Goal: Task Accomplishment & Management: Use online tool/utility

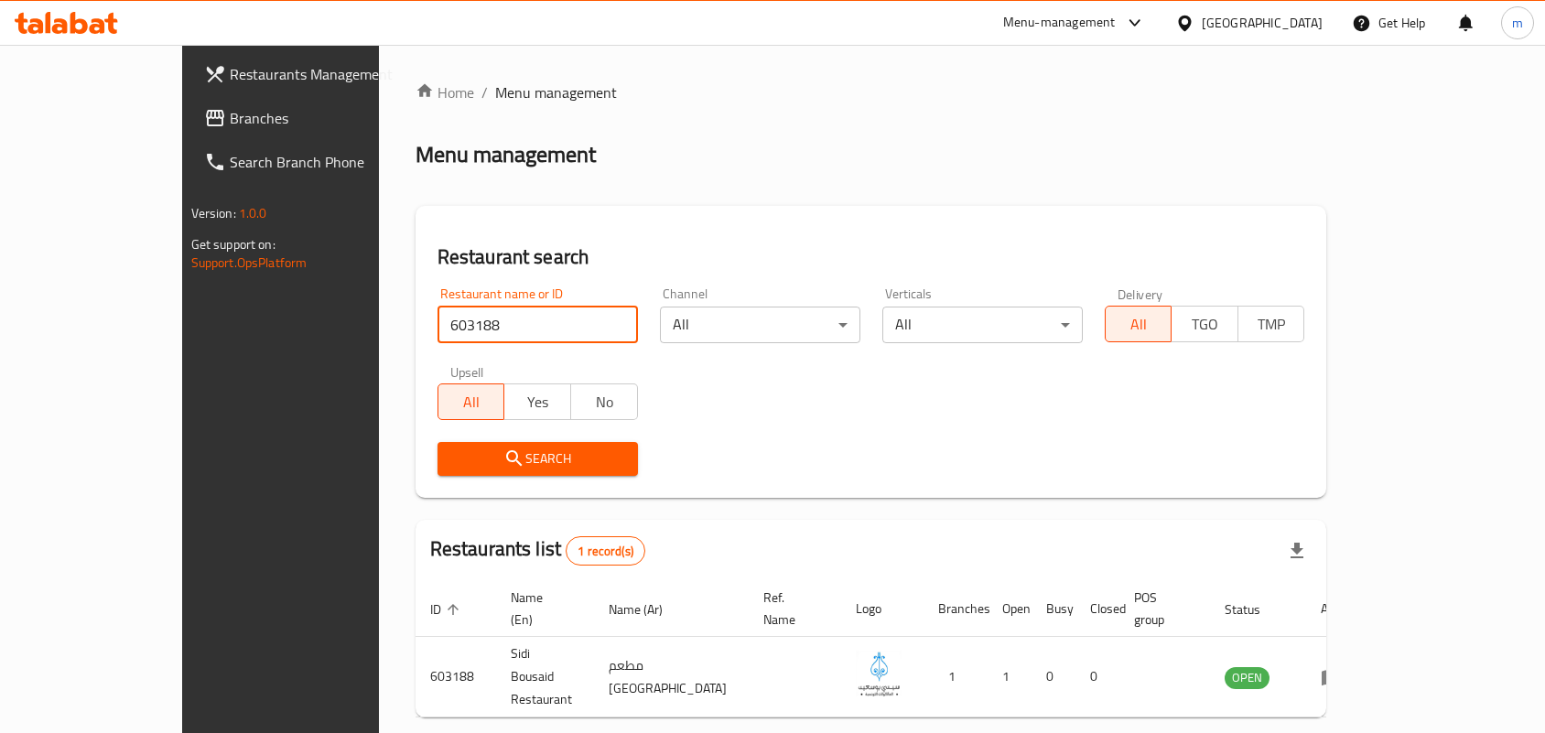
scroll to position [48, 0]
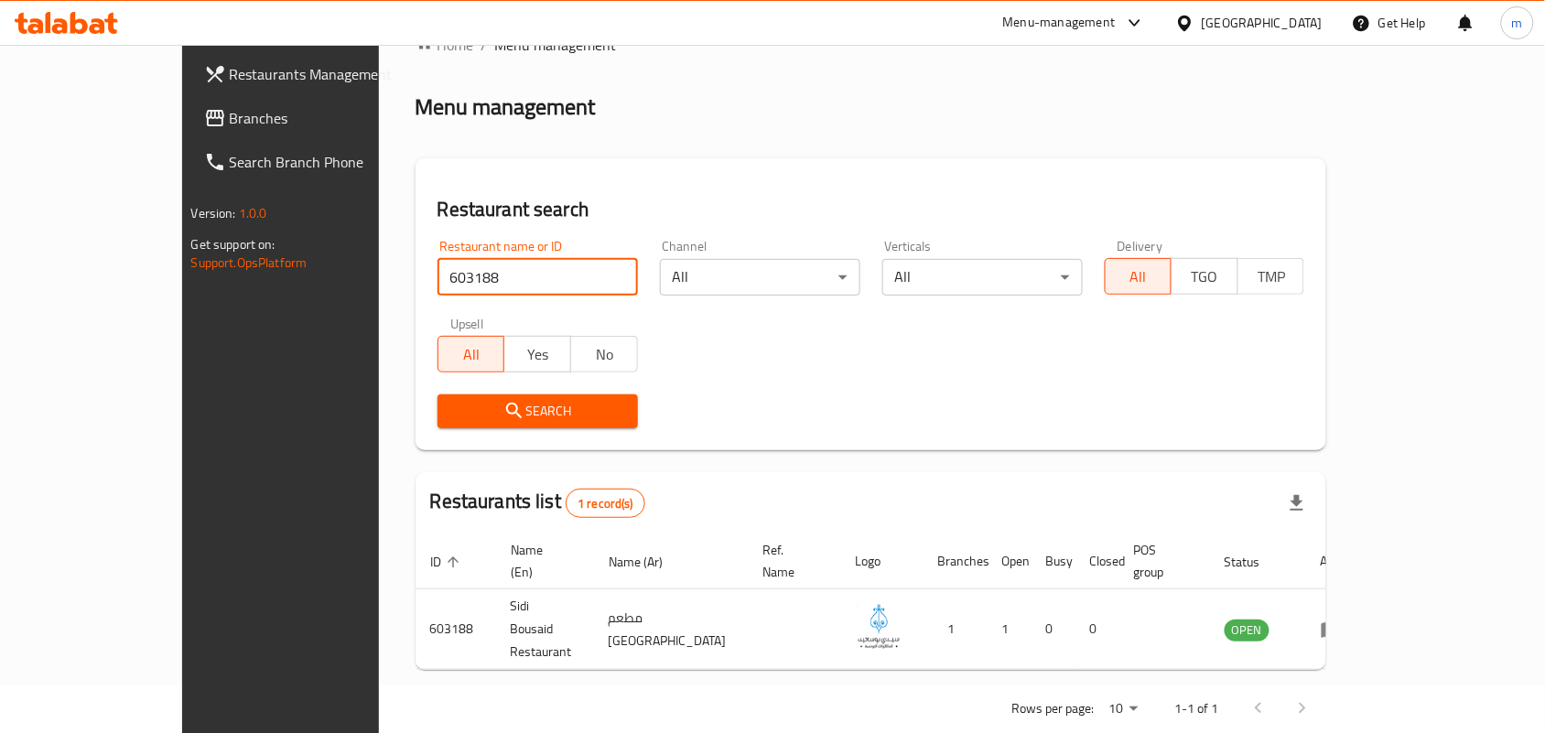
click at [230, 117] on span "Branches" at bounding box center [328, 118] width 196 height 22
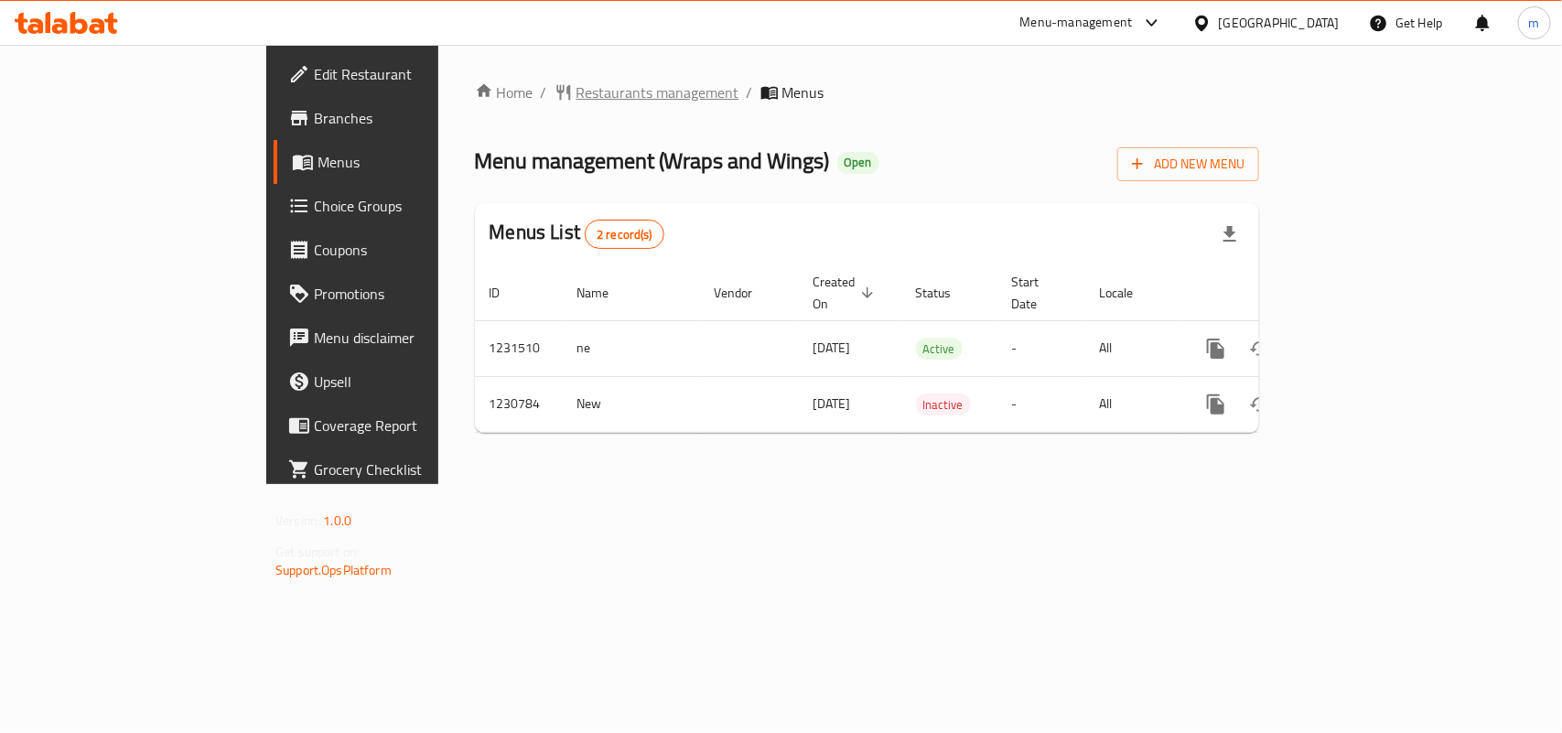
click at [576, 87] on span "Restaurants management" at bounding box center [657, 92] width 163 height 22
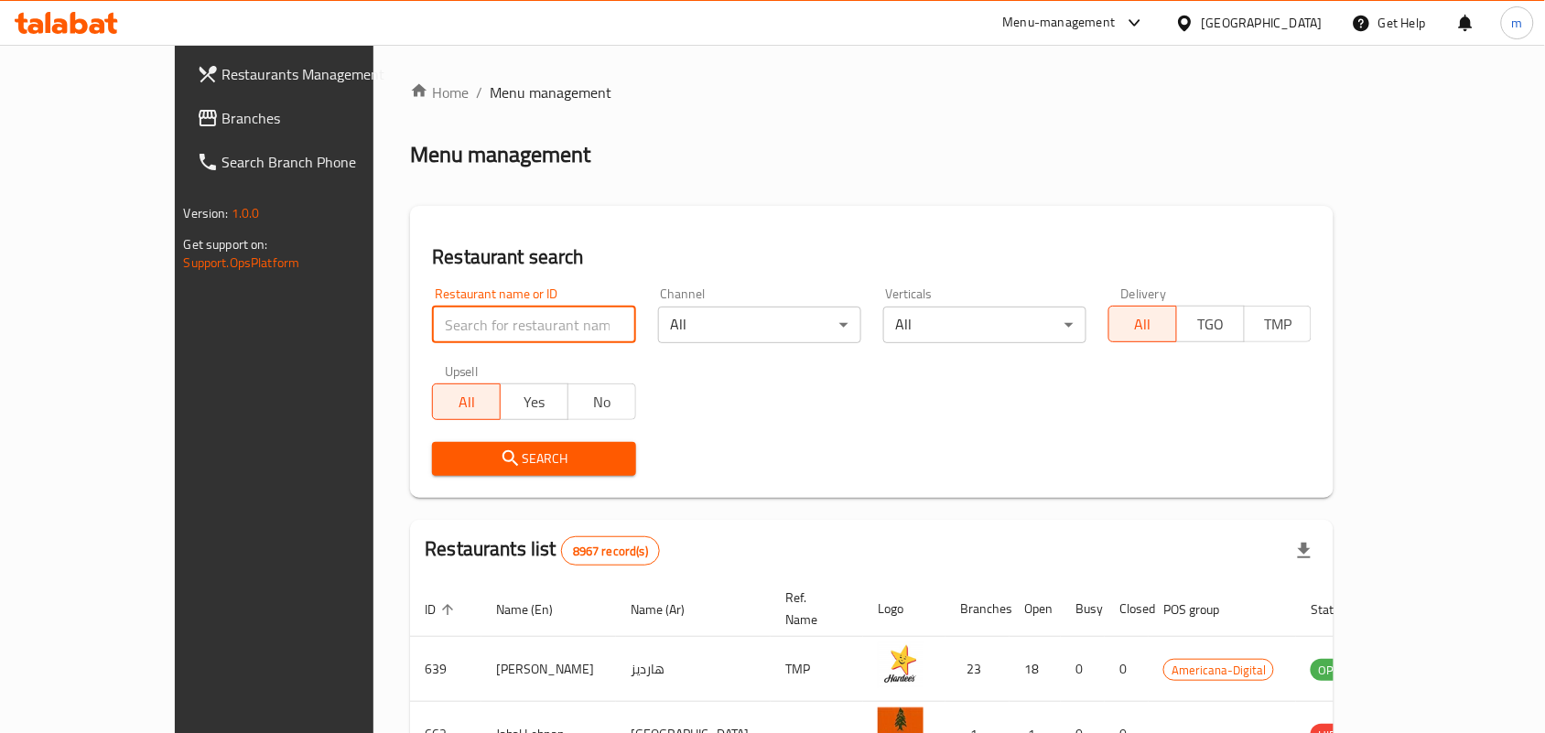
click at [432, 330] on input "search" at bounding box center [533, 325] width 203 height 37
paste input "677246"
type input "677246"
click button "Search" at bounding box center [533, 459] width 203 height 34
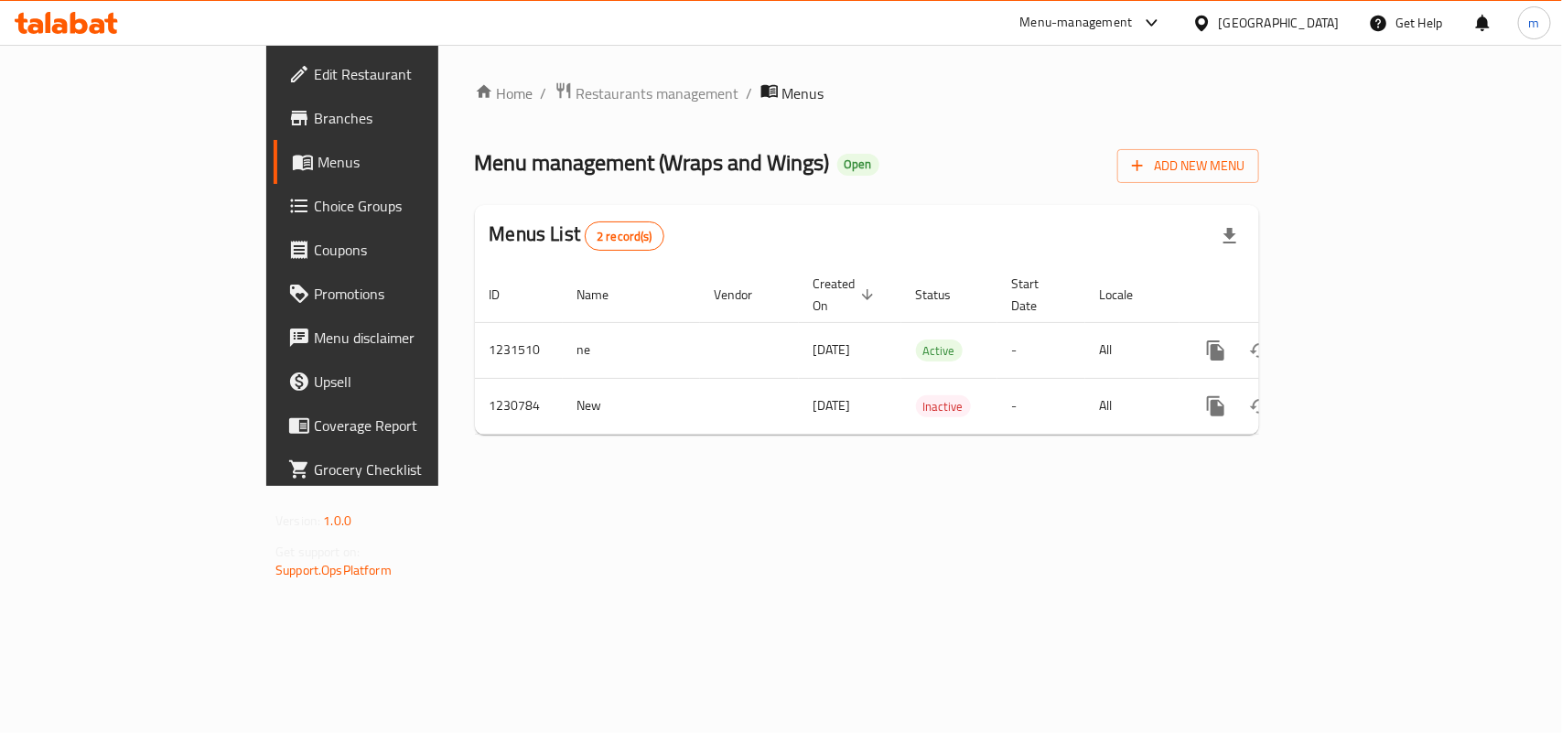
click at [314, 213] on span "Choice Groups" at bounding box center [413, 206] width 199 height 22
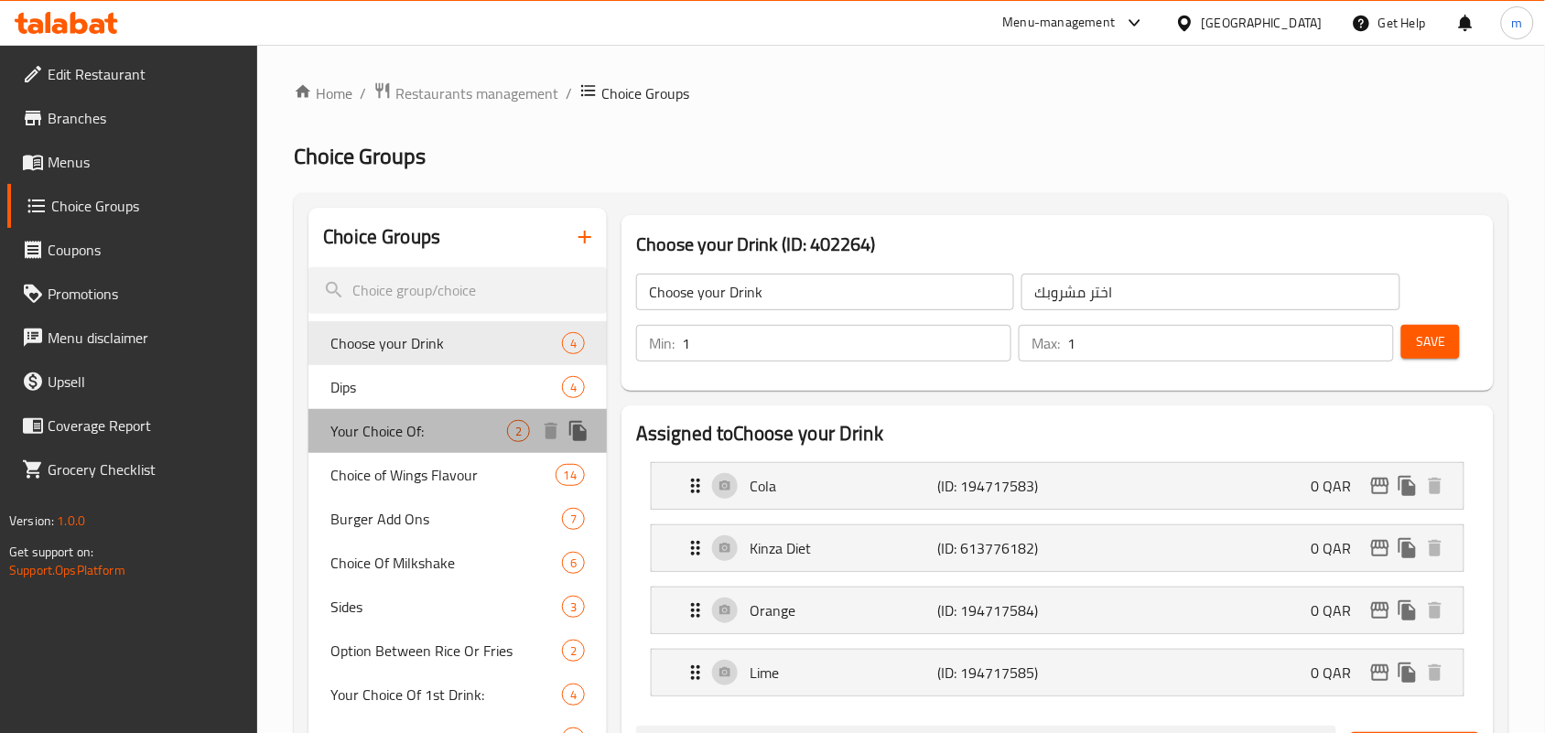
click at [382, 430] on span "Your Choice Of:" at bounding box center [418, 431] width 177 height 22
type input "Your Choice Of:"
type input "إختيارك من:"
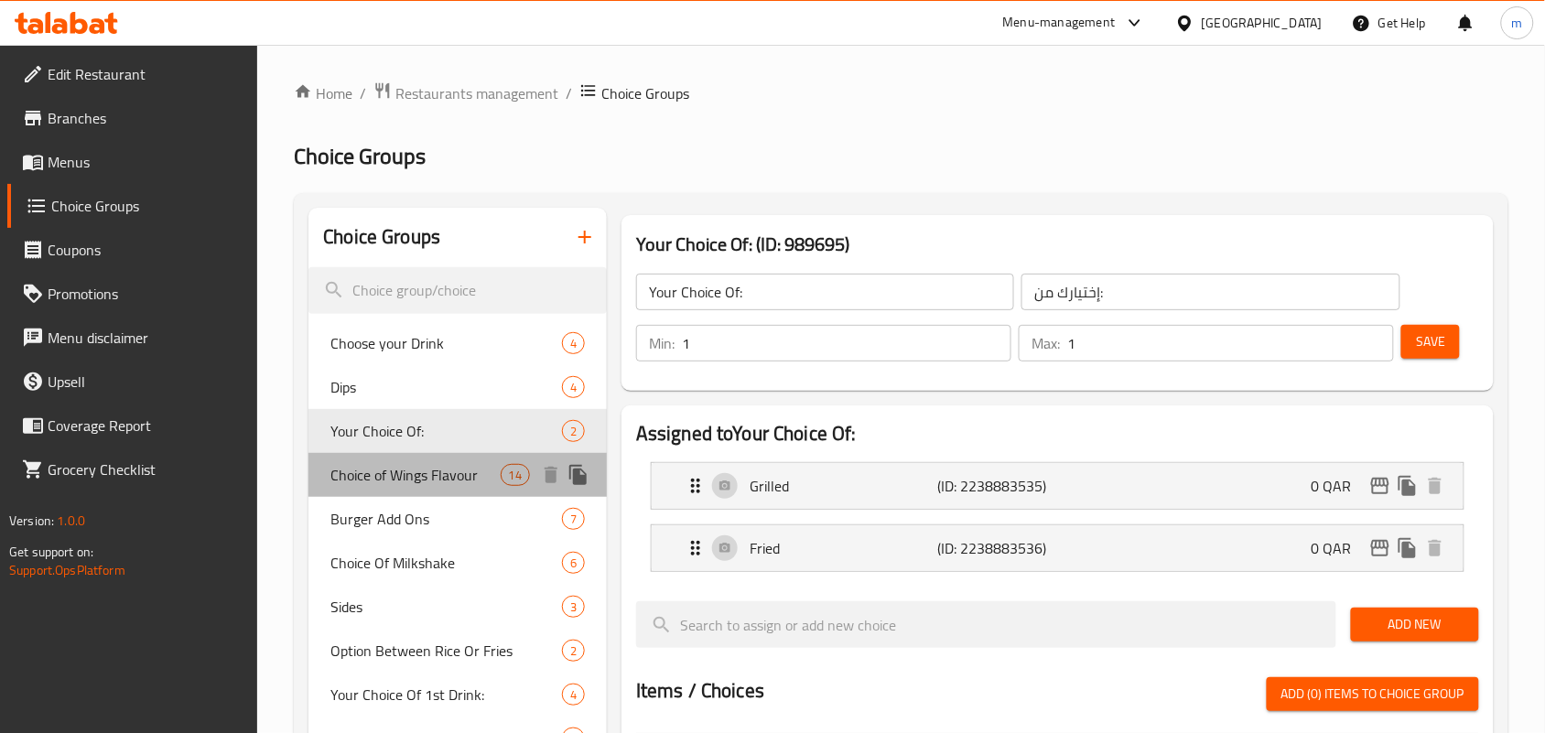
click at [415, 481] on span "Choice of Wings Flavour" at bounding box center [414, 475] width 169 height 22
type input "Choice of Wings Flavour"
type input "اختيار نكهة الأجنحة"
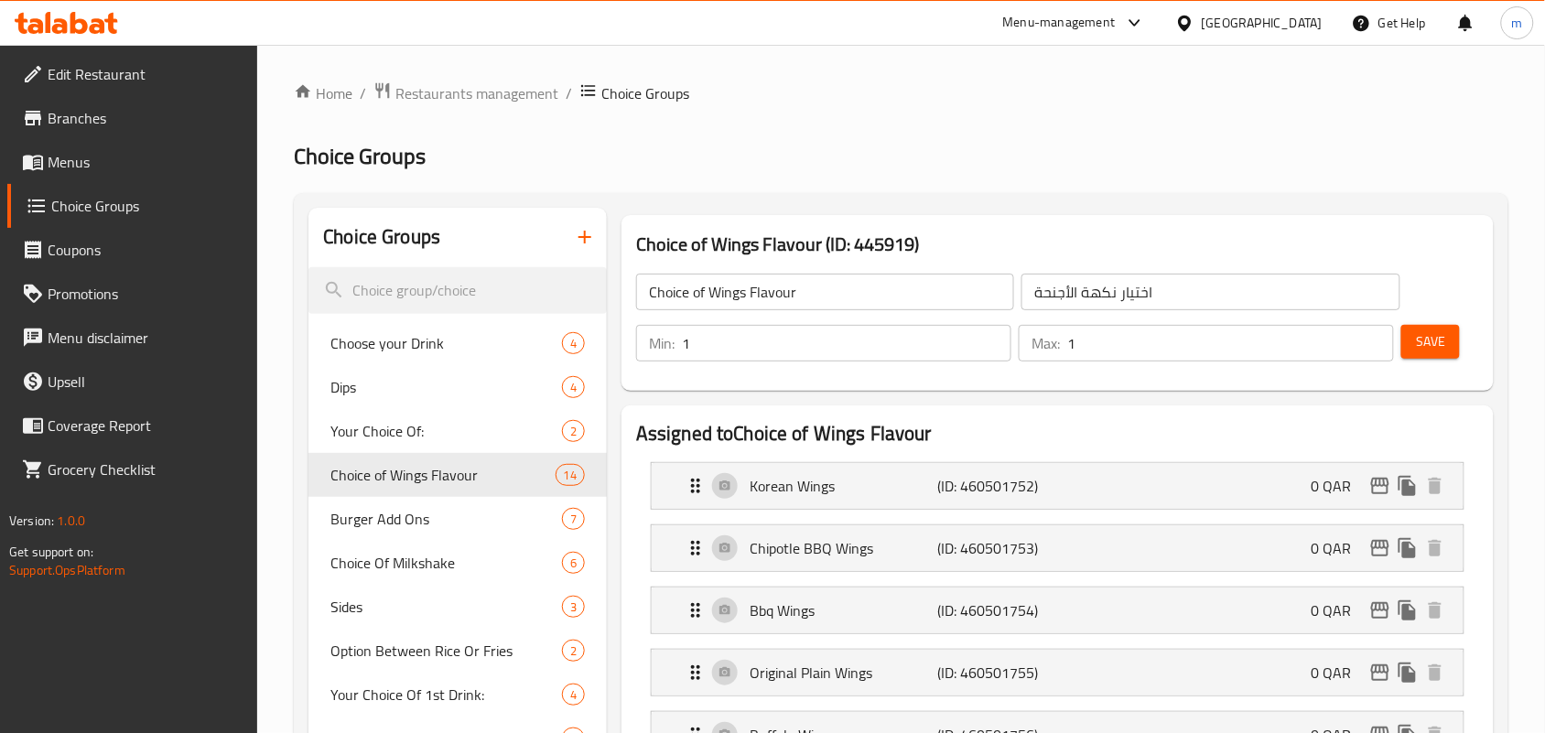
click at [1302, 20] on div "Qatar" at bounding box center [1261, 23] width 121 height 20
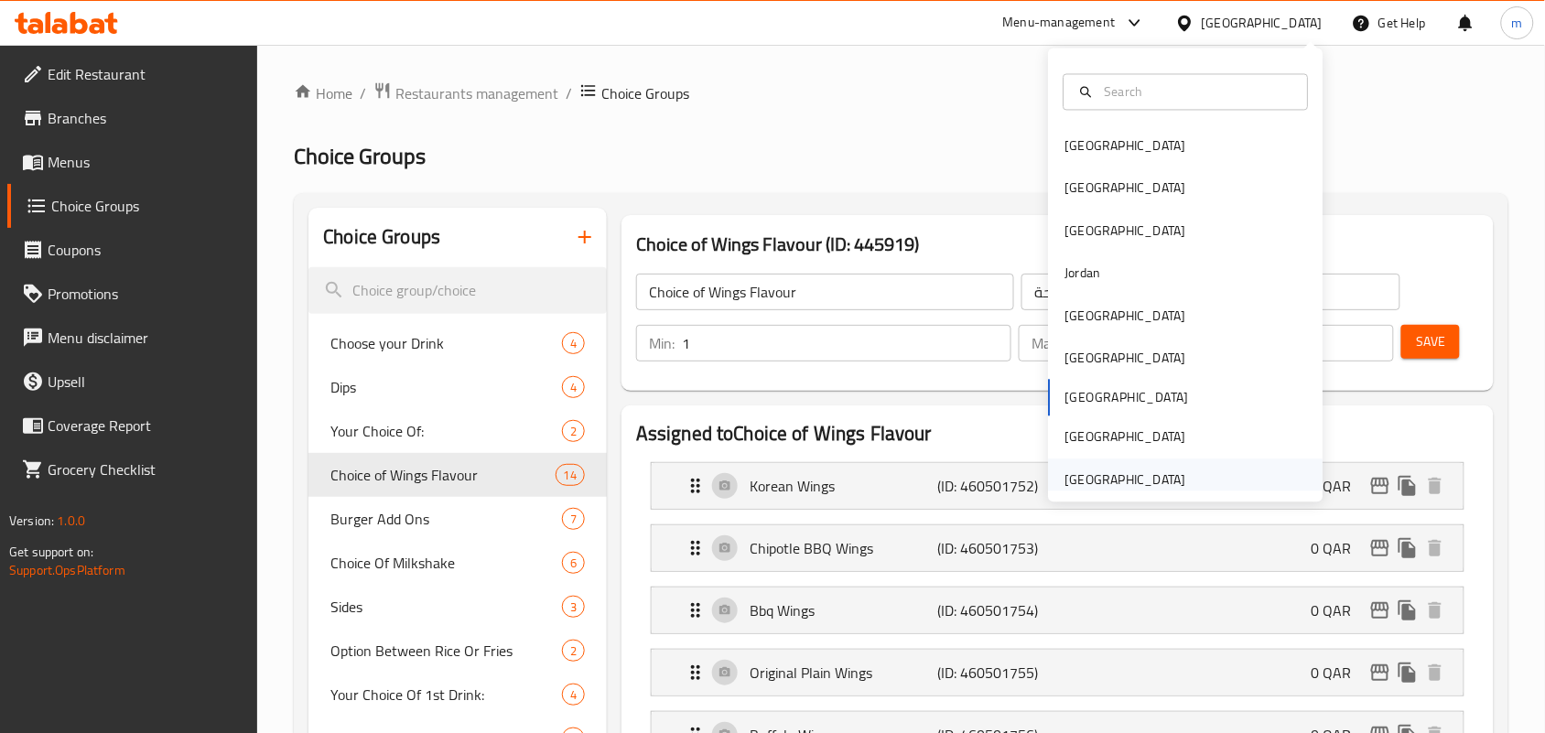
click at [1118, 469] on div "United Arab Emirates" at bounding box center [1125, 479] width 121 height 20
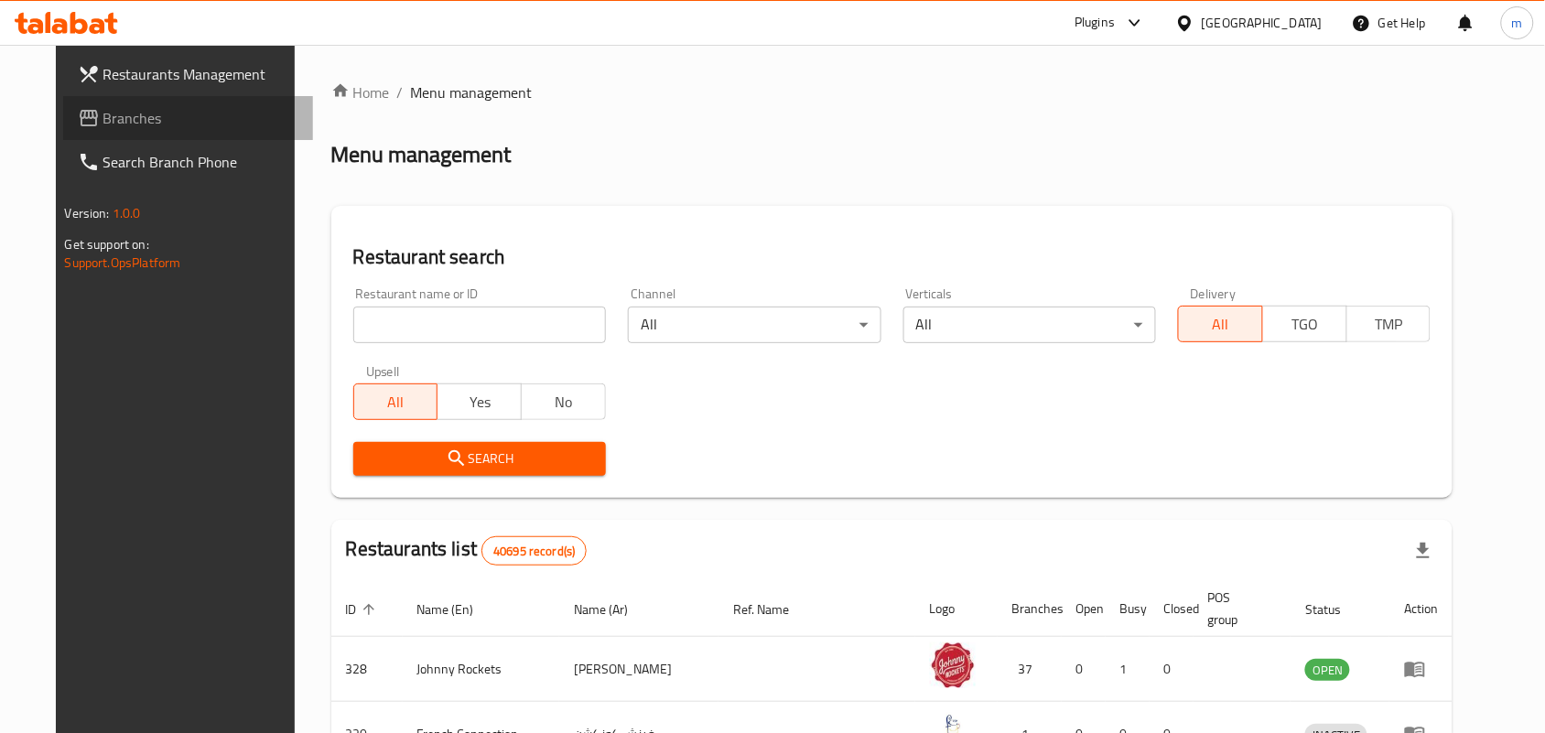
click at [189, 126] on span "Branches" at bounding box center [201, 118] width 196 height 22
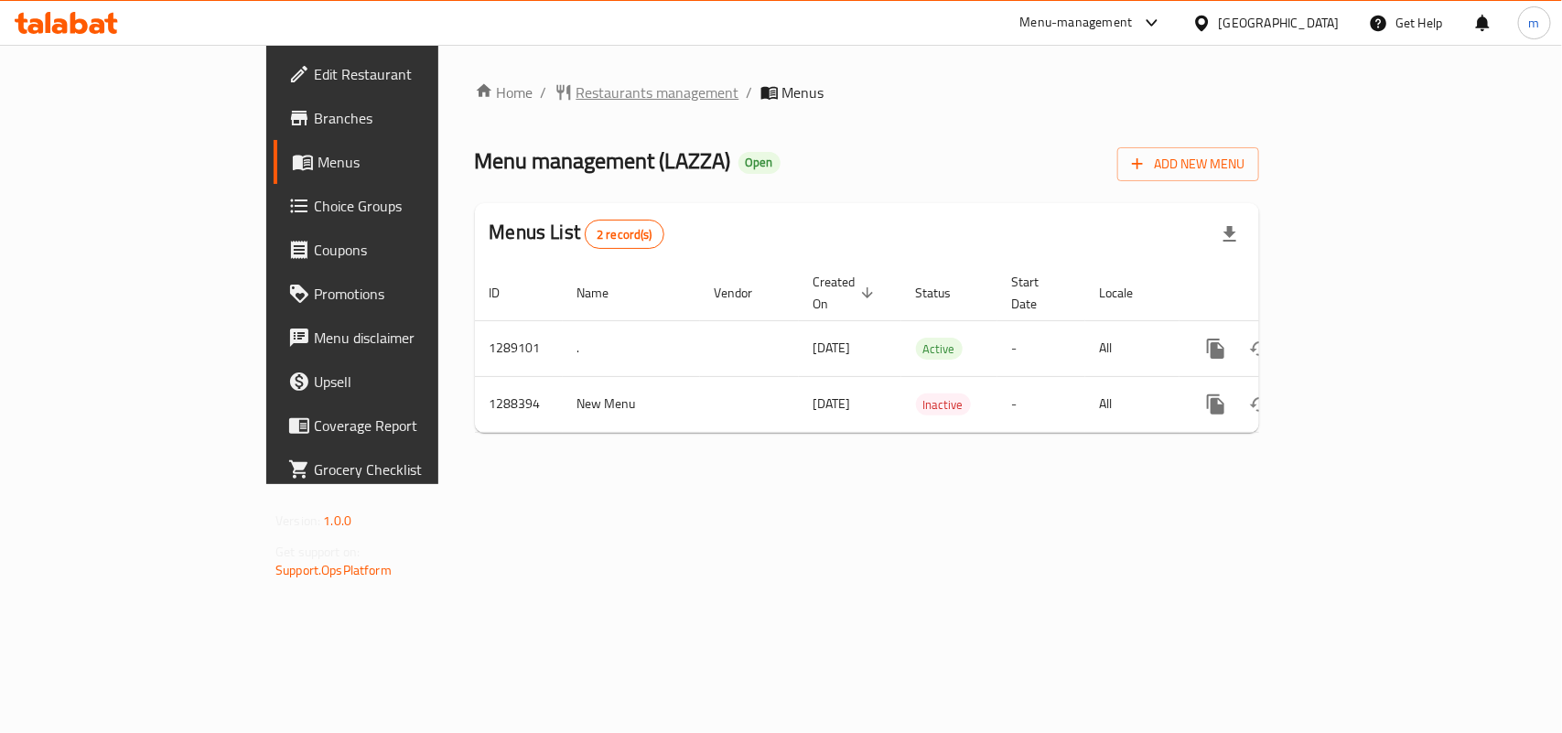
click at [576, 102] on span "Restaurants management" at bounding box center [657, 92] width 163 height 22
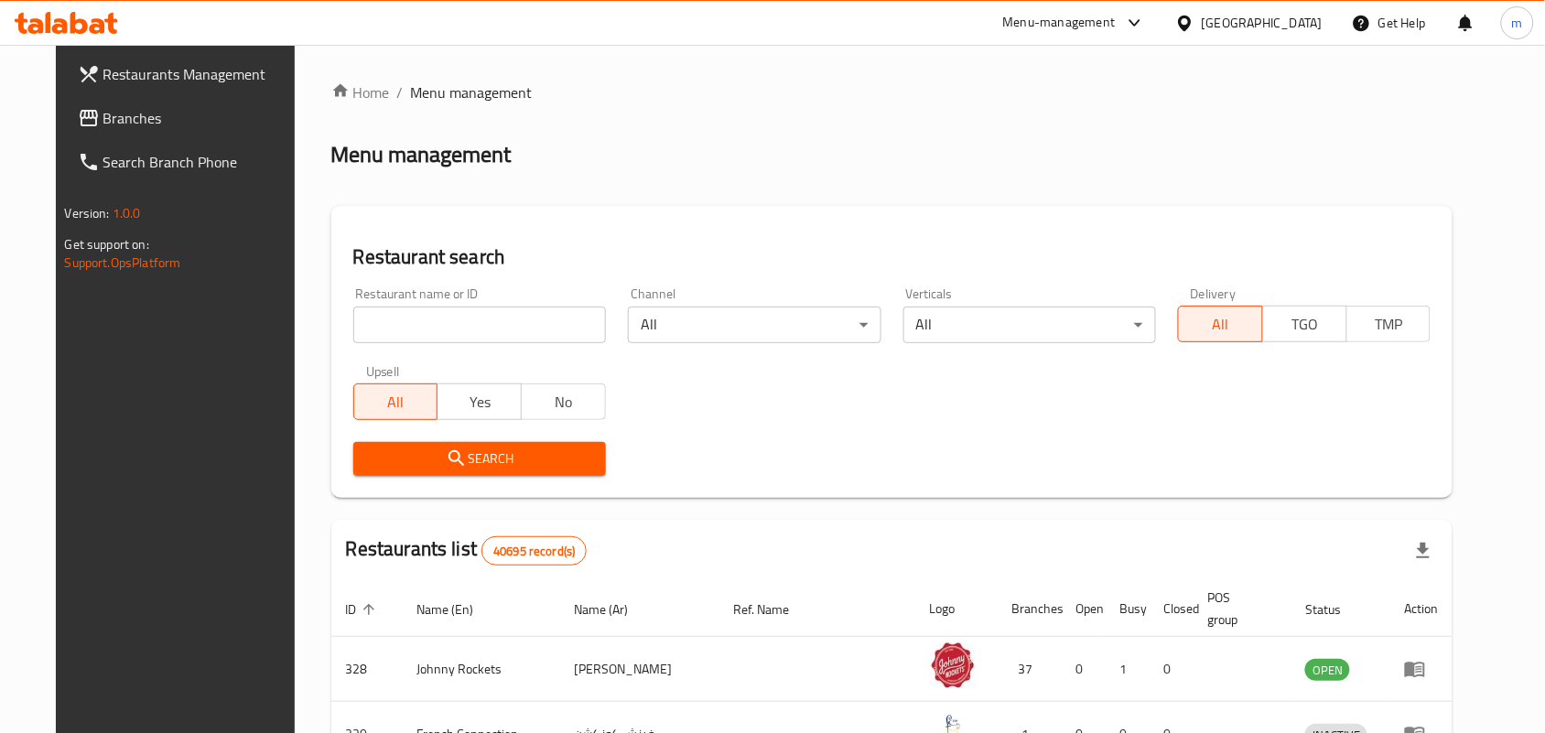
click at [393, 321] on input "search" at bounding box center [479, 325] width 253 height 37
paste input "697175"
type input "697175"
click button "Search" at bounding box center [479, 459] width 253 height 34
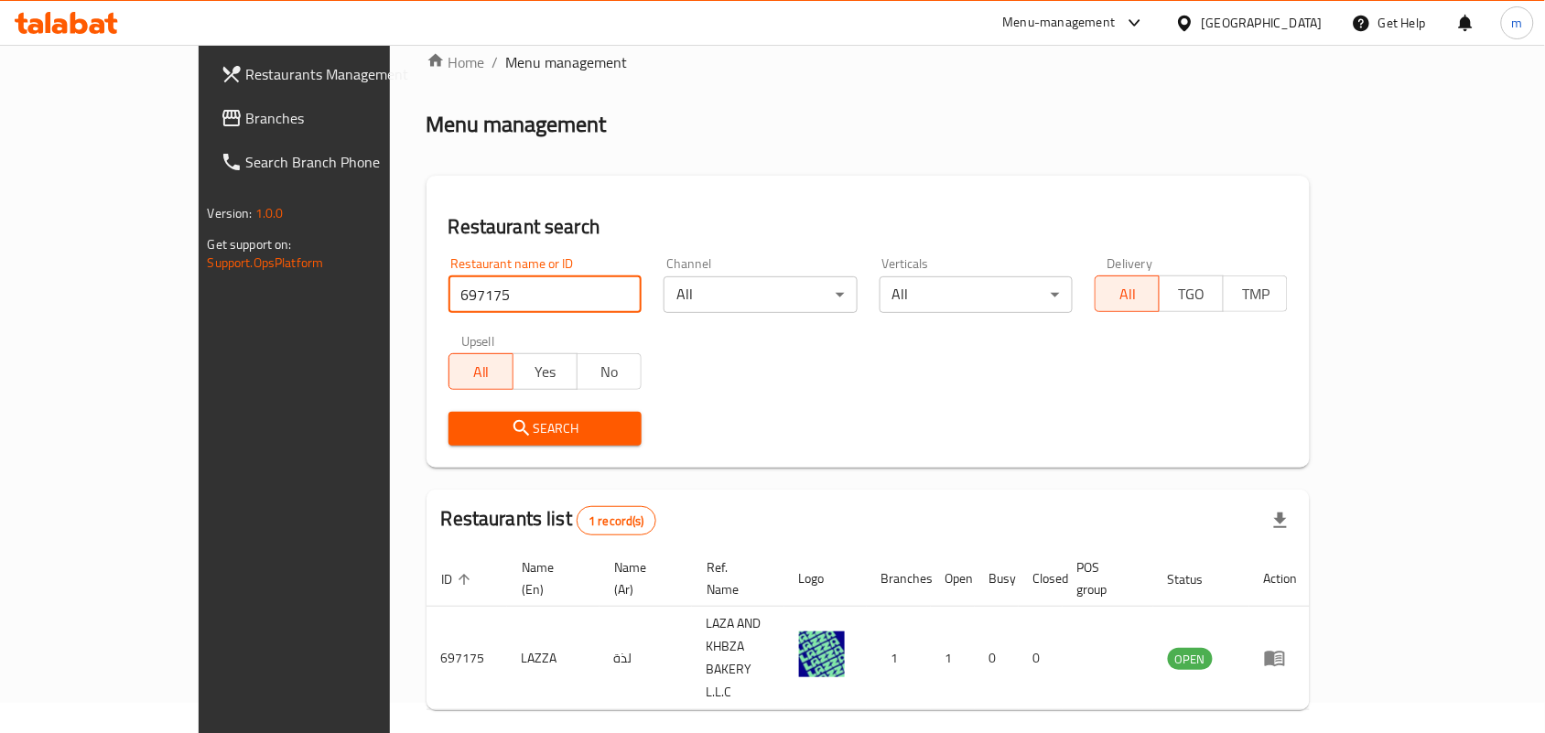
scroll to position [48, 0]
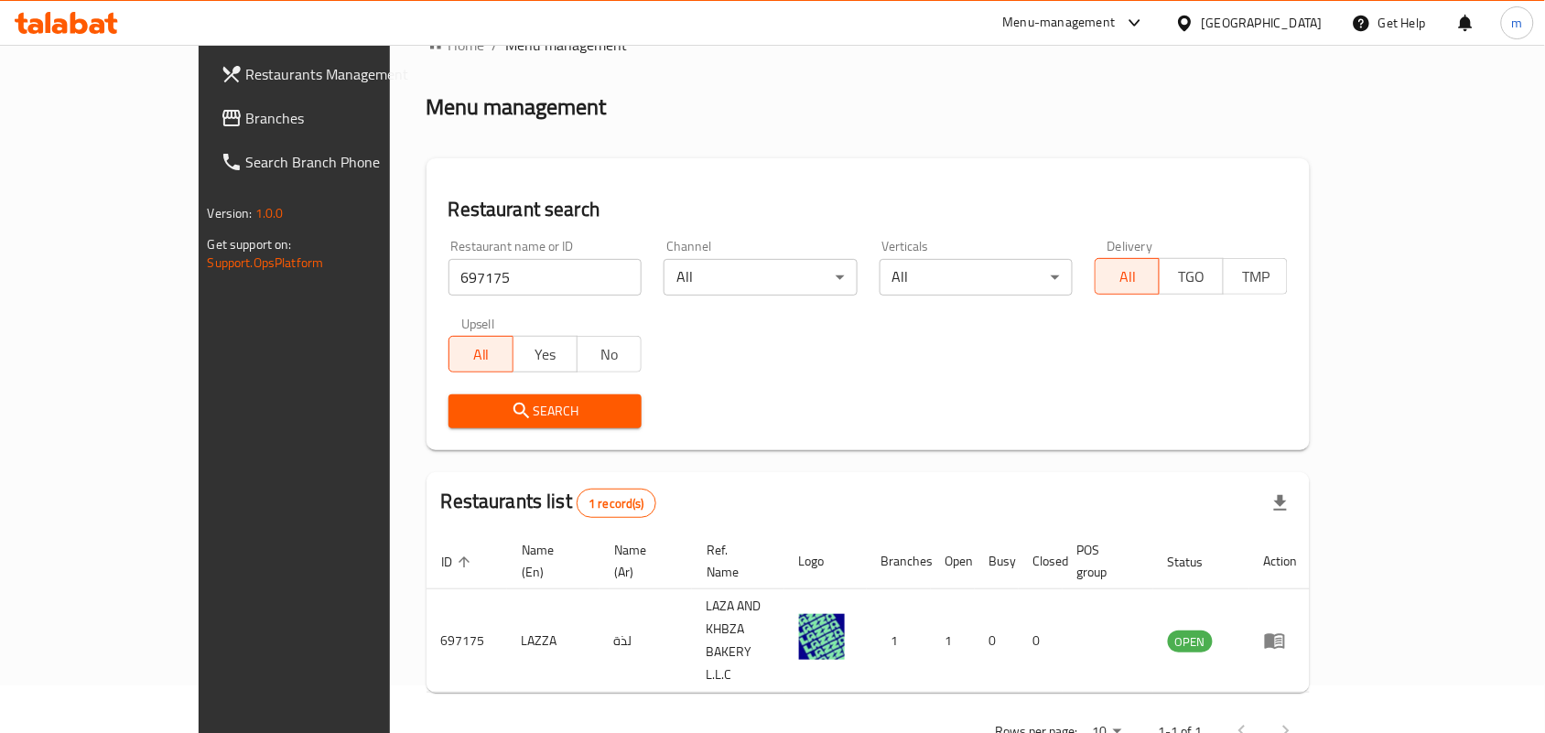
click at [1205, 23] on div "United Arab Emirates" at bounding box center [1261, 23] width 121 height 20
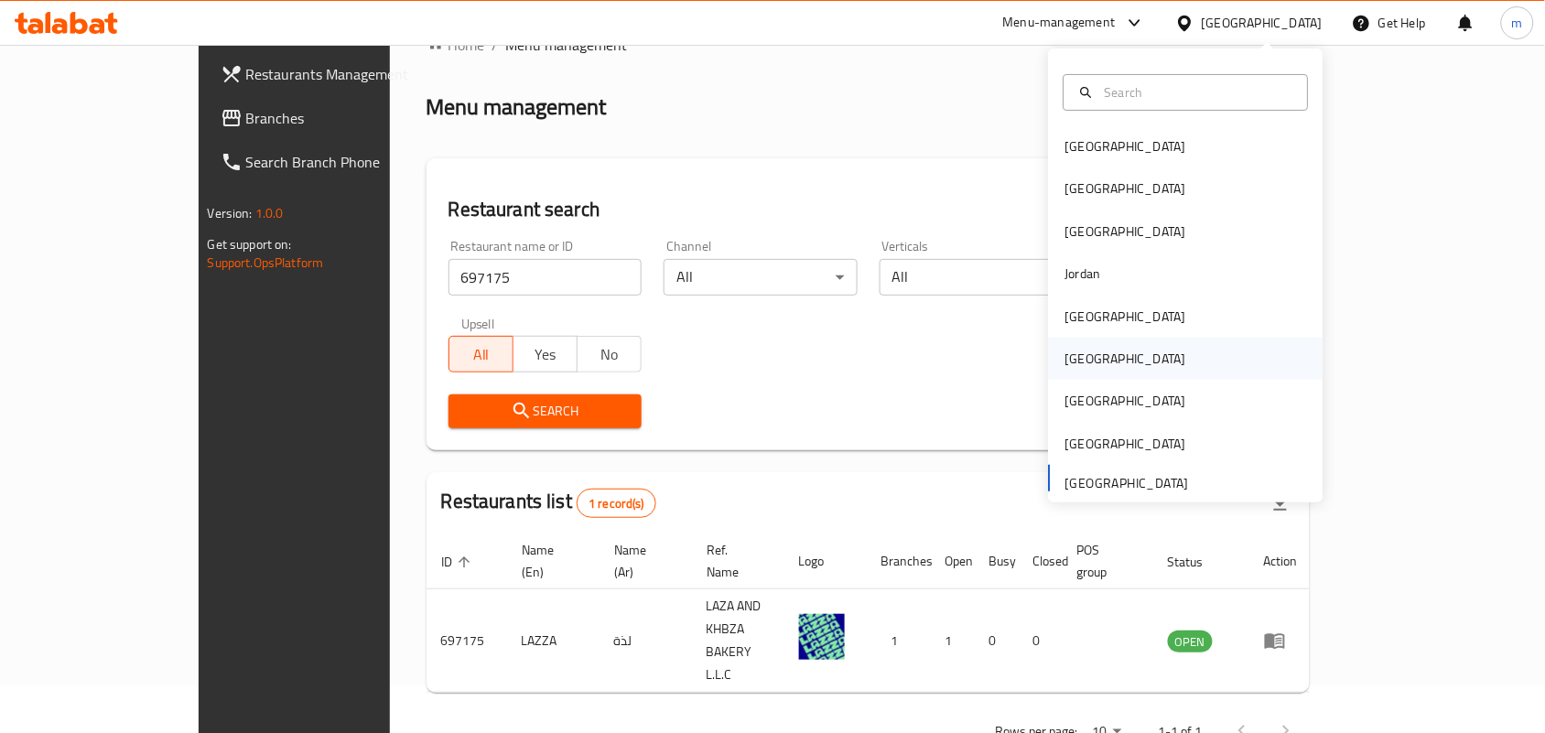
click at [1086, 362] on div "Oman" at bounding box center [1126, 359] width 150 height 42
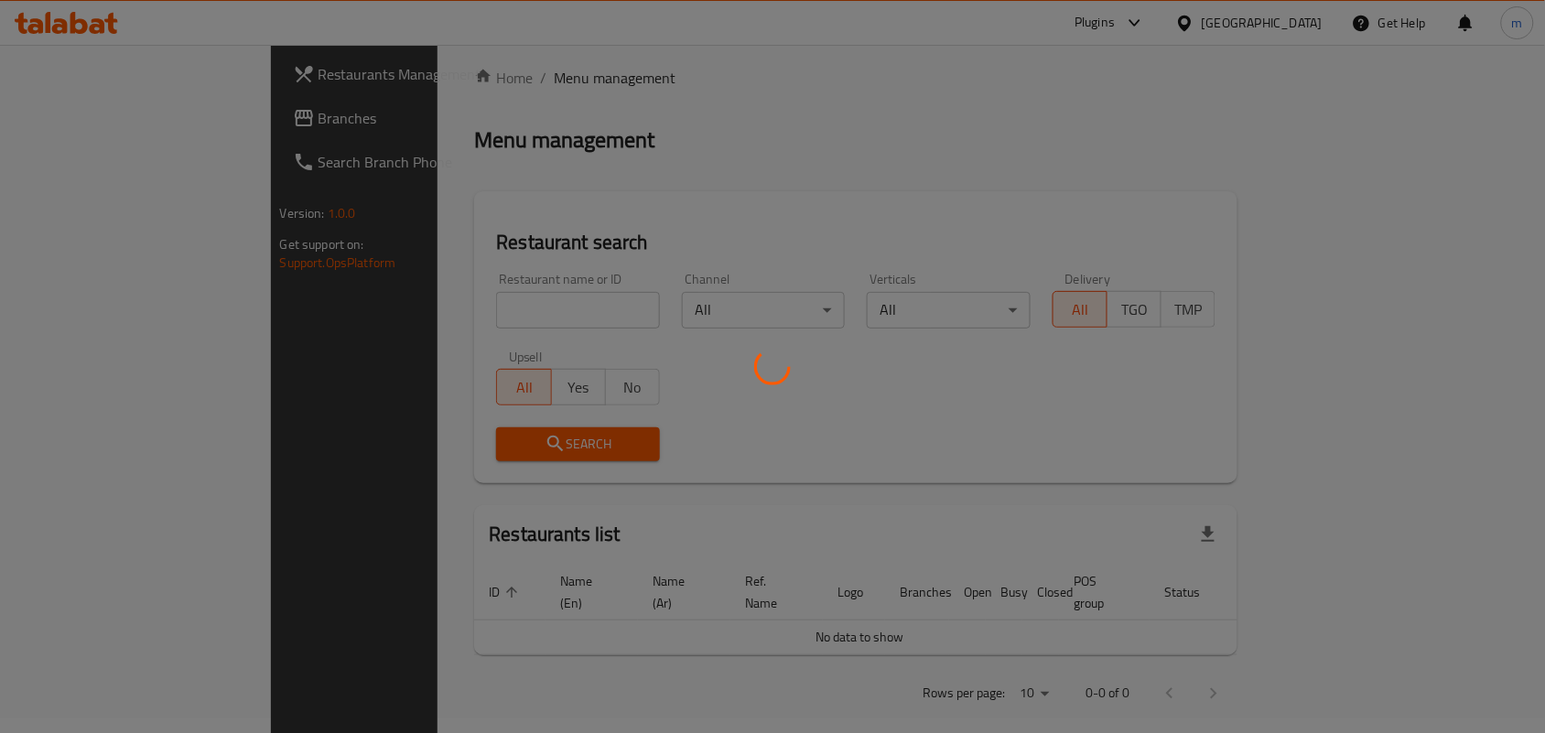
scroll to position [48, 0]
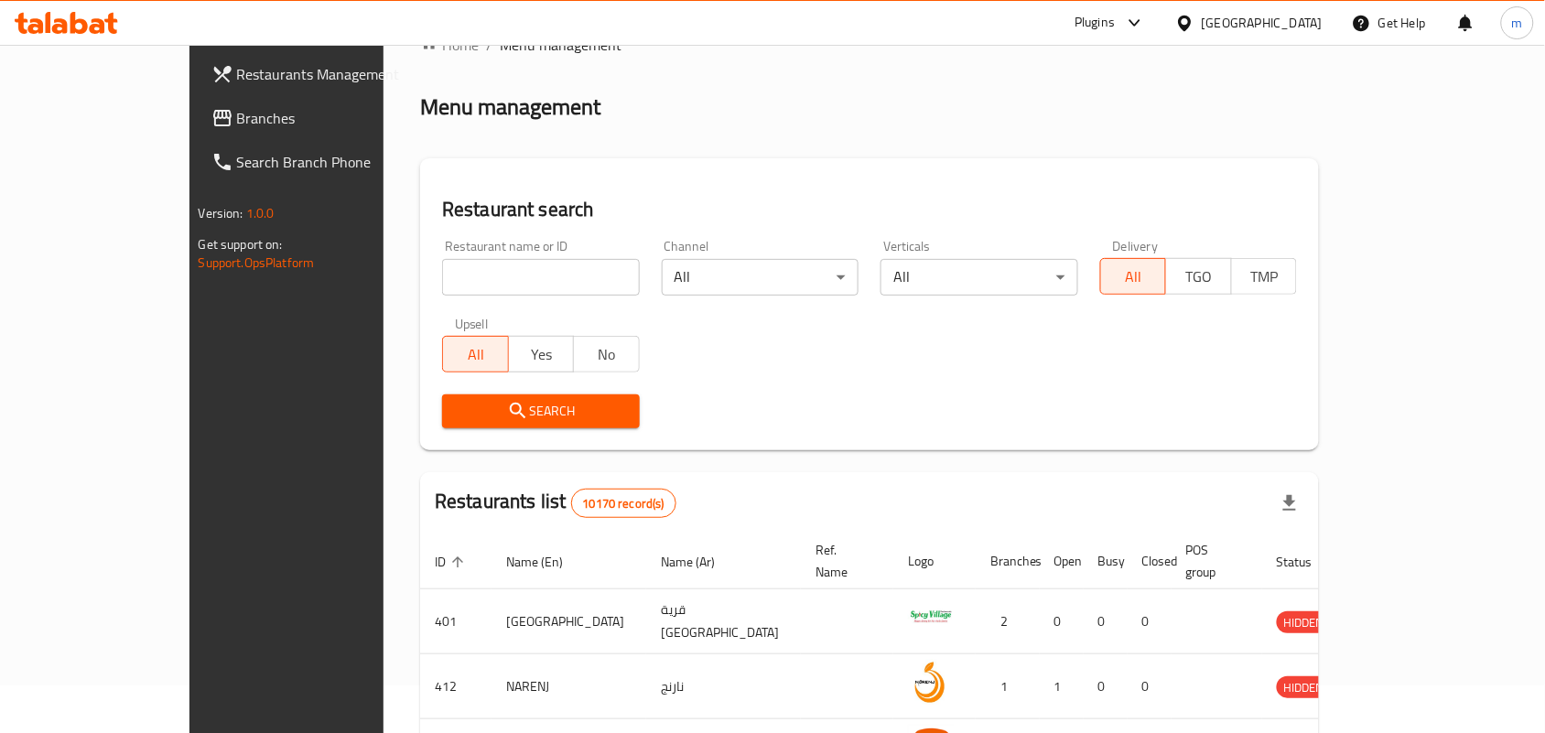
click at [237, 121] on span "Branches" at bounding box center [335, 118] width 196 height 22
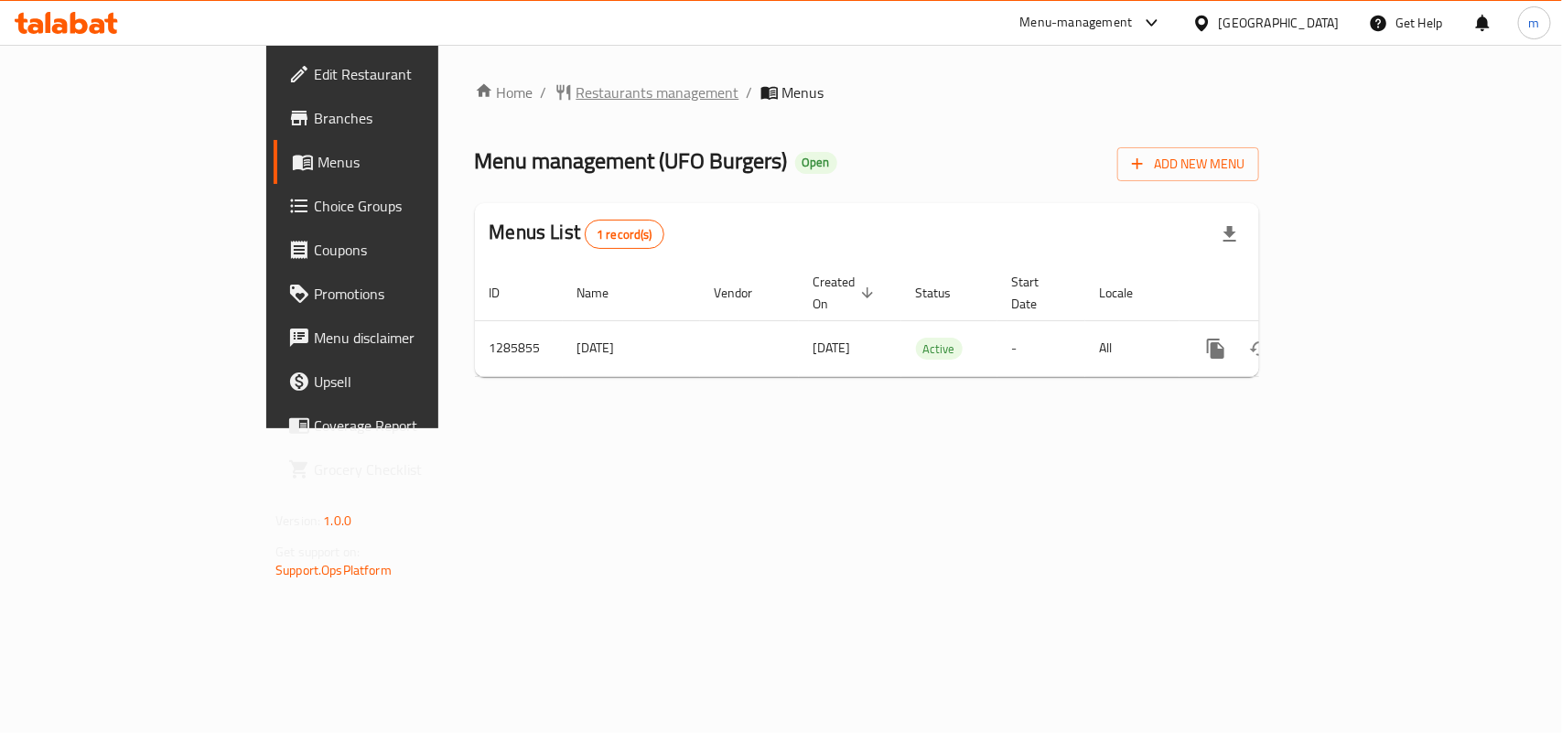
click at [576, 102] on span "Restaurants management" at bounding box center [657, 92] width 163 height 22
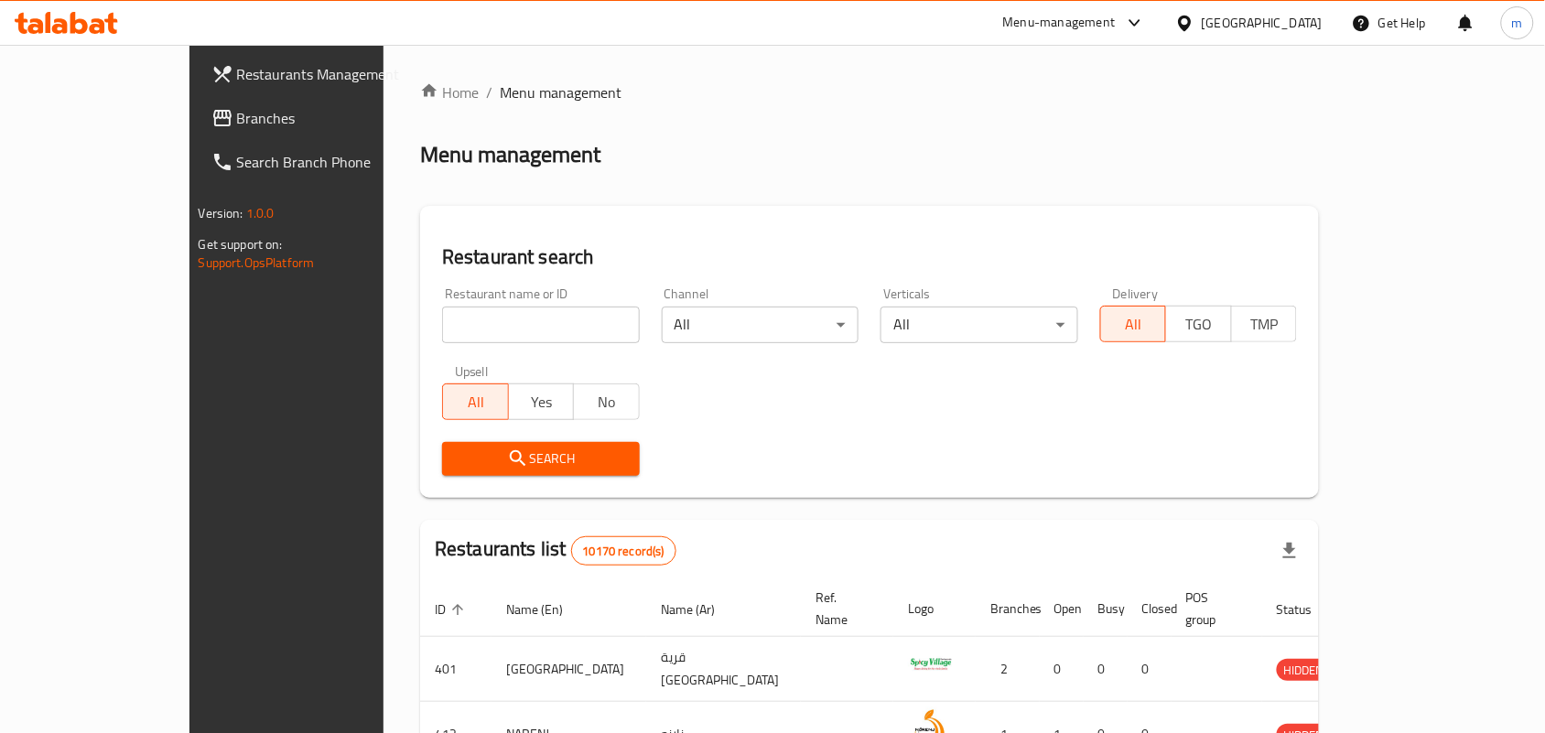
click at [442, 331] on input "search" at bounding box center [541, 325] width 198 height 37
paste input "696103"
type input "696103"
click button "Search" at bounding box center [541, 459] width 198 height 34
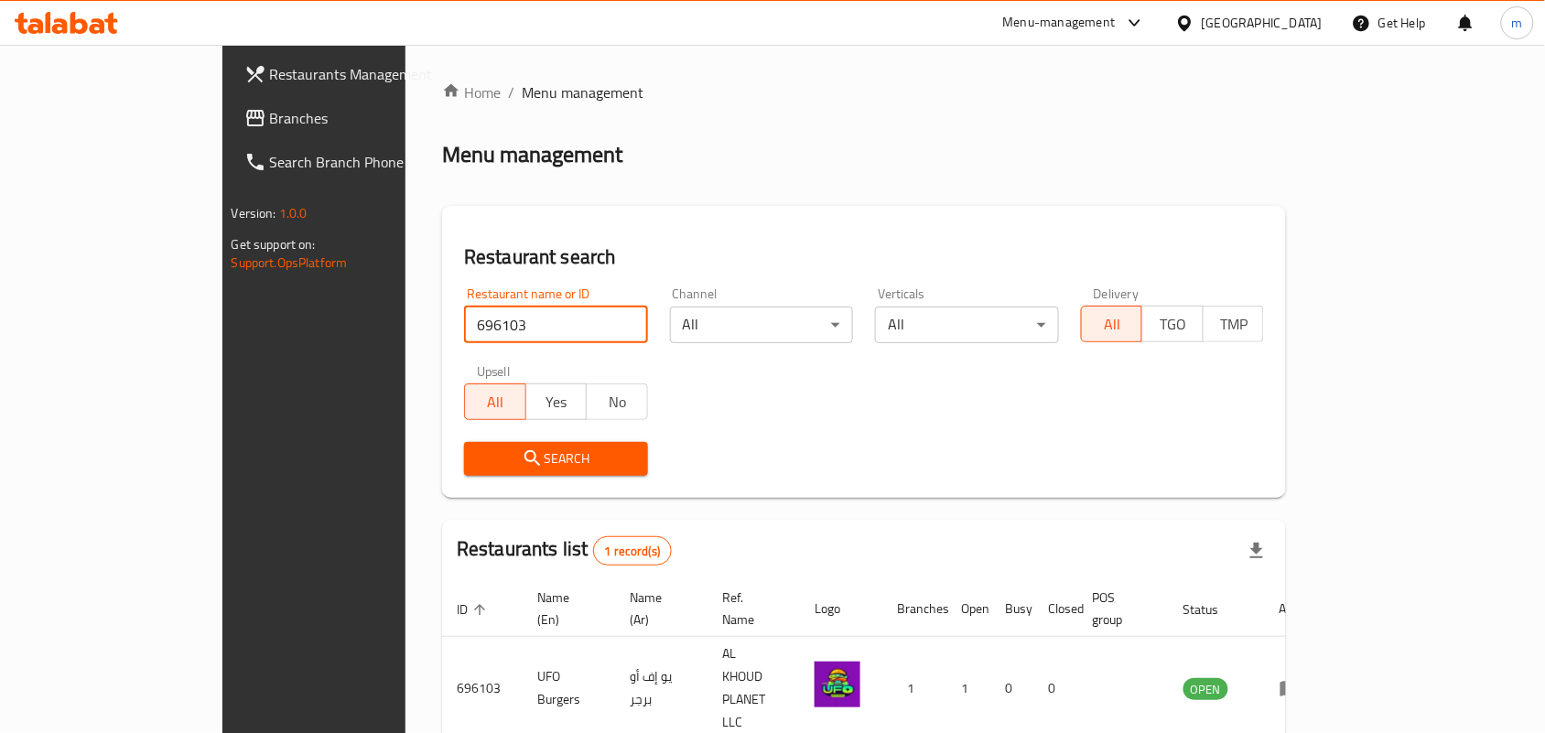
scroll to position [48, 0]
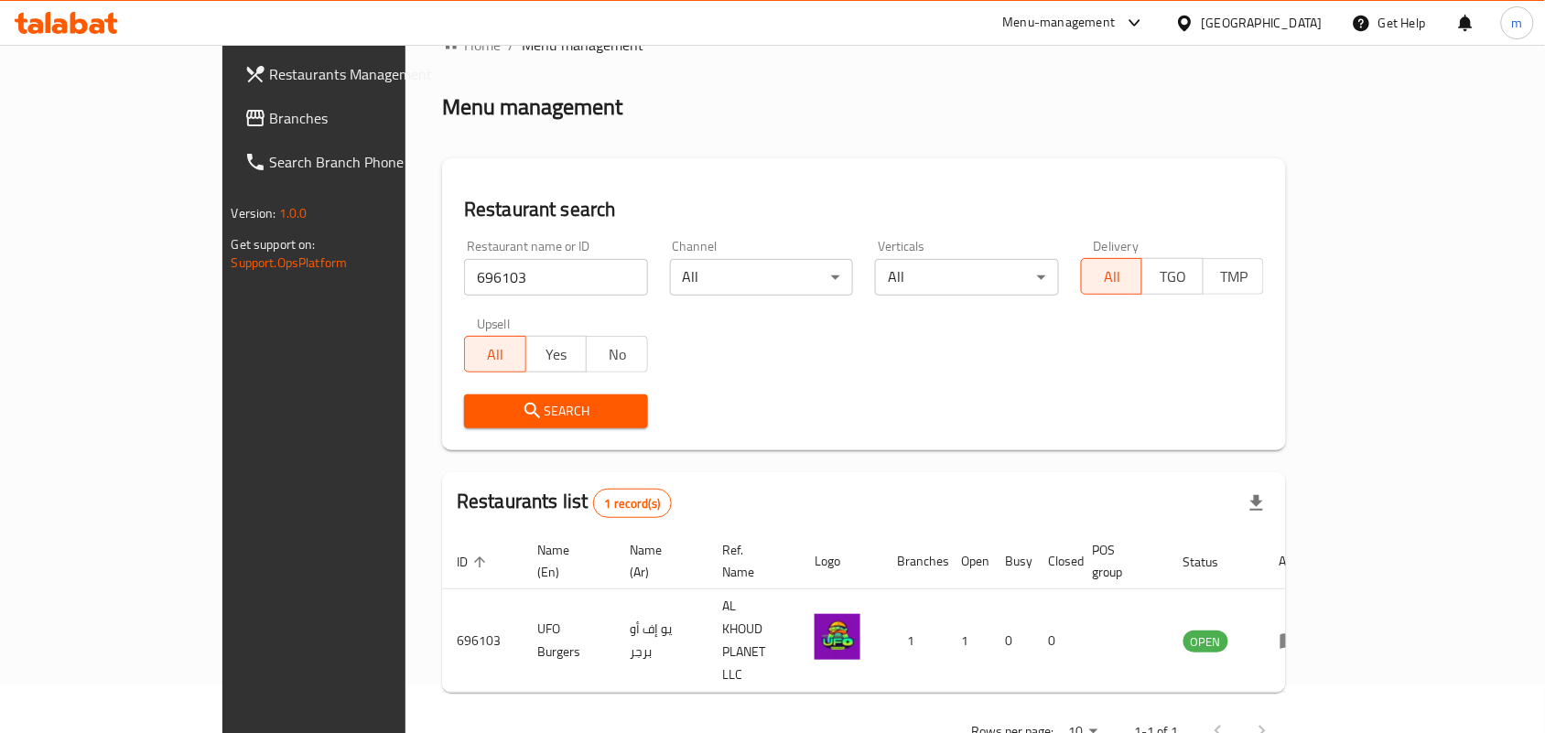
click at [1191, 29] on icon at bounding box center [1184, 23] width 13 height 16
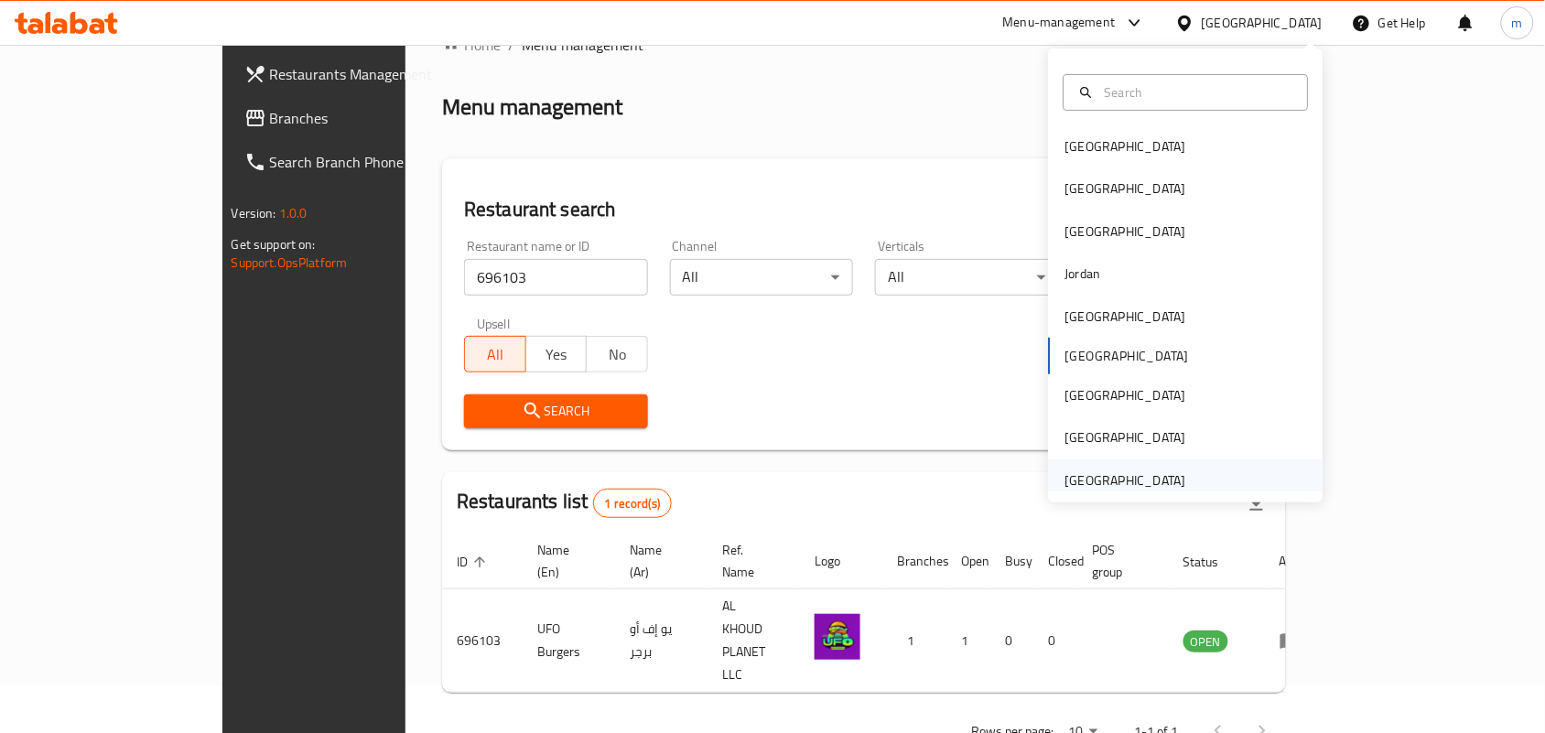
click at [1103, 485] on div "[GEOGRAPHIC_DATA]" at bounding box center [1125, 480] width 121 height 20
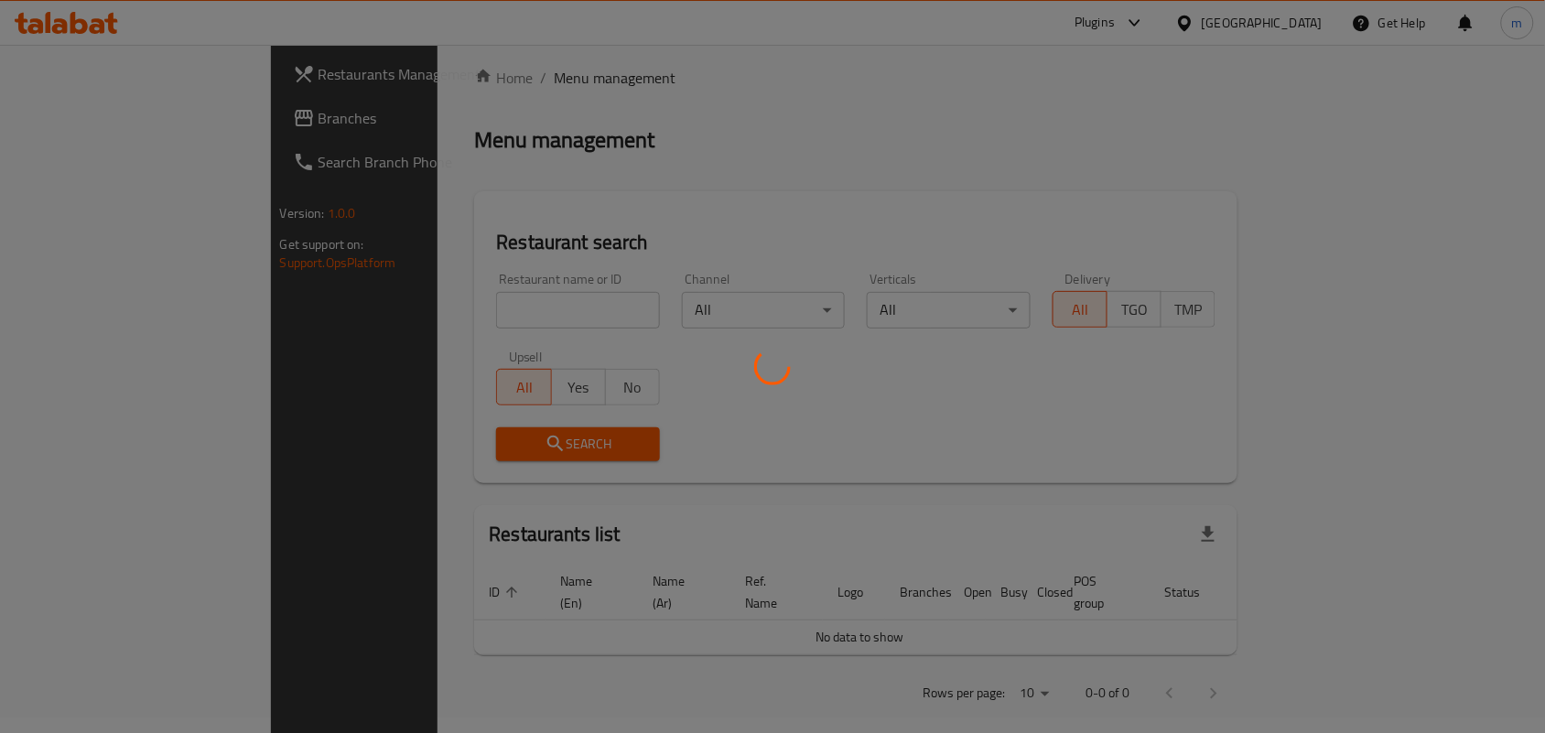
scroll to position [48, 0]
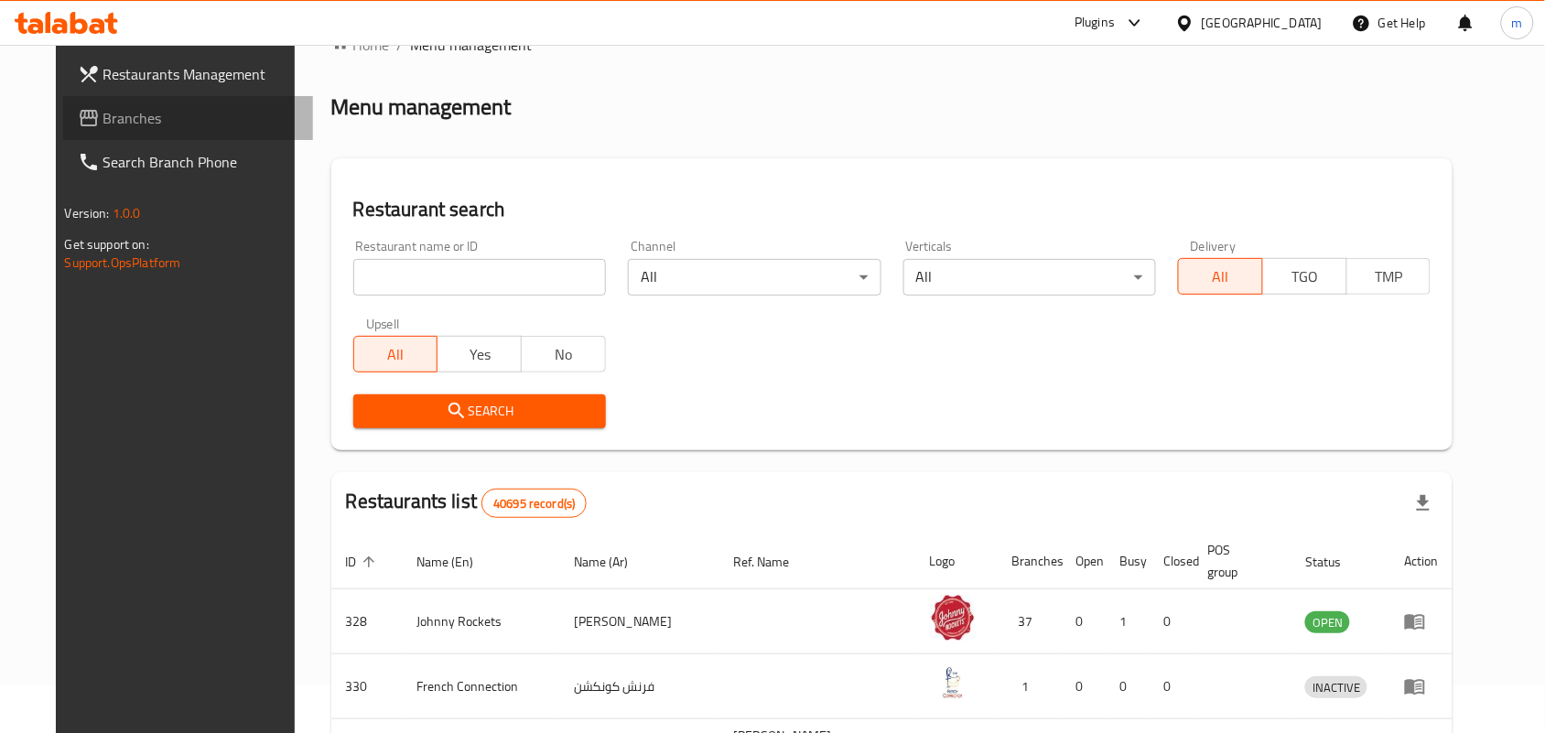
click at [103, 119] on span "Branches" at bounding box center [201, 118] width 196 height 22
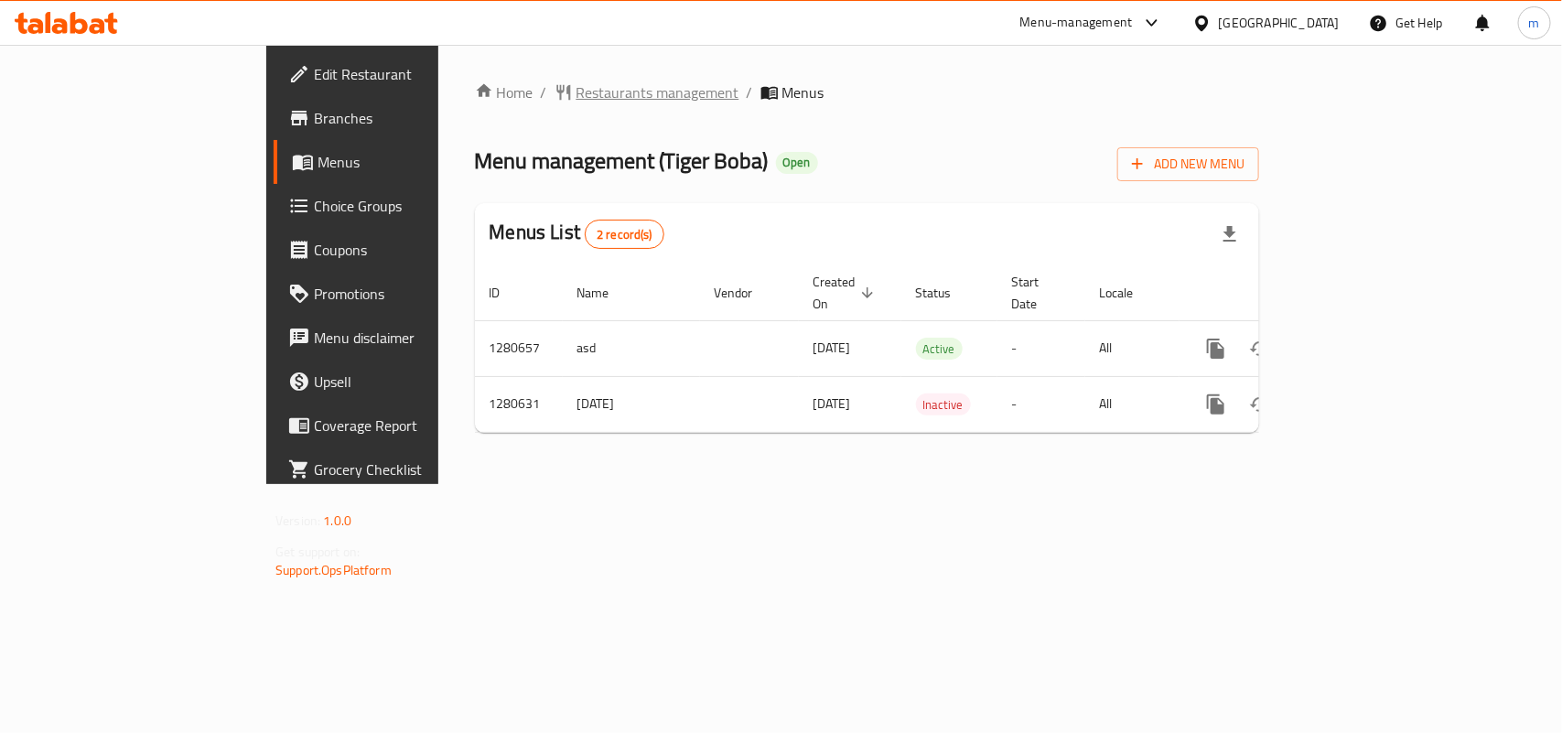
click at [576, 92] on span "Restaurants management" at bounding box center [657, 92] width 163 height 22
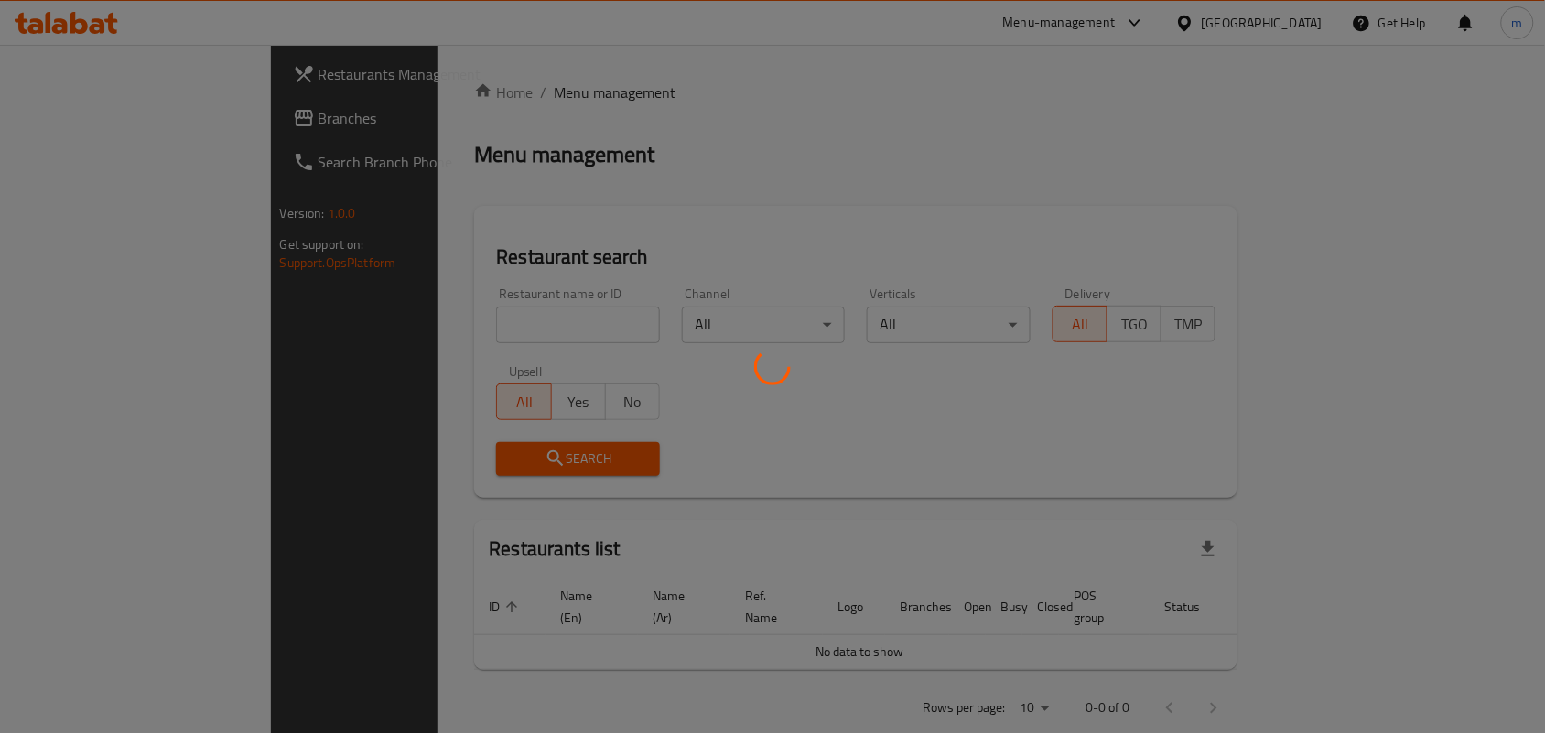
click at [363, 329] on div at bounding box center [772, 366] width 1545 height 733
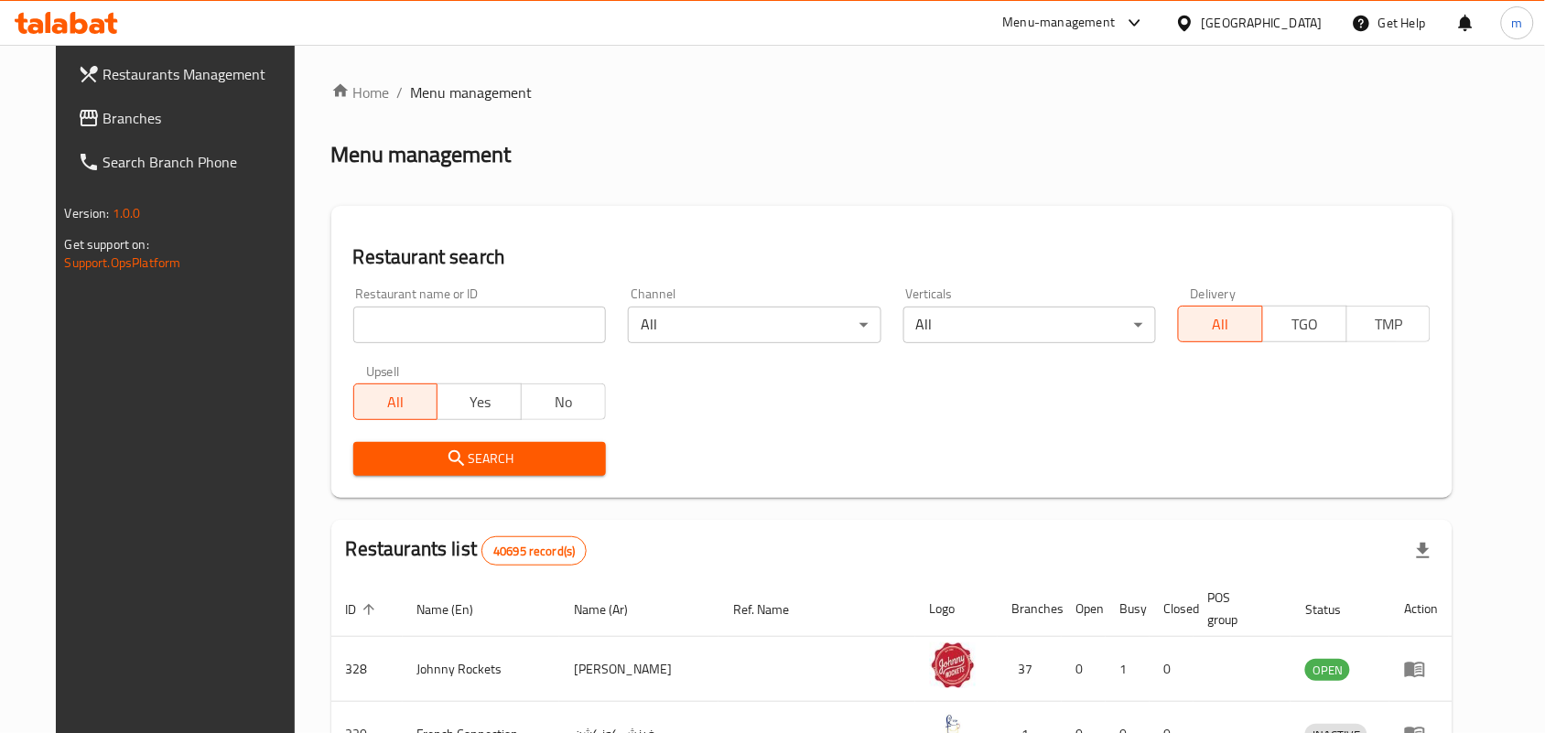
click at [362, 322] on input "search" at bounding box center [479, 325] width 253 height 37
paste input "693929"
type input "693929"
click button "Search" at bounding box center [479, 459] width 253 height 34
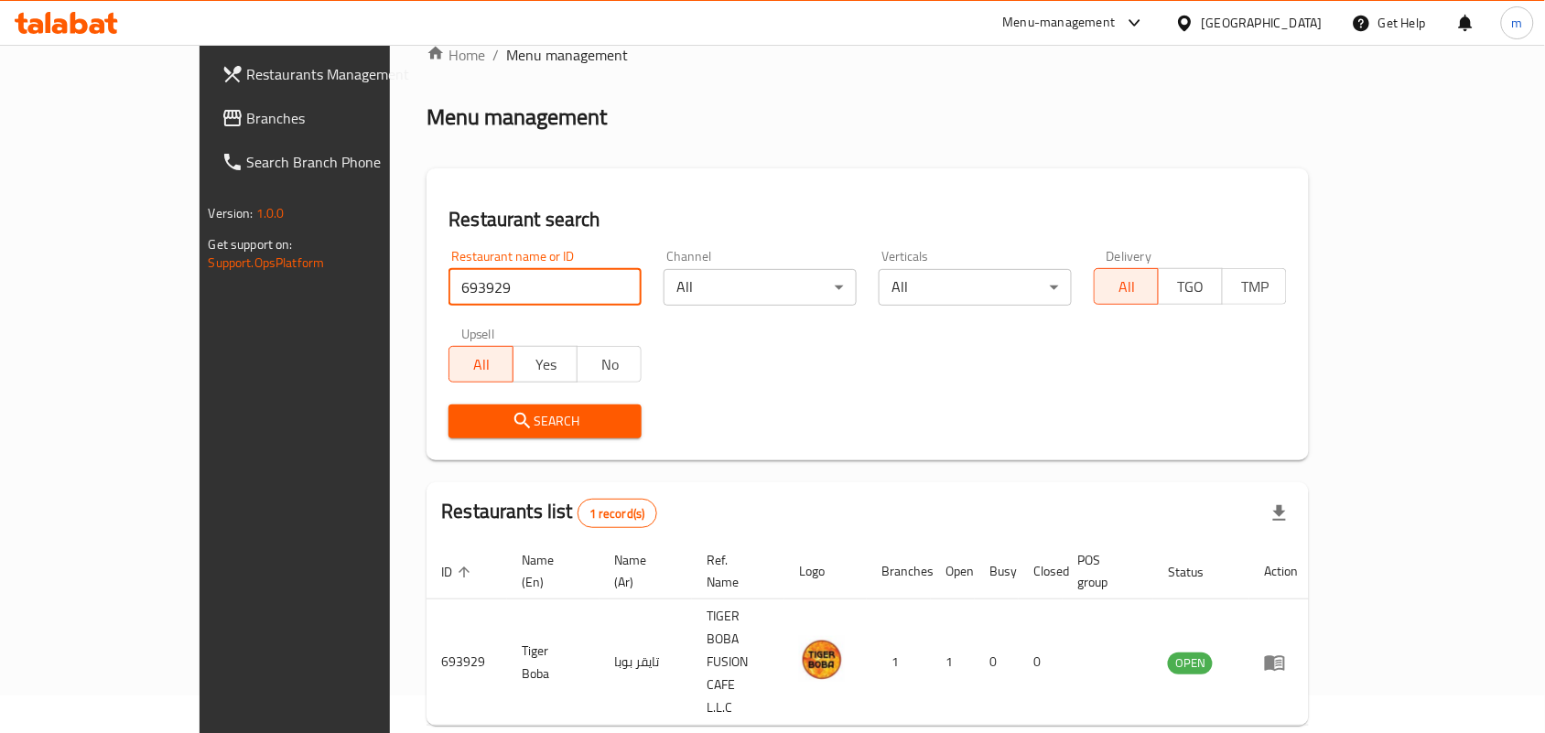
scroll to position [48, 0]
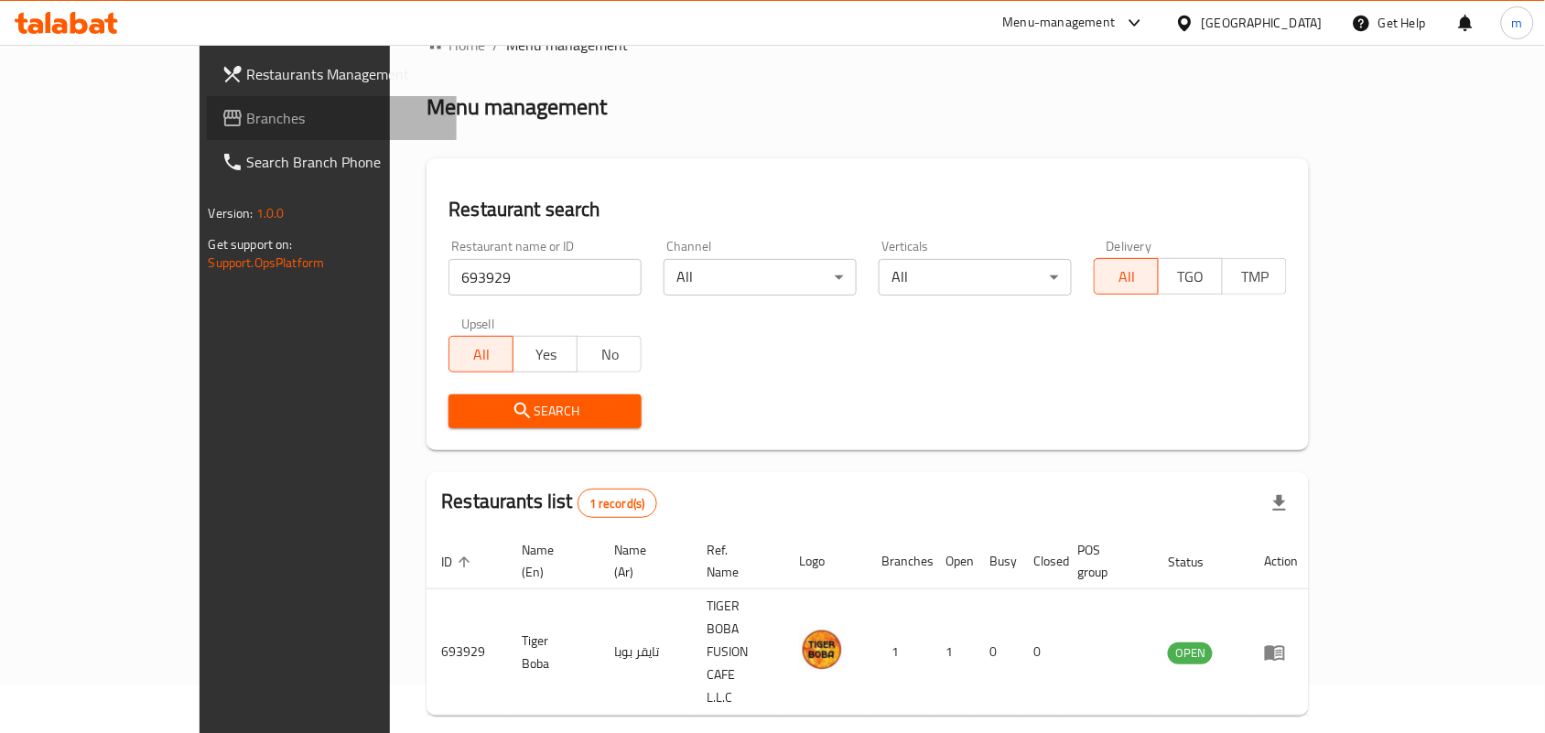
click at [247, 115] on span "Branches" at bounding box center [345, 118] width 196 height 22
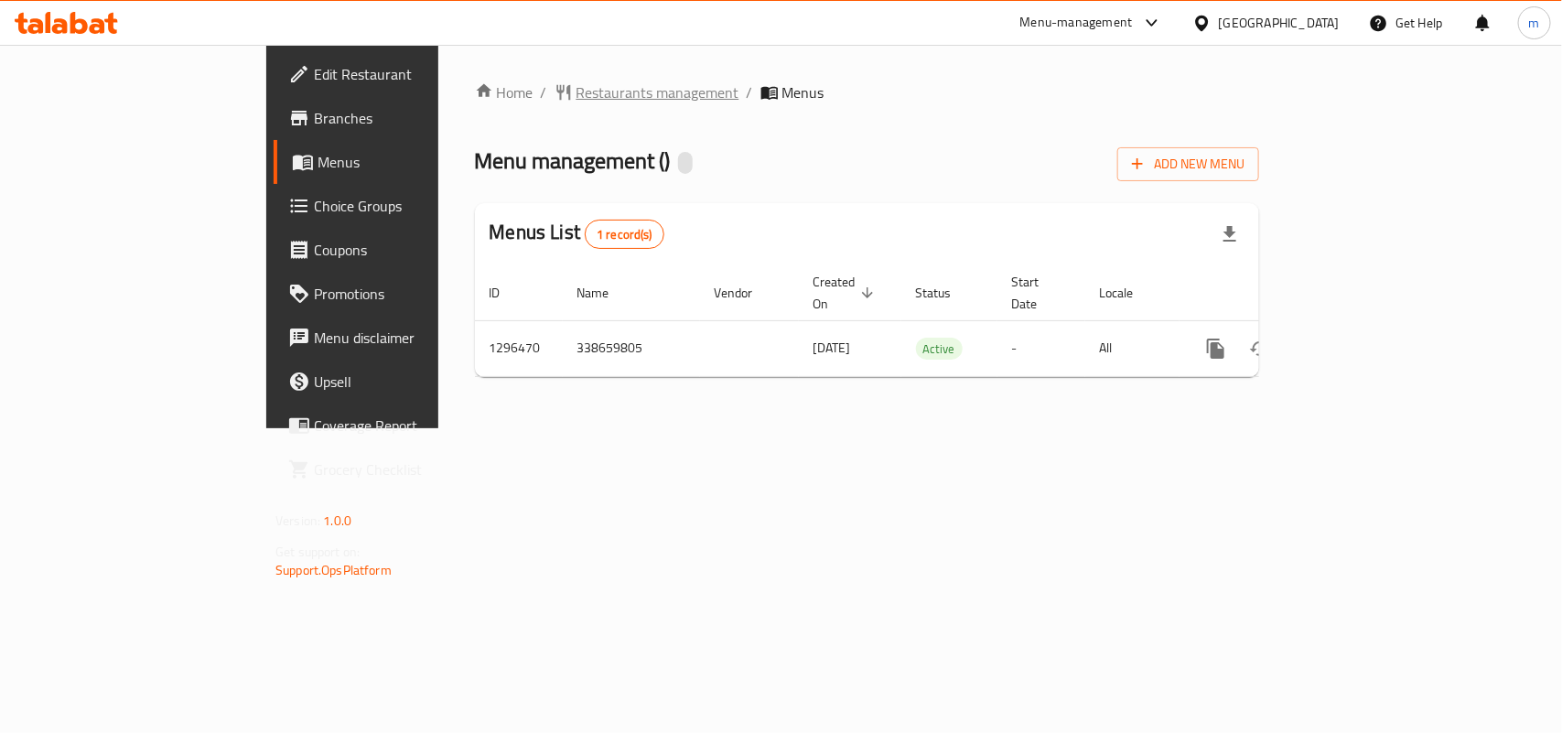
click at [576, 85] on span "Restaurants management" at bounding box center [657, 92] width 163 height 22
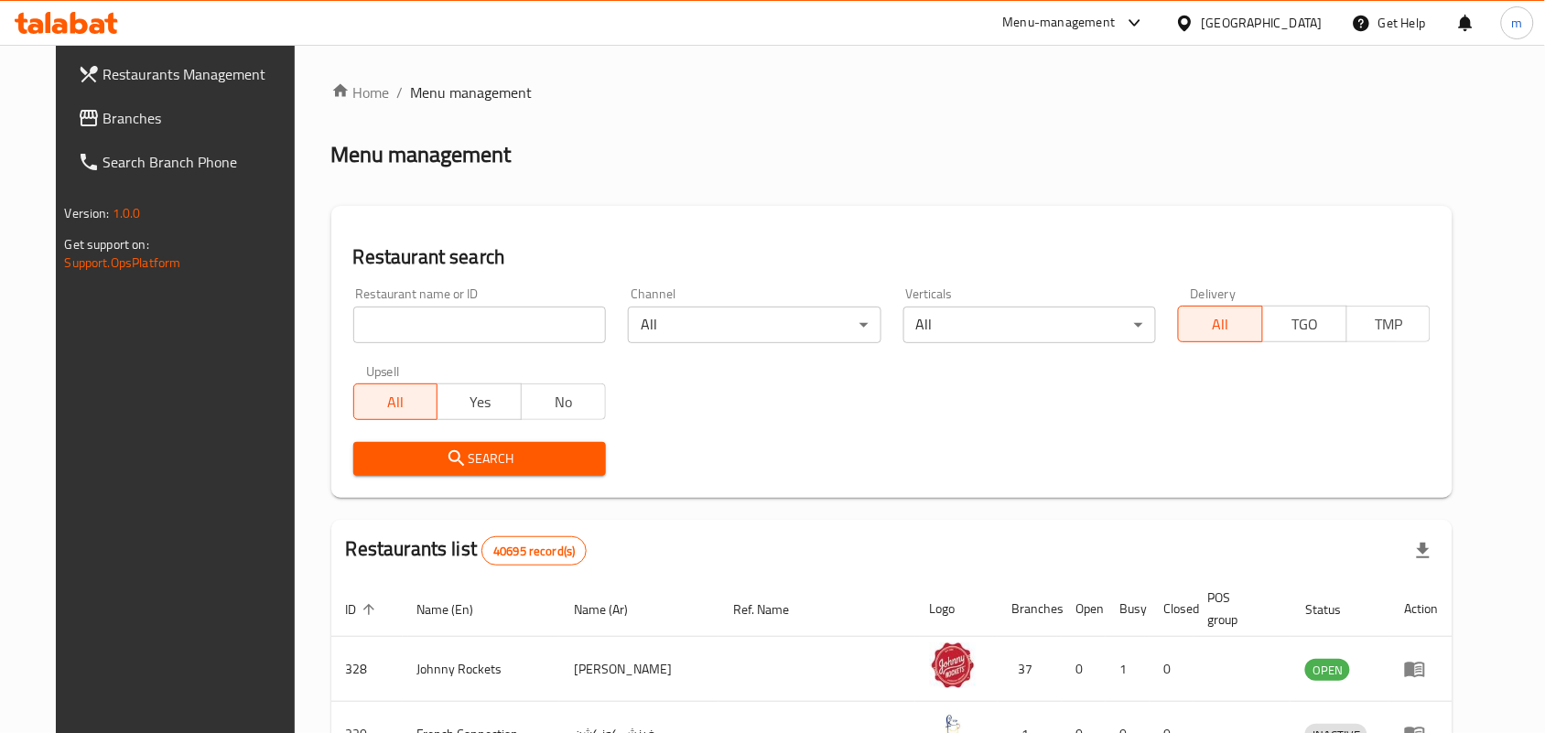
click at [382, 326] on input "search" at bounding box center [479, 325] width 253 height 37
paste input "700077"
type input "700077"
click button "Search" at bounding box center [479, 459] width 253 height 34
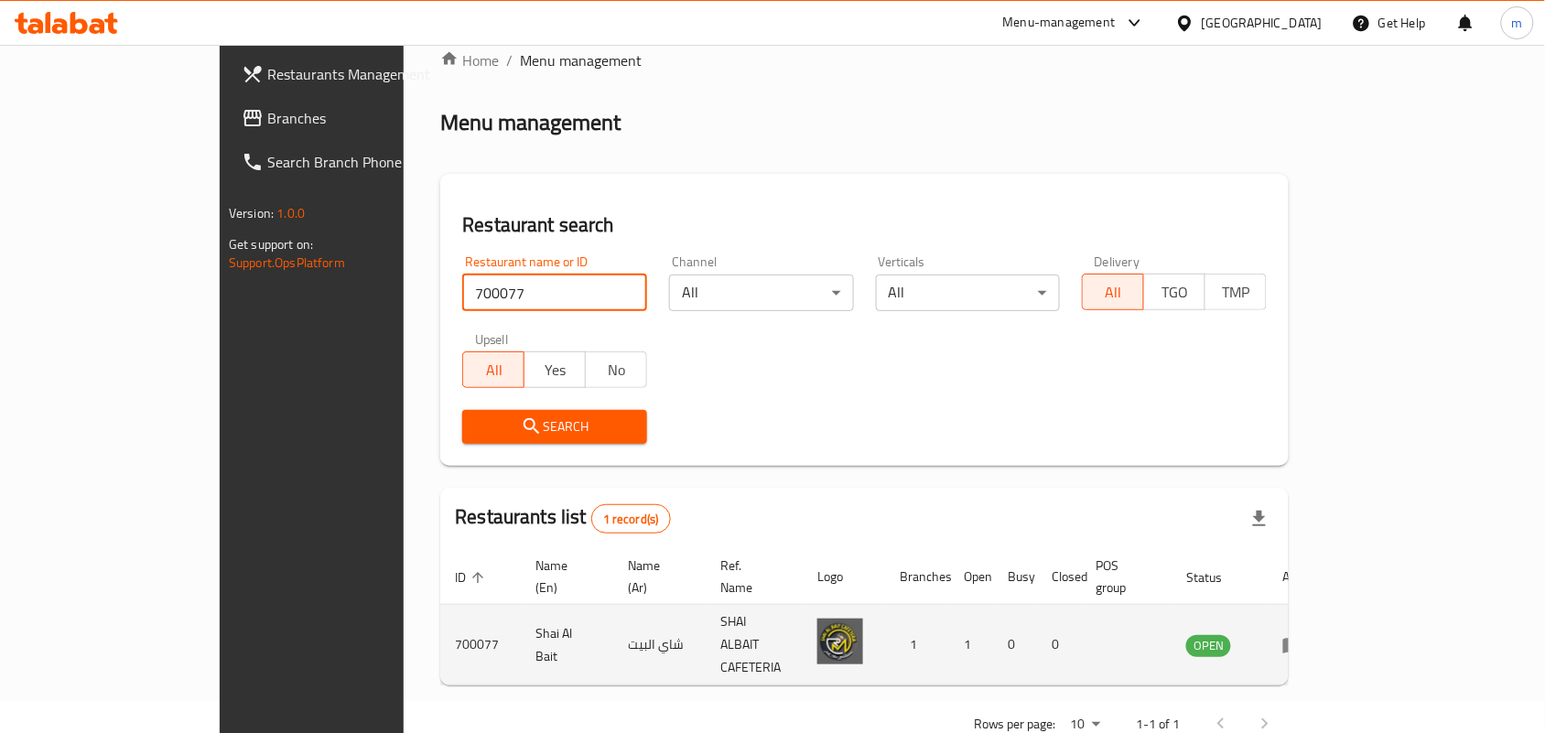
scroll to position [48, 0]
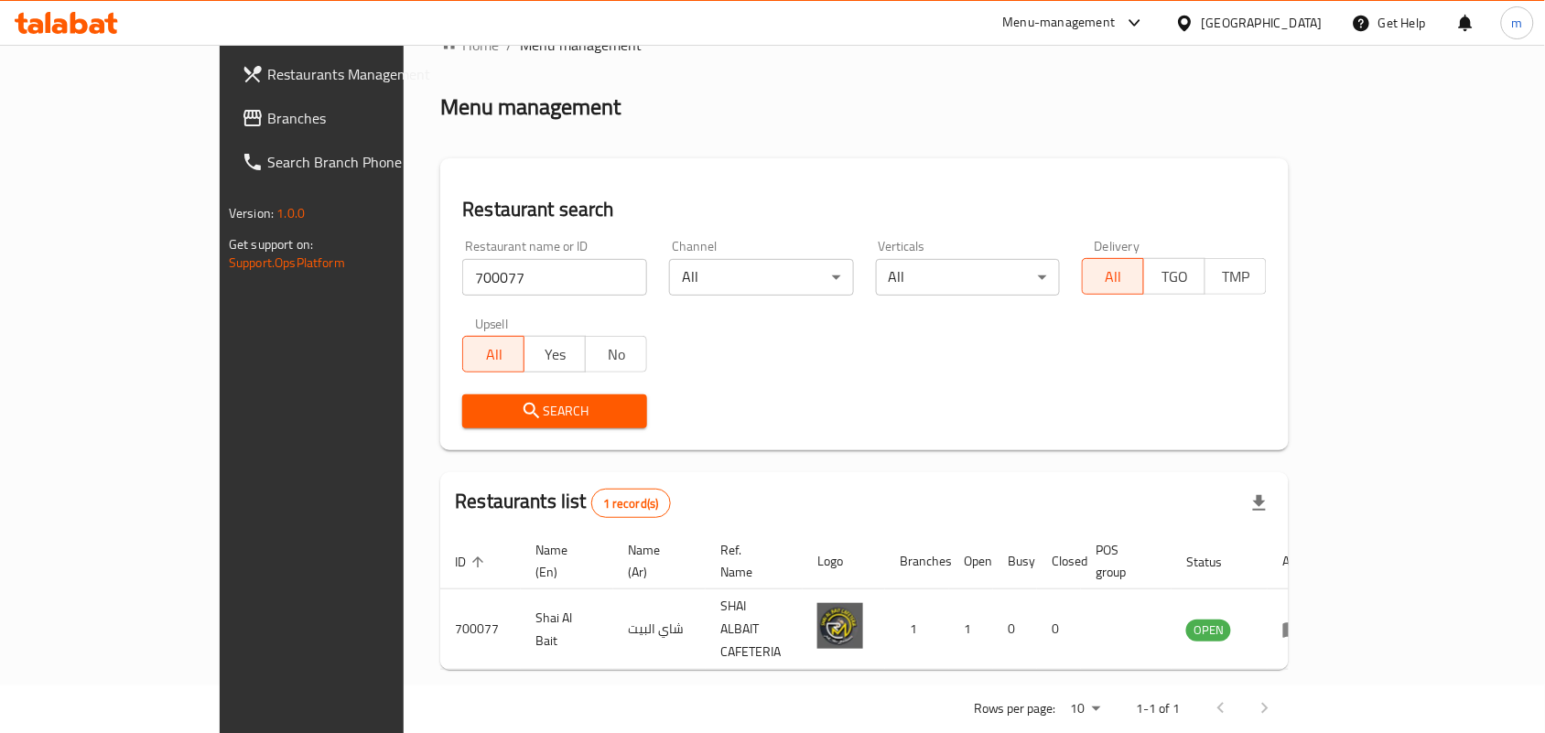
click at [1241, 21] on div "United Arab Emirates" at bounding box center [1261, 23] width 121 height 20
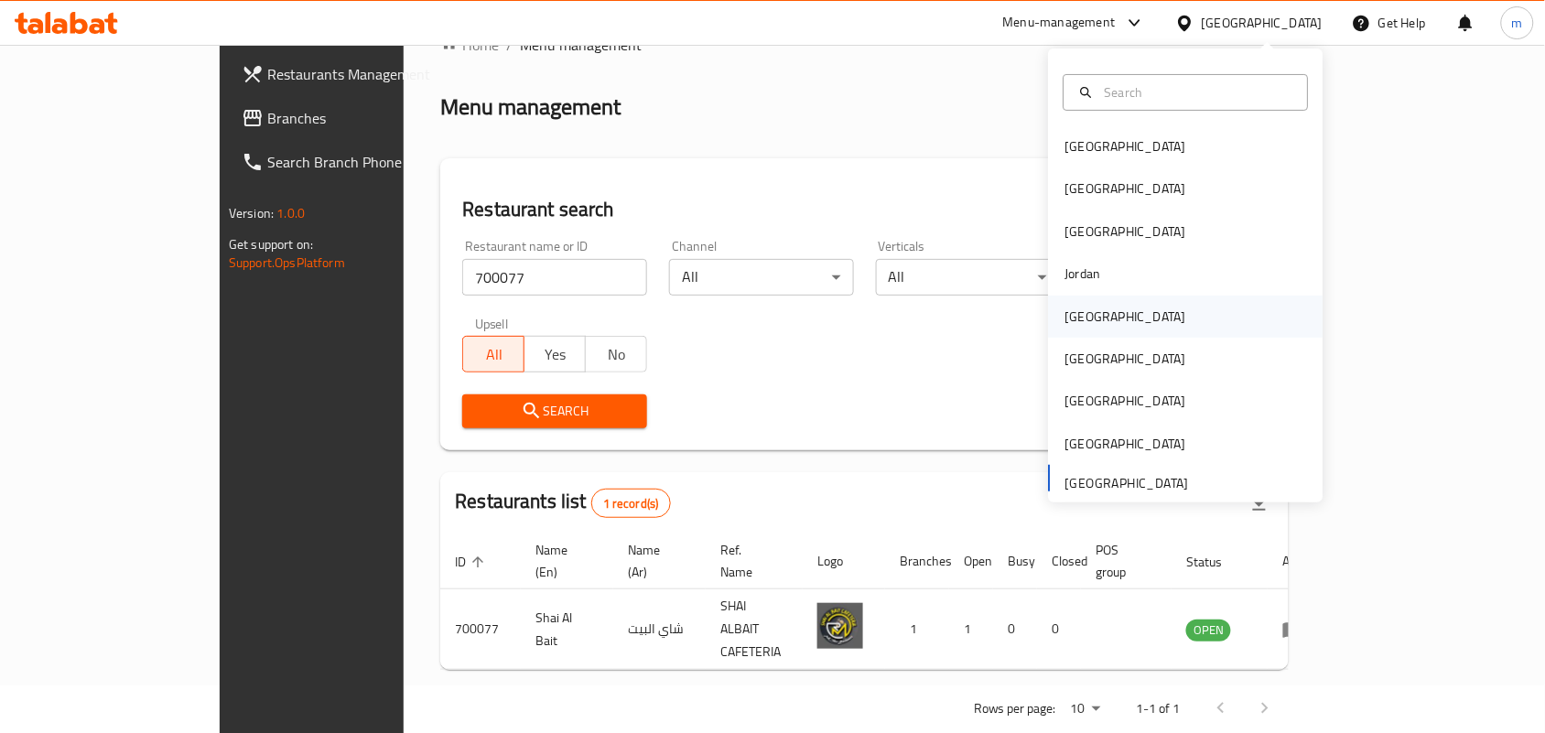
click at [1081, 312] on div "[GEOGRAPHIC_DATA]" at bounding box center [1125, 317] width 121 height 20
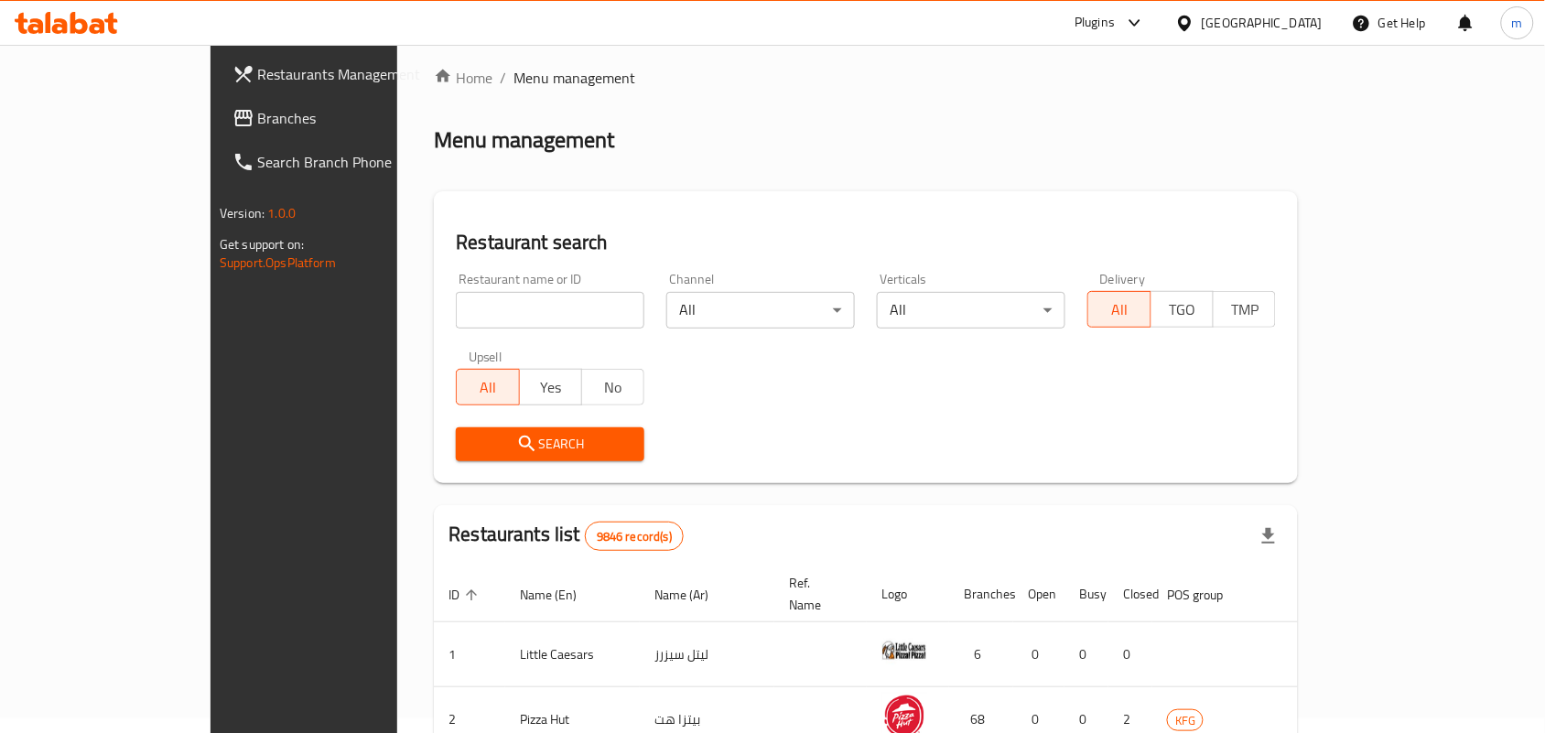
scroll to position [48, 0]
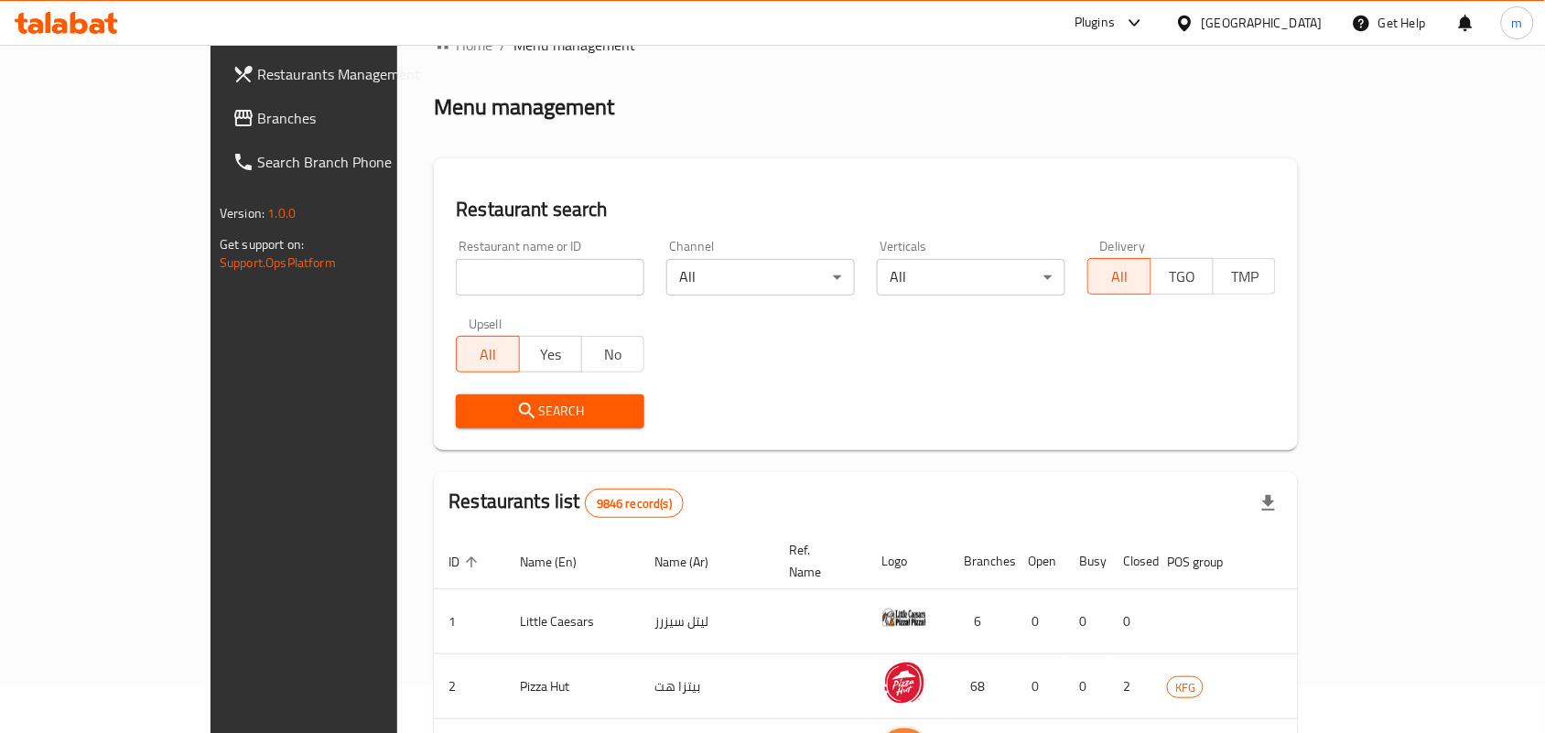
click at [258, 116] on span "Branches" at bounding box center [356, 118] width 196 height 22
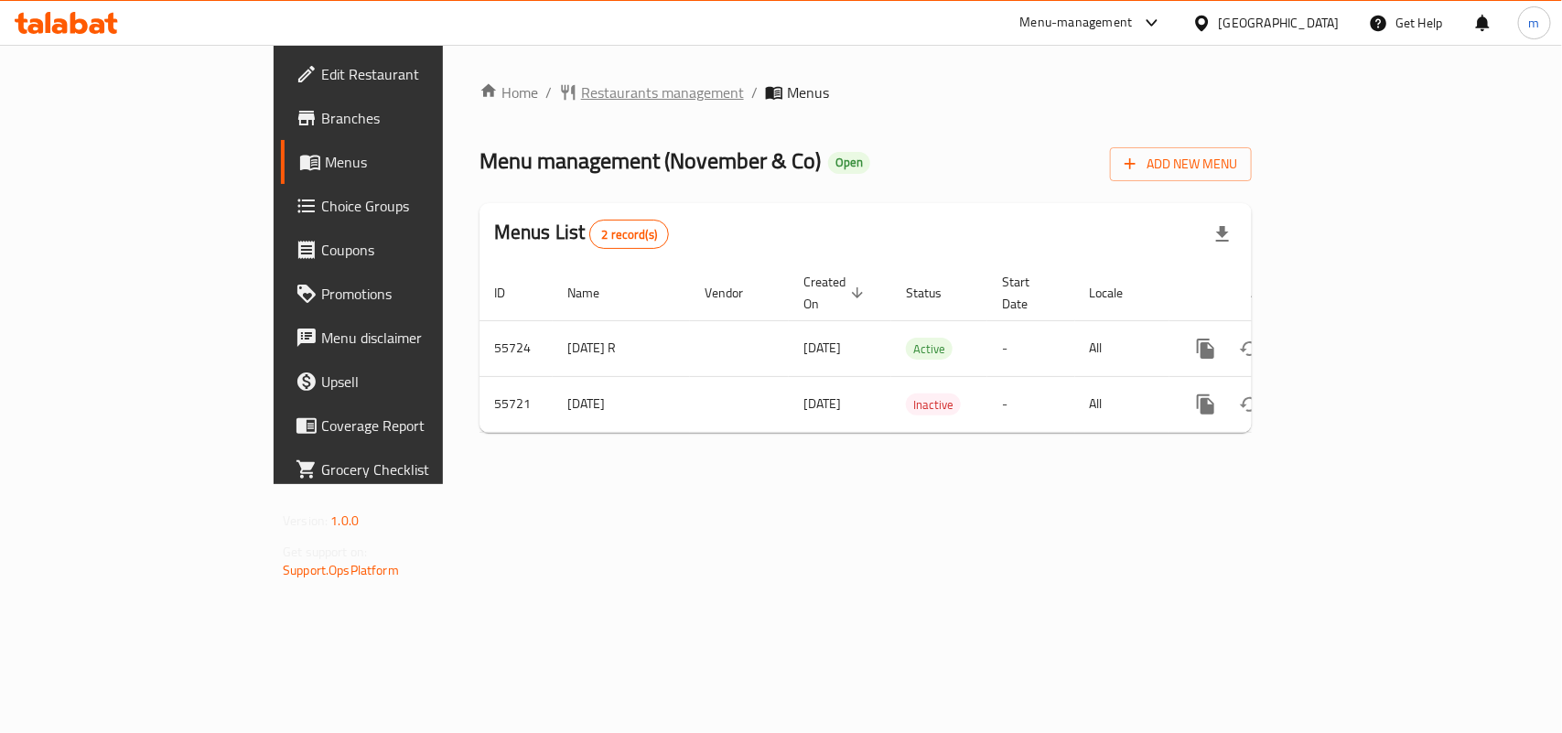
click at [581, 101] on span "Restaurants management" at bounding box center [662, 92] width 163 height 22
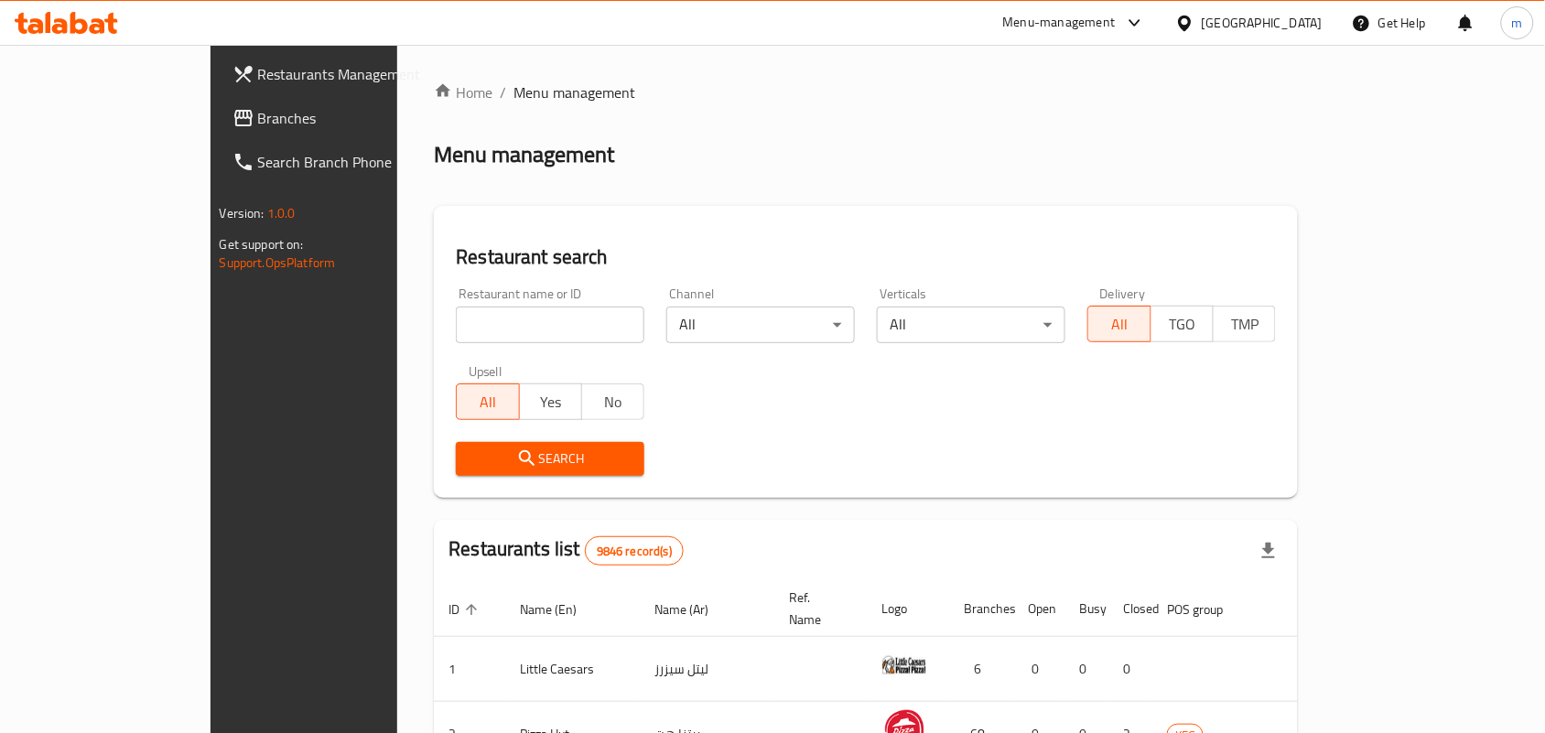
click at [456, 328] on input "search" at bounding box center [550, 325] width 189 height 37
paste input "27397"
type input "27397"
click button "Search" at bounding box center [550, 459] width 189 height 34
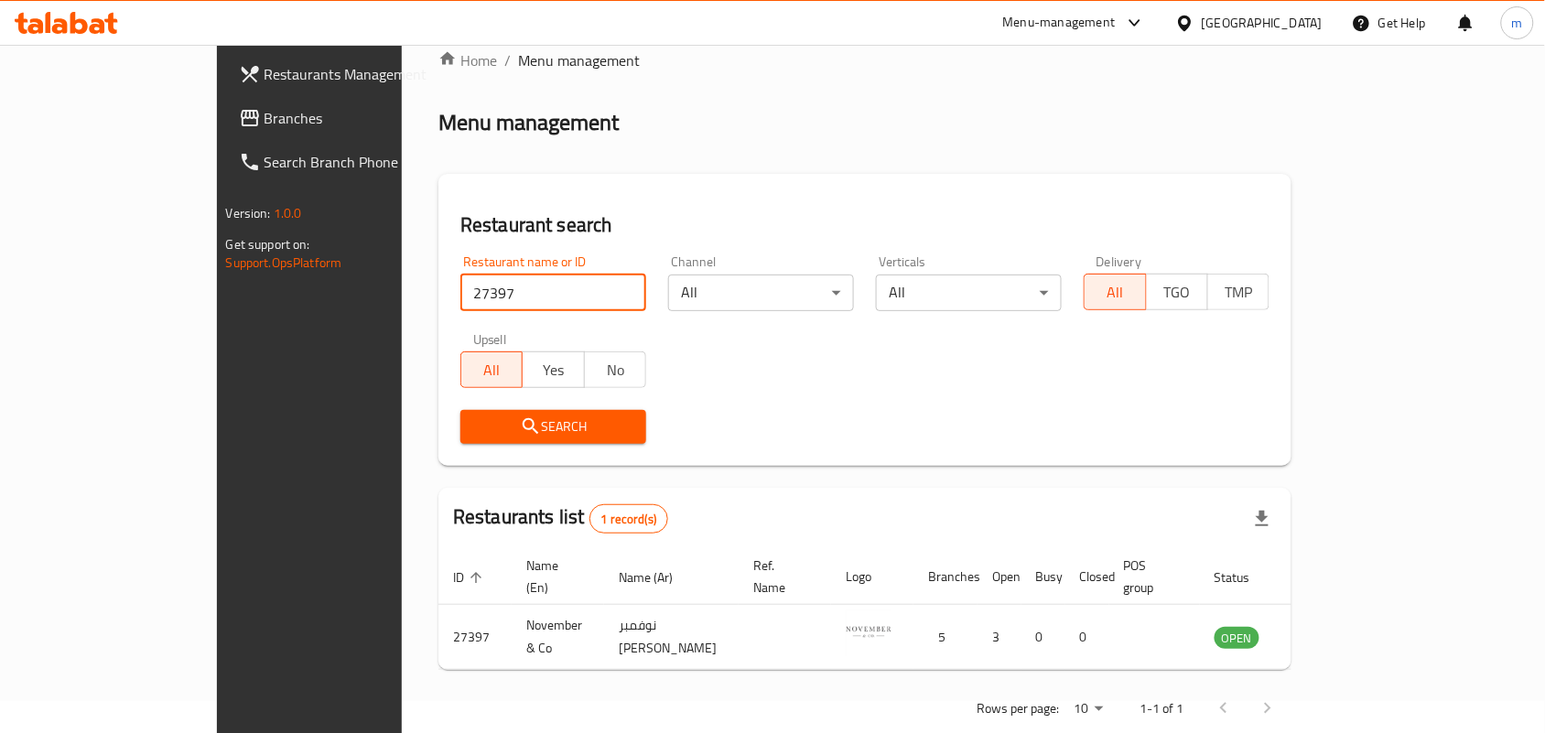
scroll to position [48, 0]
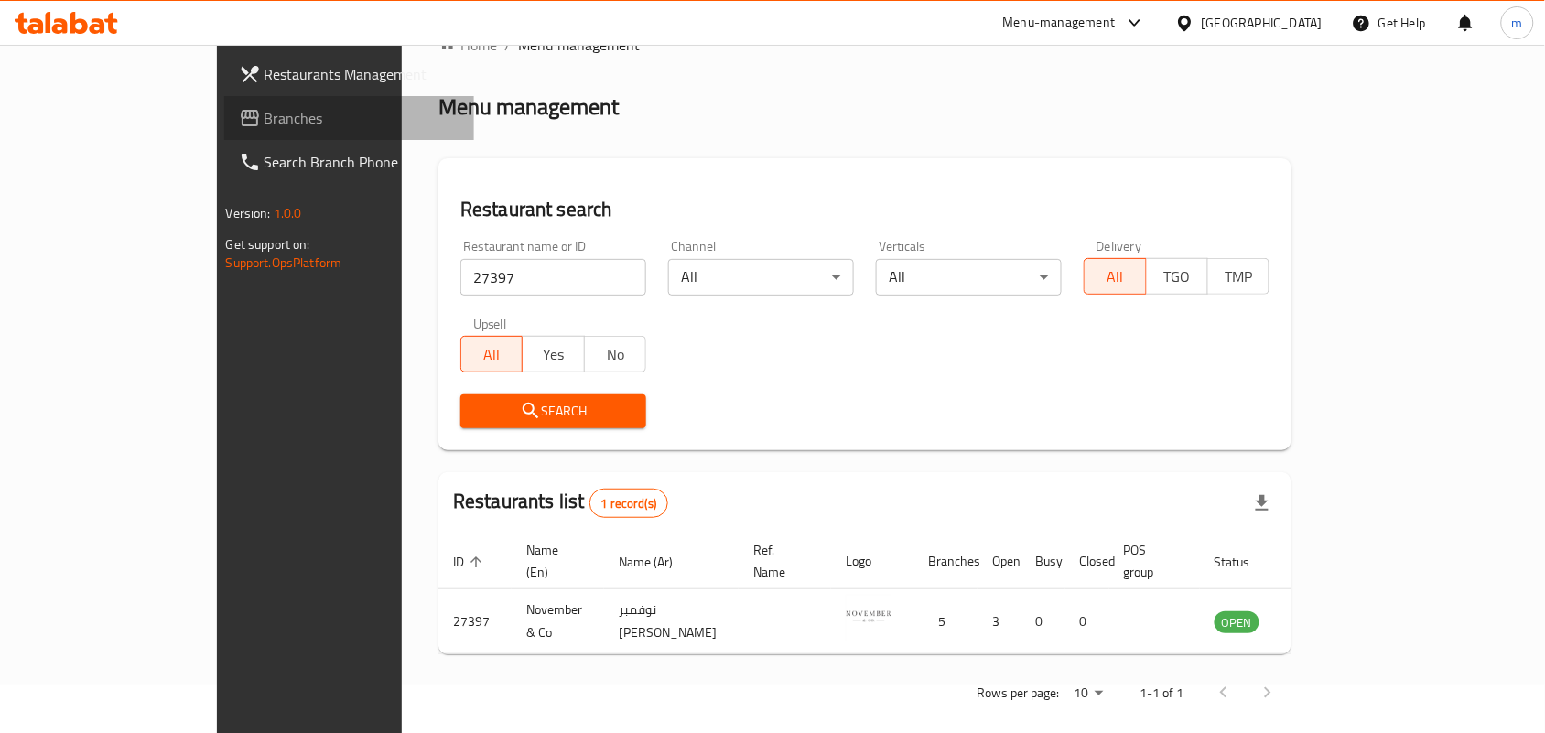
click at [264, 111] on span "Branches" at bounding box center [362, 118] width 196 height 22
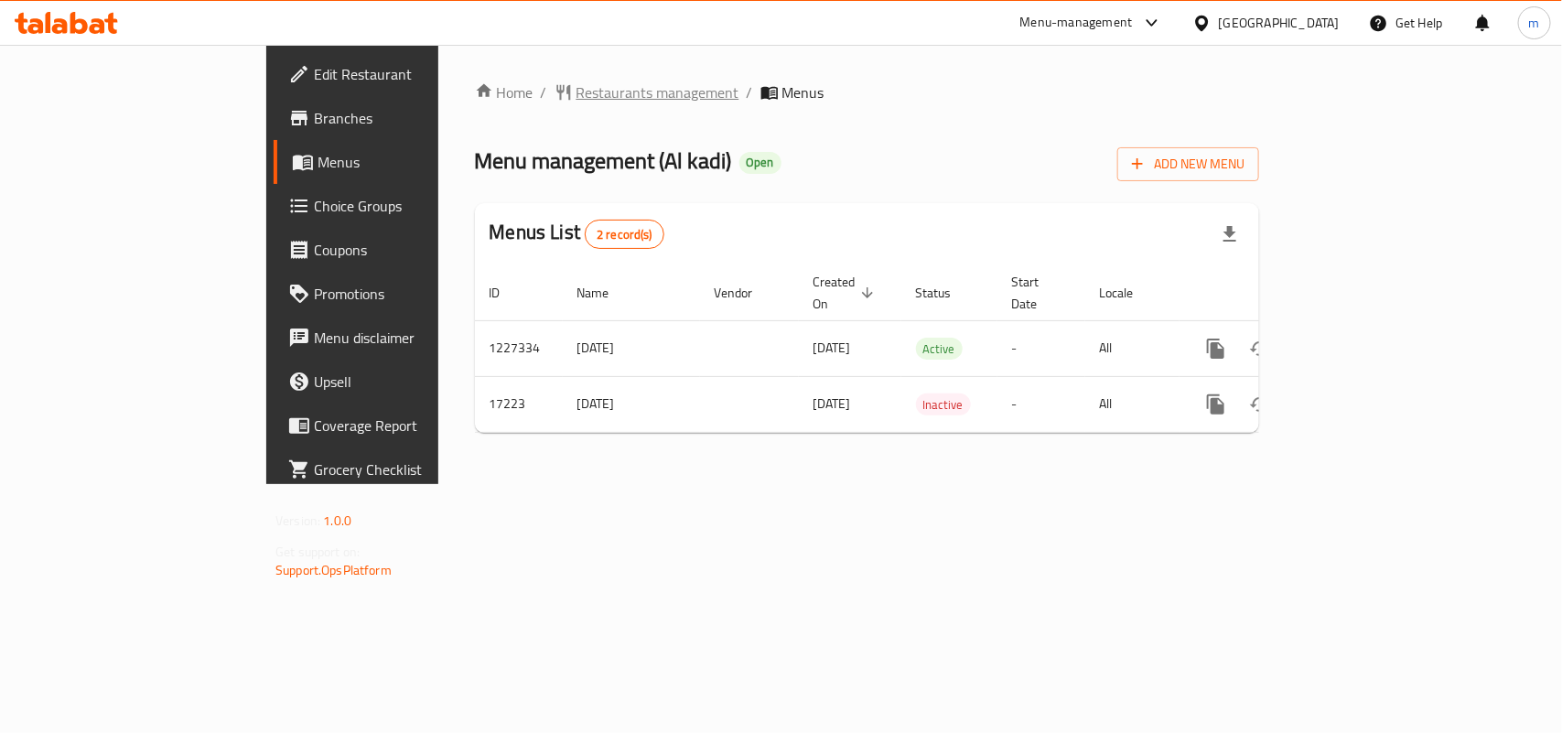
click at [576, 92] on span "Restaurants management" at bounding box center [657, 92] width 163 height 22
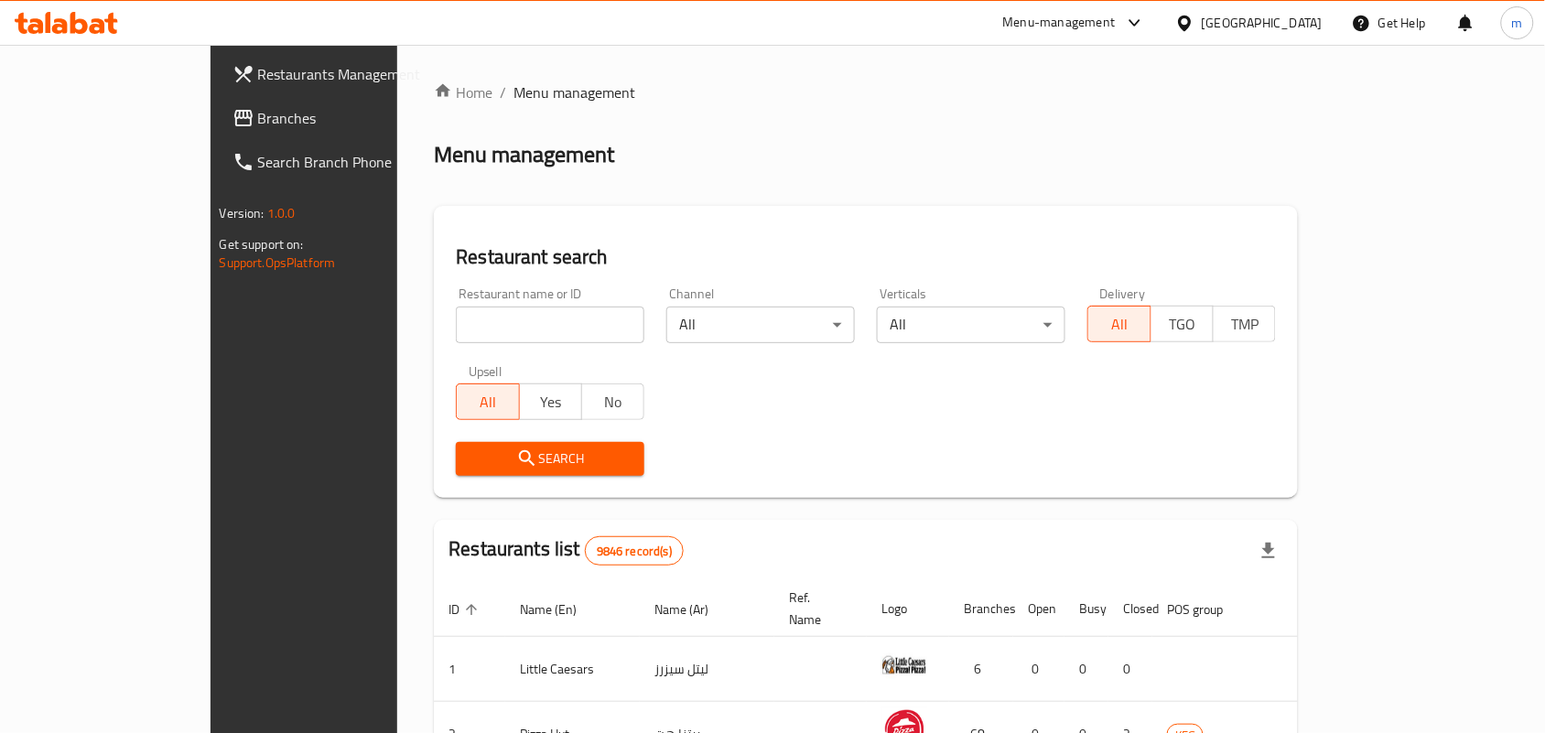
click at [456, 329] on input "search" at bounding box center [550, 325] width 189 height 37
paste input "9591"
type input "9591"
click button "Search" at bounding box center [550, 459] width 189 height 34
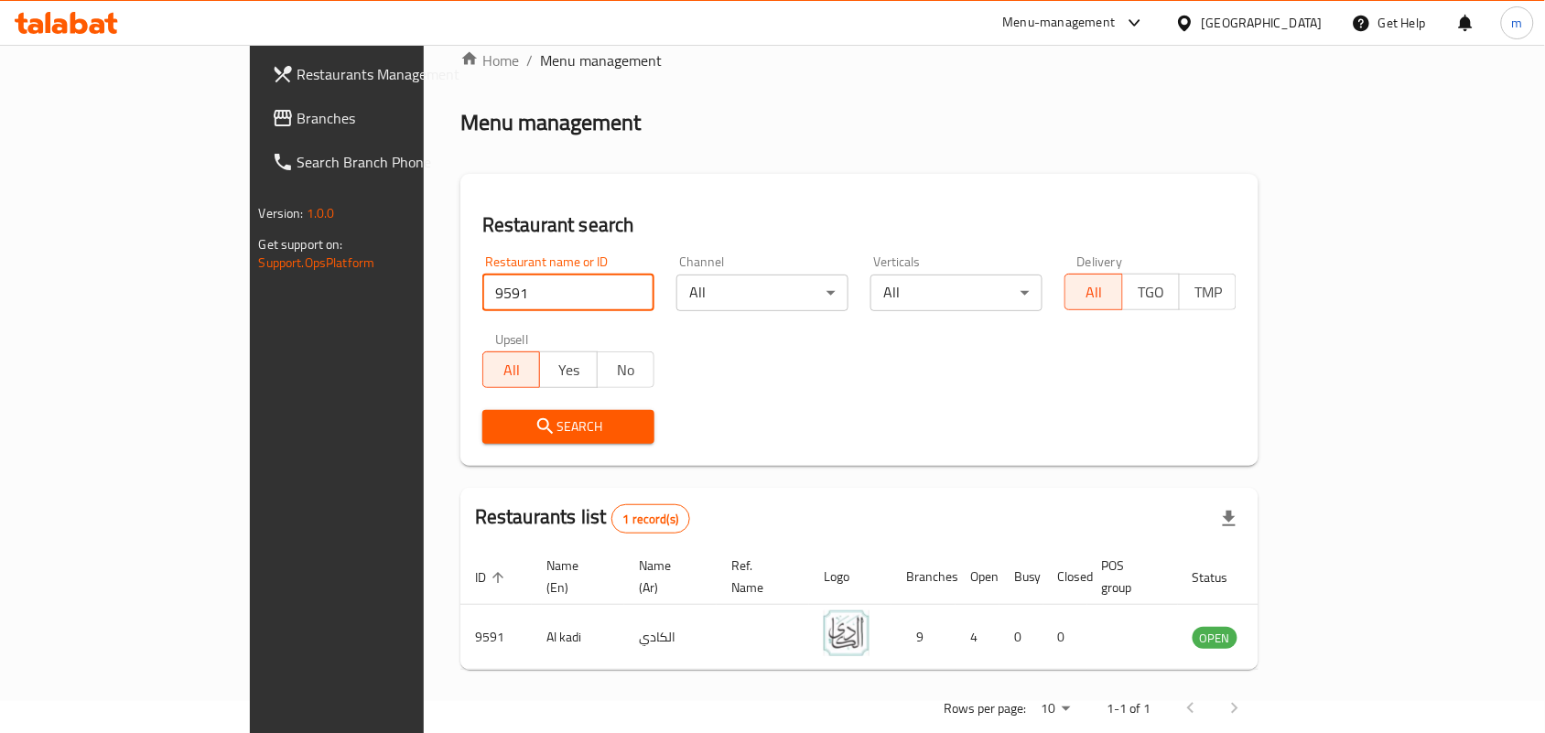
scroll to position [48, 0]
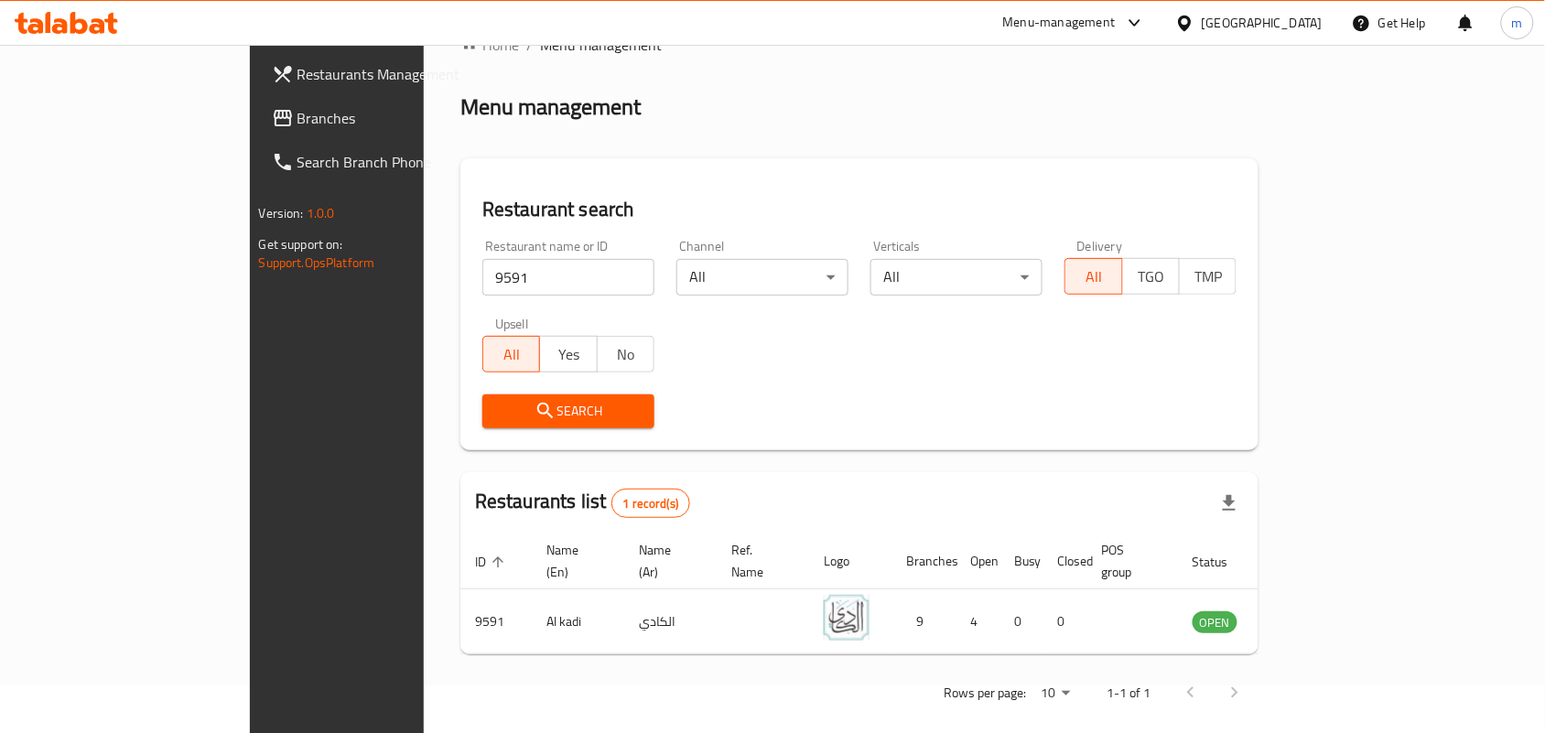
click at [1201, 20] on div at bounding box center [1188, 23] width 27 height 20
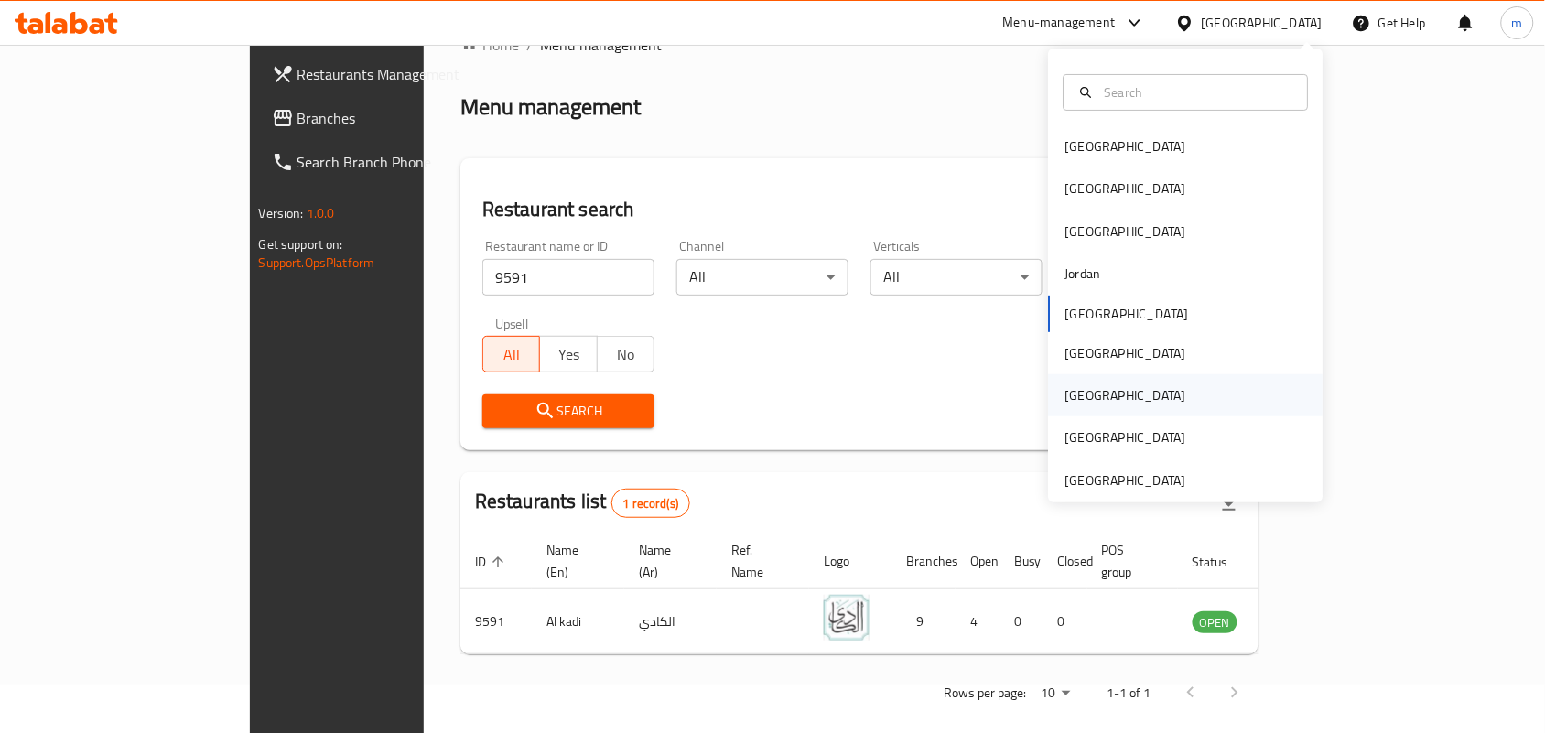
click at [1072, 394] on div "[GEOGRAPHIC_DATA]" at bounding box center [1125, 395] width 121 height 20
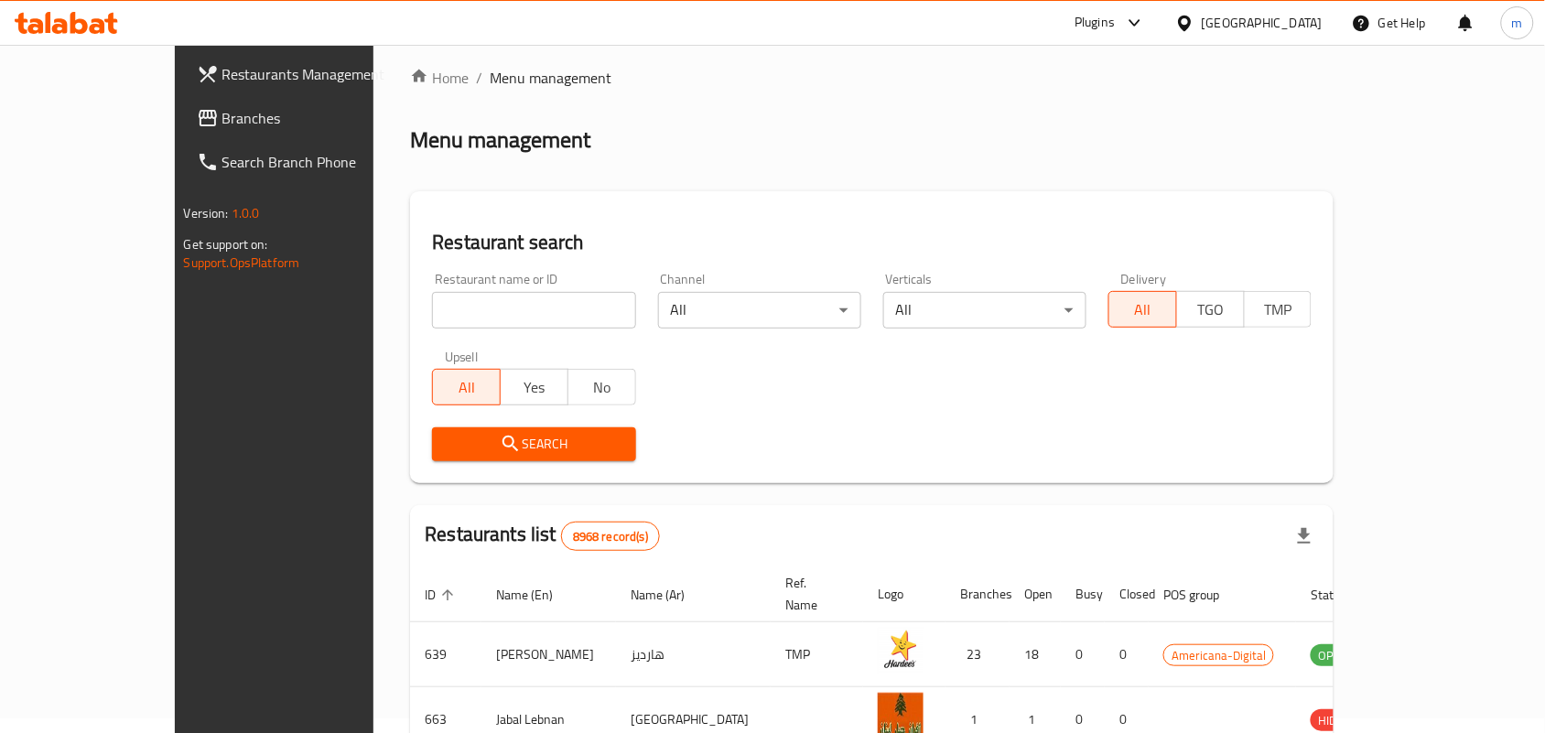
scroll to position [48, 0]
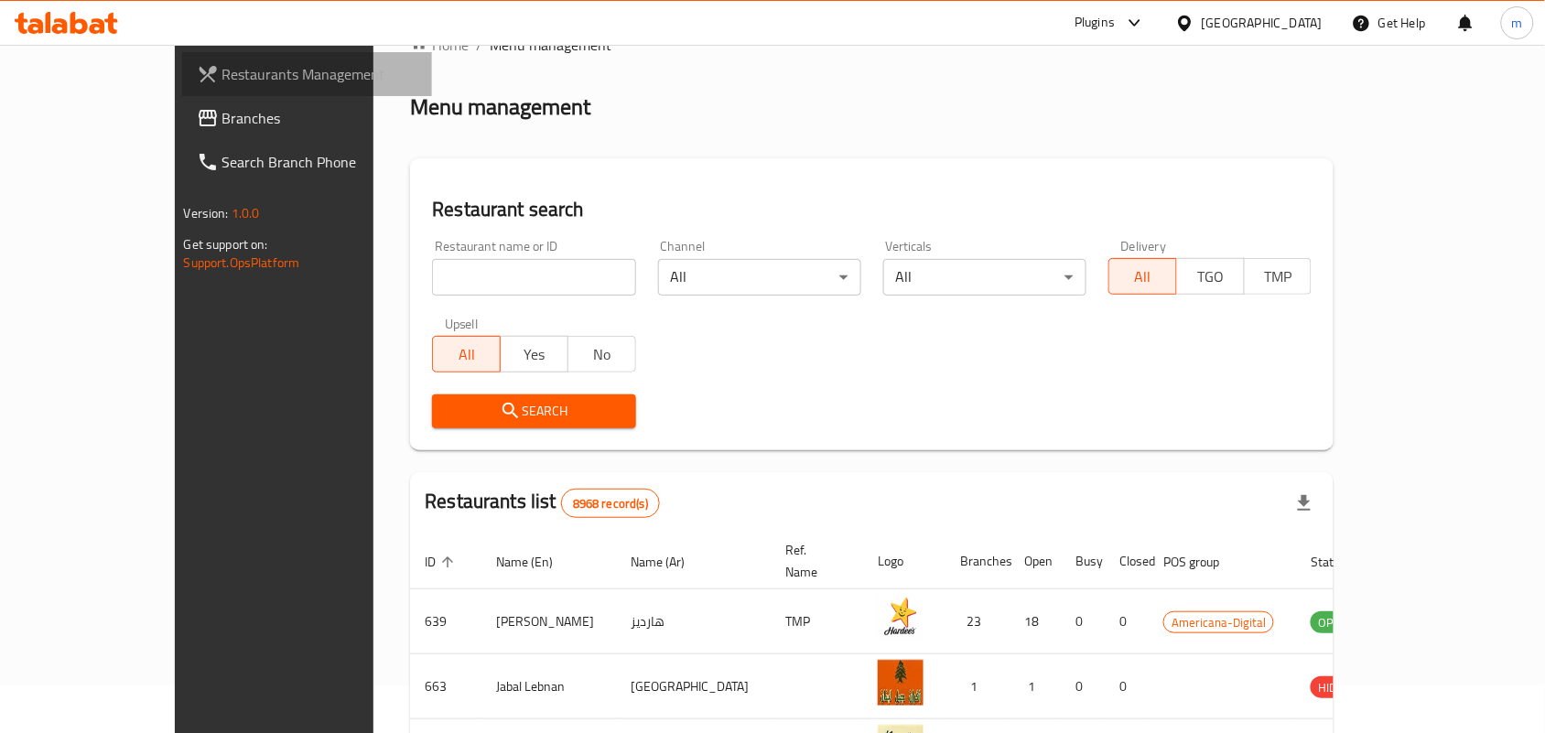
click at [222, 84] on span "Restaurants Management" at bounding box center [320, 74] width 196 height 22
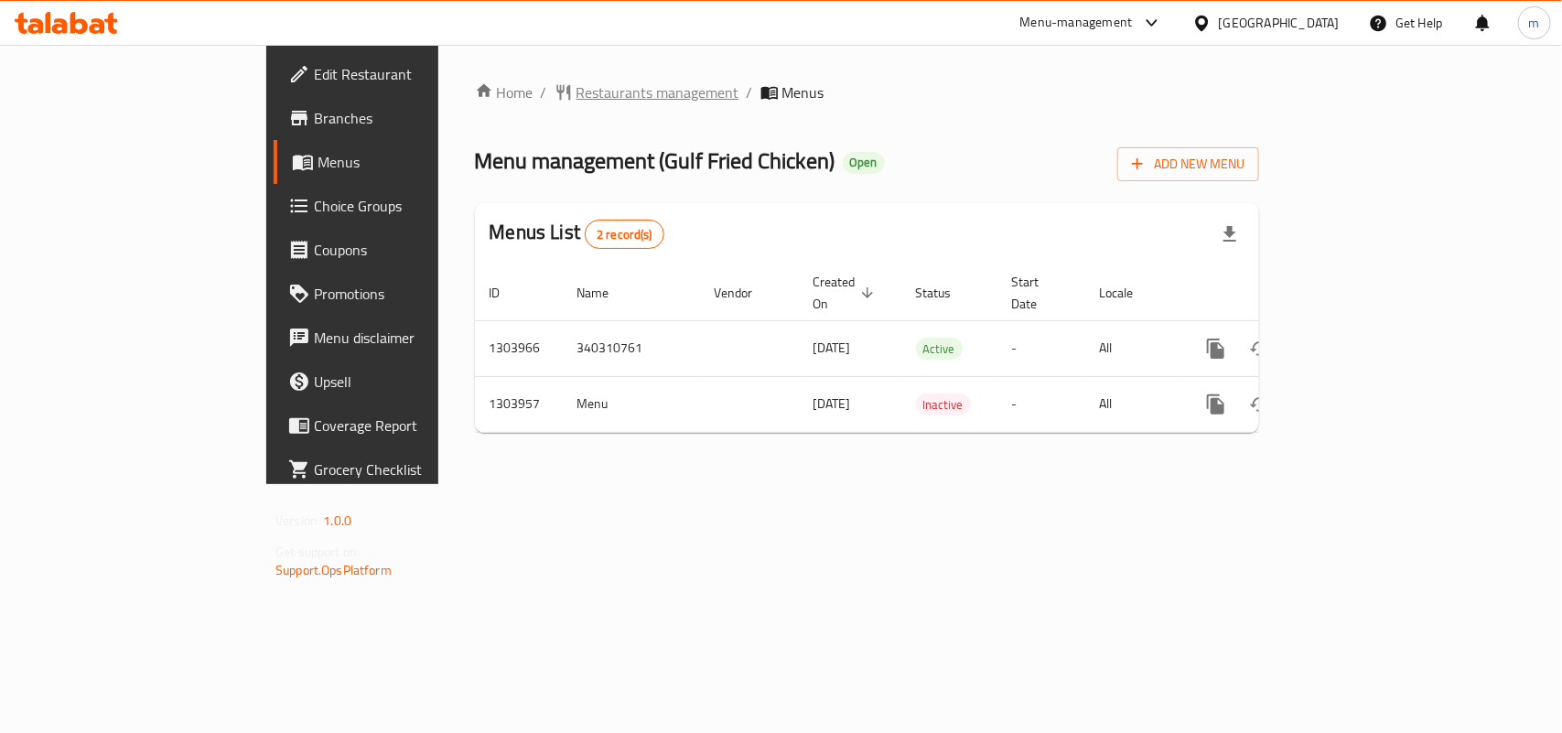
click at [576, 92] on span "Restaurants management" at bounding box center [657, 92] width 163 height 22
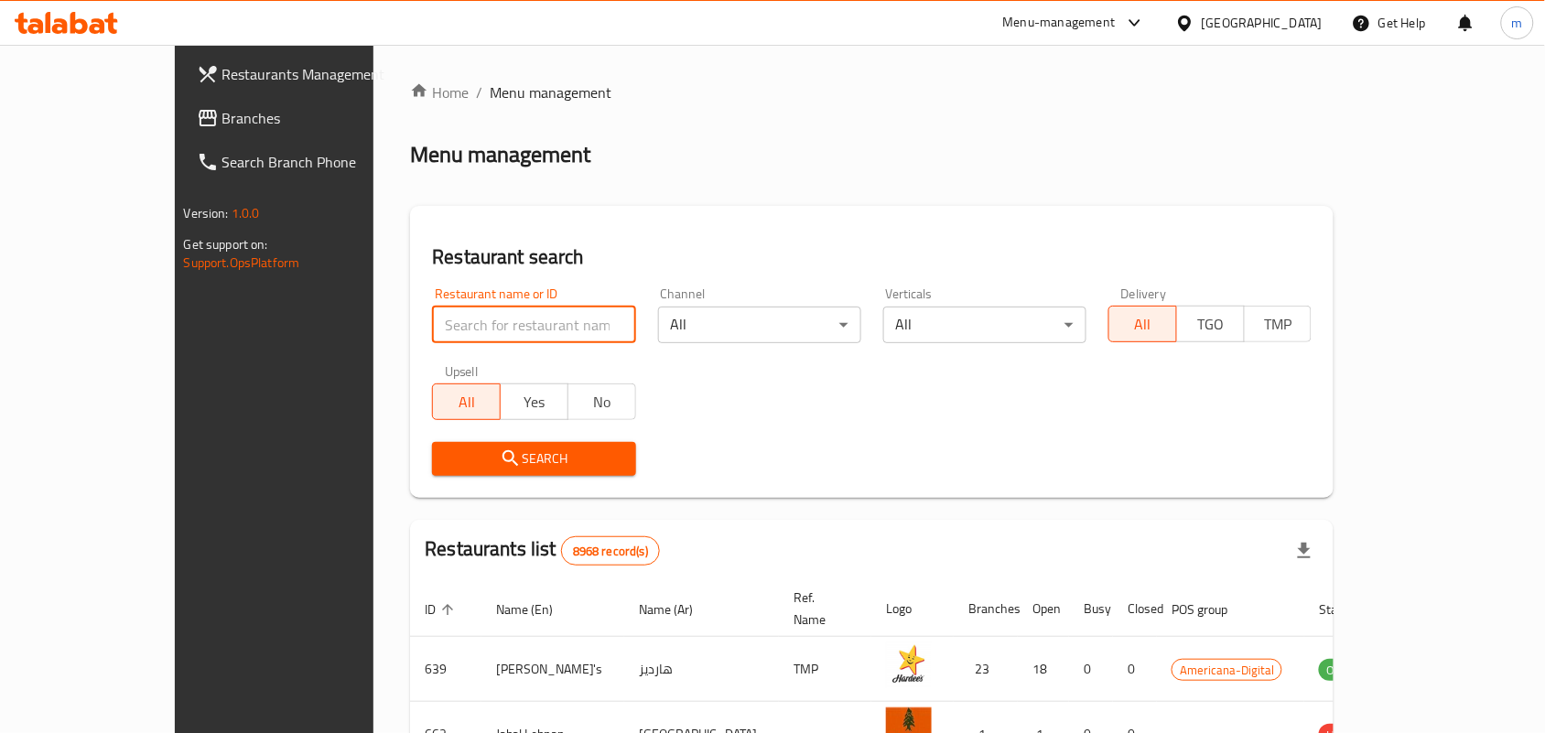
click at [432, 322] on input "search" at bounding box center [533, 325] width 203 height 37
paste input "703031"
type input "703031"
click button "Search" at bounding box center [533, 459] width 203 height 34
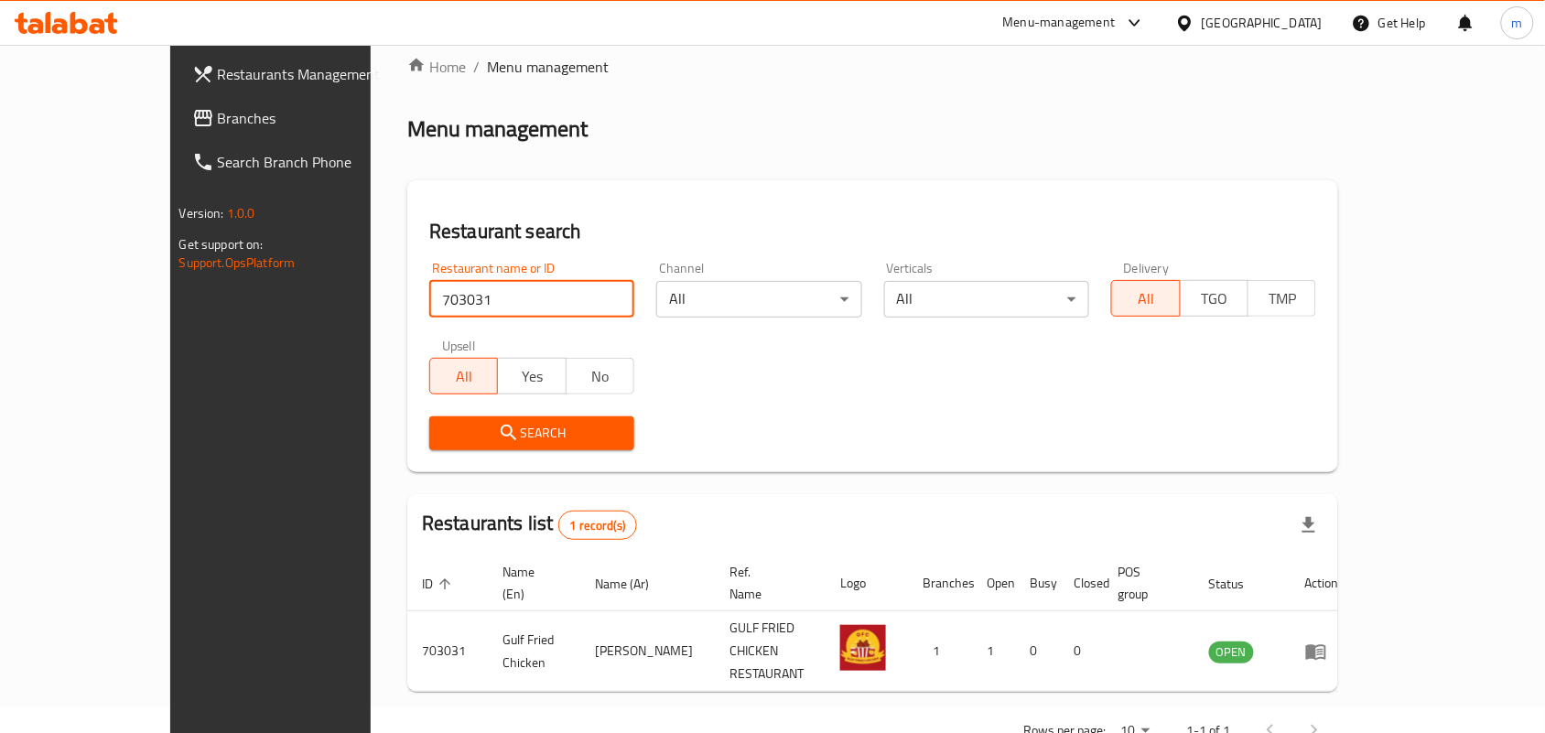
scroll to position [48, 0]
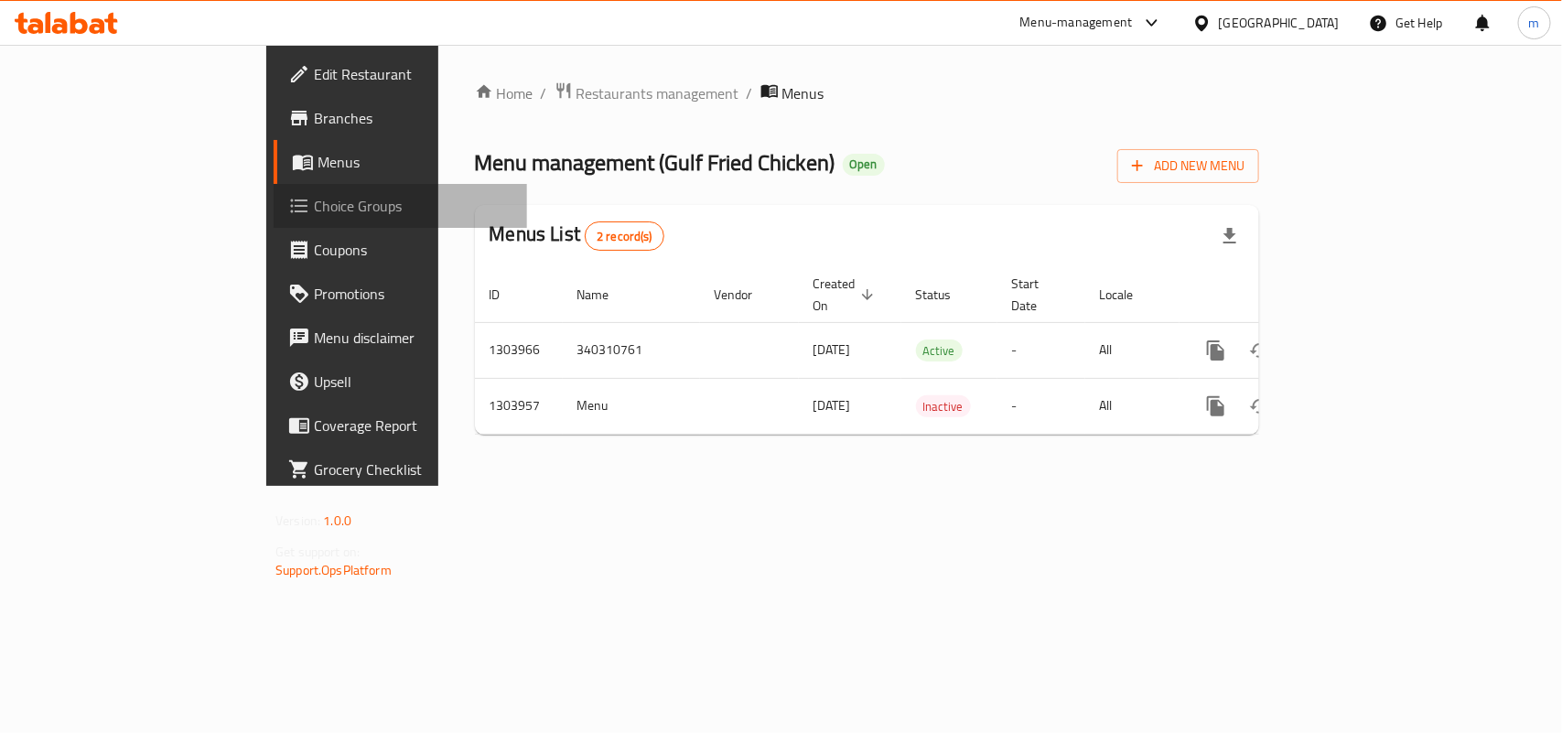
click at [314, 203] on span "Choice Groups" at bounding box center [413, 206] width 199 height 22
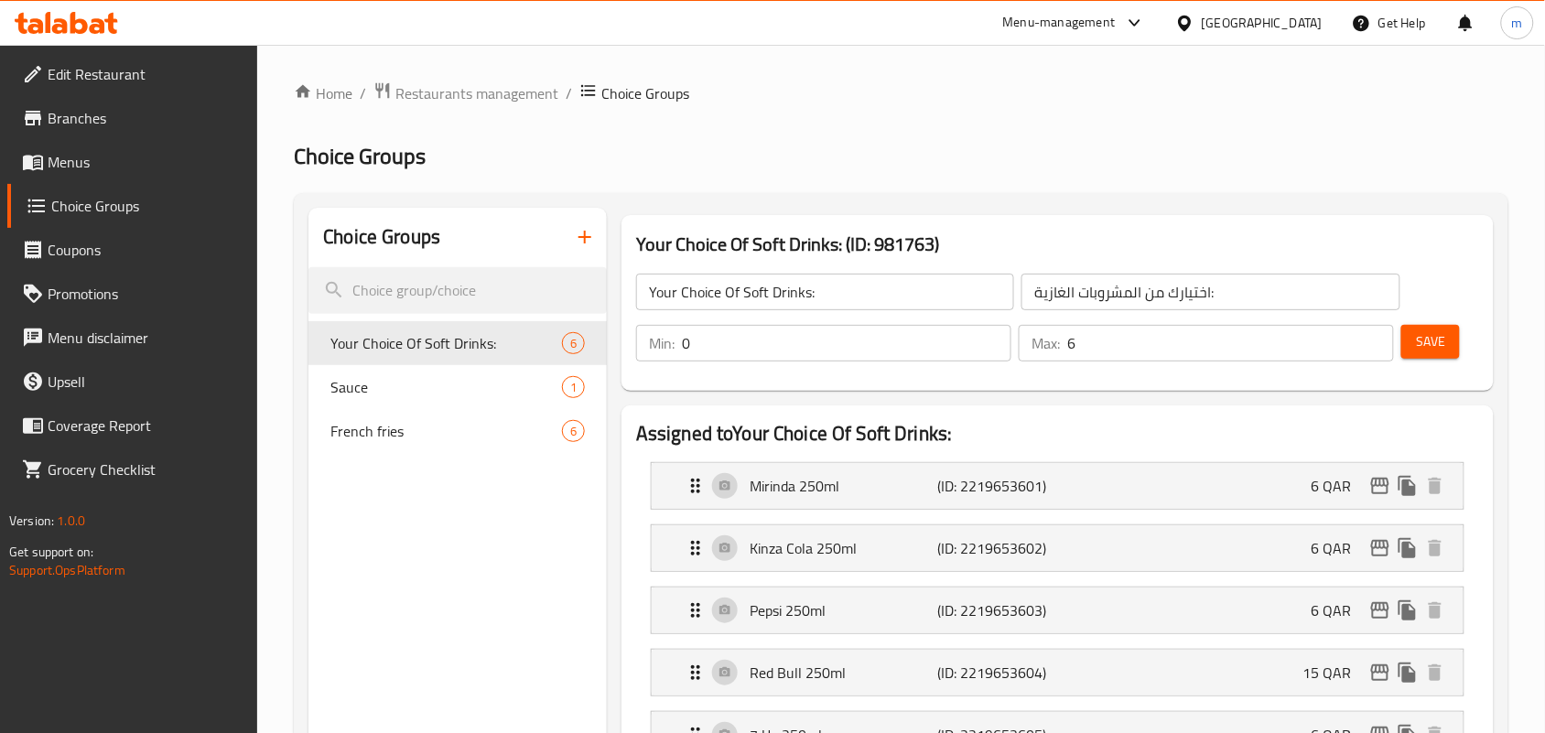
click at [1194, 23] on icon at bounding box center [1184, 23] width 19 height 19
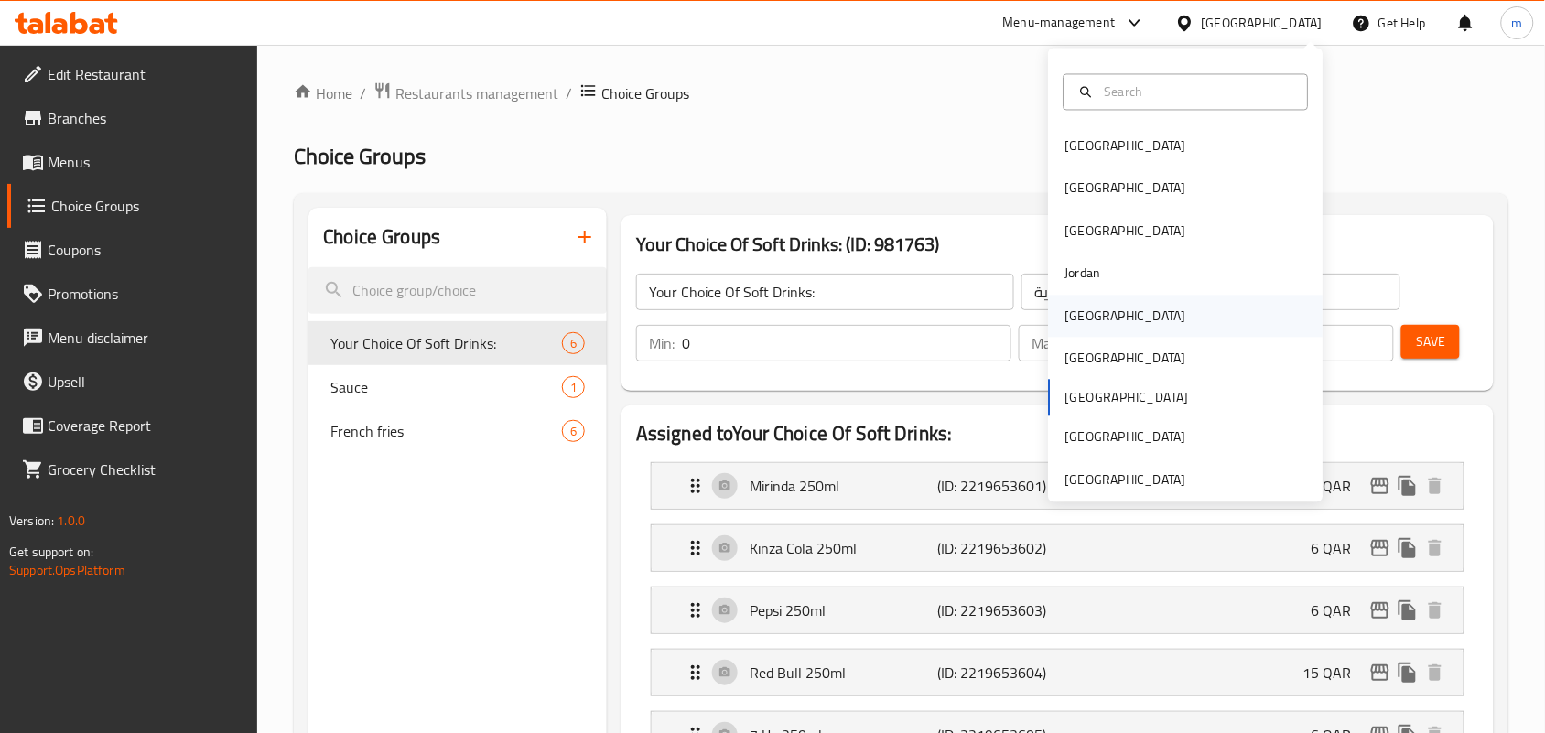
click at [1072, 311] on div "[GEOGRAPHIC_DATA]" at bounding box center [1125, 316] width 121 height 20
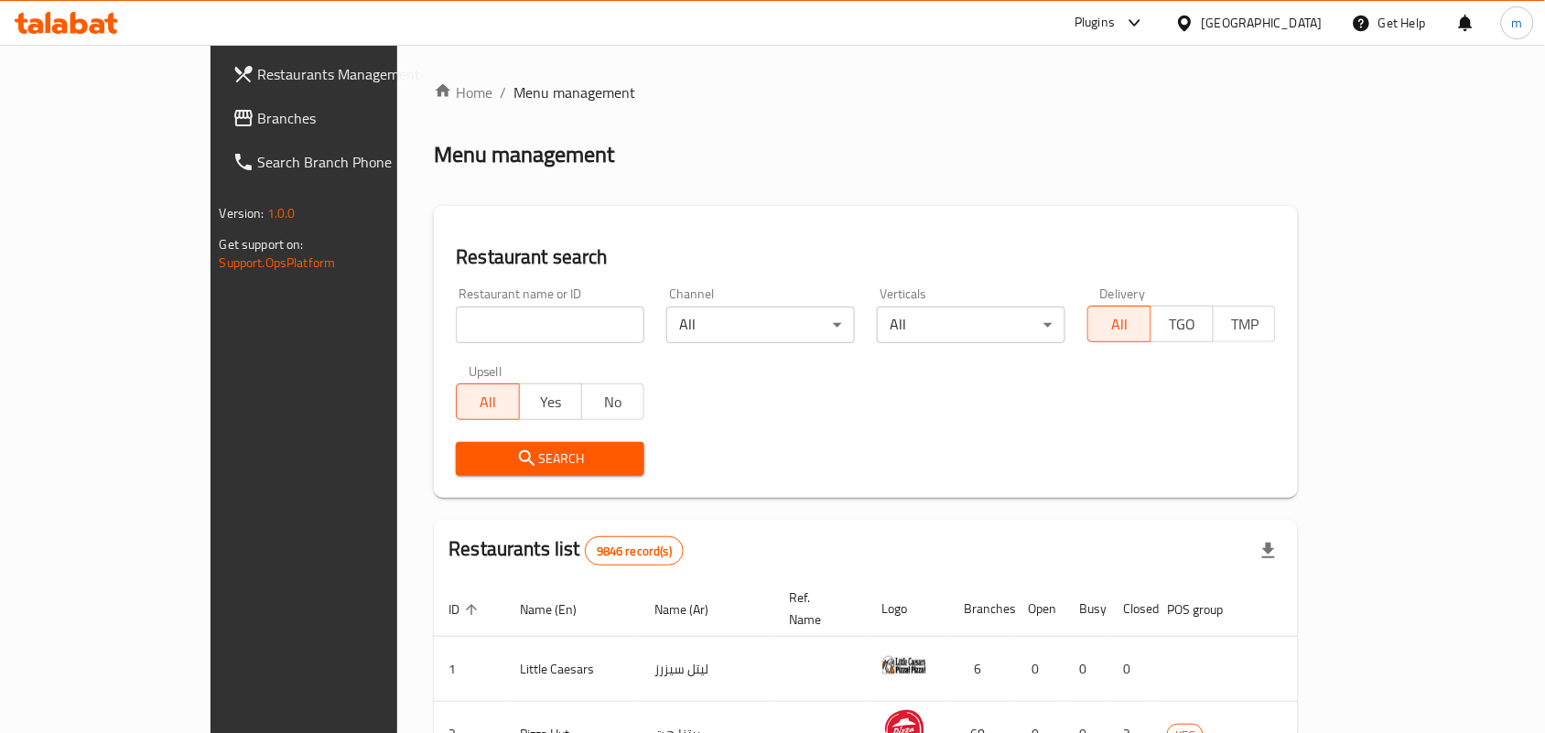
click at [1191, 24] on icon at bounding box center [1184, 23] width 13 height 16
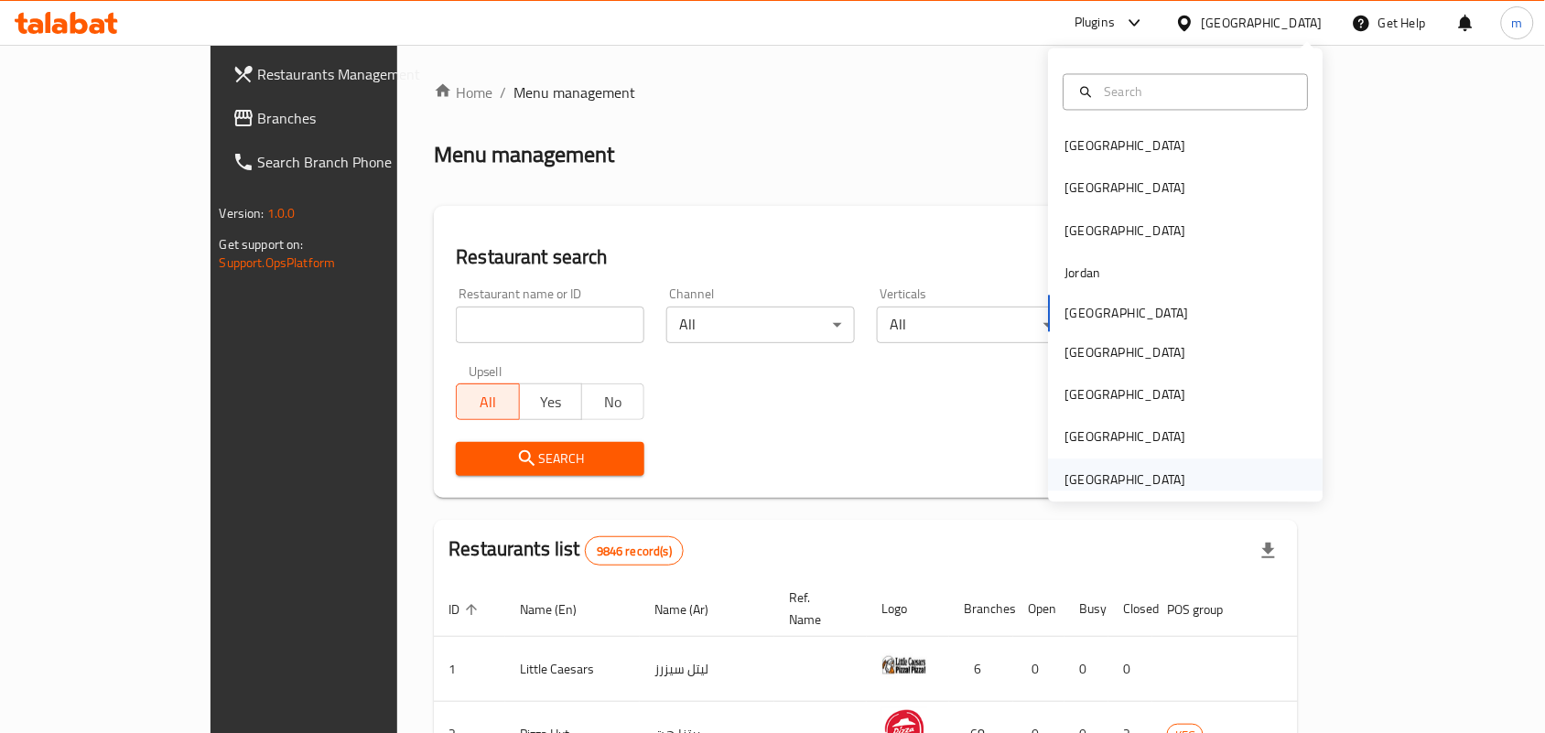
click at [1148, 469] on div "[GEOGRAPHIC_DATA]" at bounding box center [1125, 479] width 121 height 20
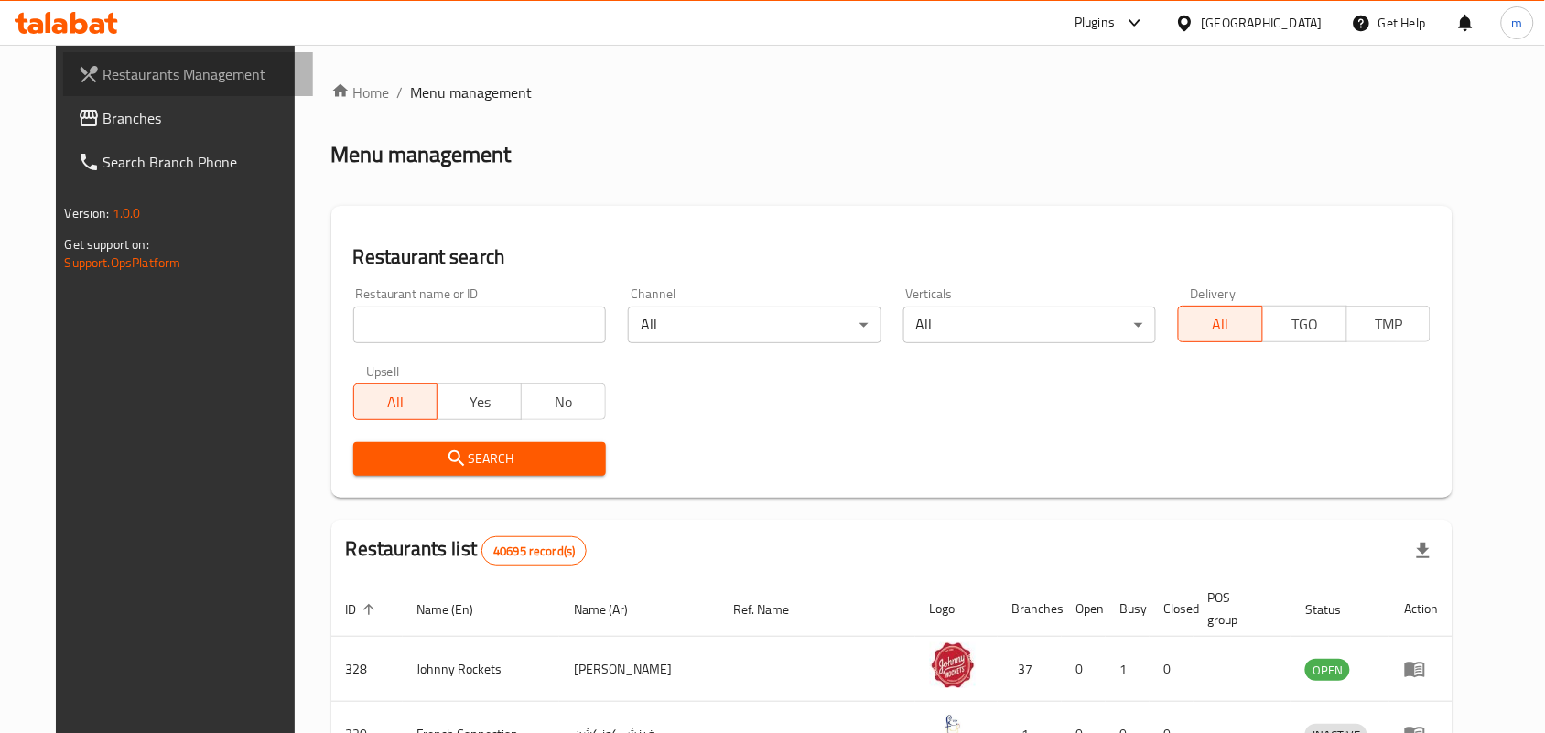
click at [121, 89] on link "Restaurants Management" at bounding box center [188, 74] width 251 height 44
drag, startPoint x: 80, startPoint y: 113, endPoint x: 65, endPoint y: 116, distance: 15.1
click at [103, 113] on span "Branches" at bounding box center [201, 118] width 196 height 22
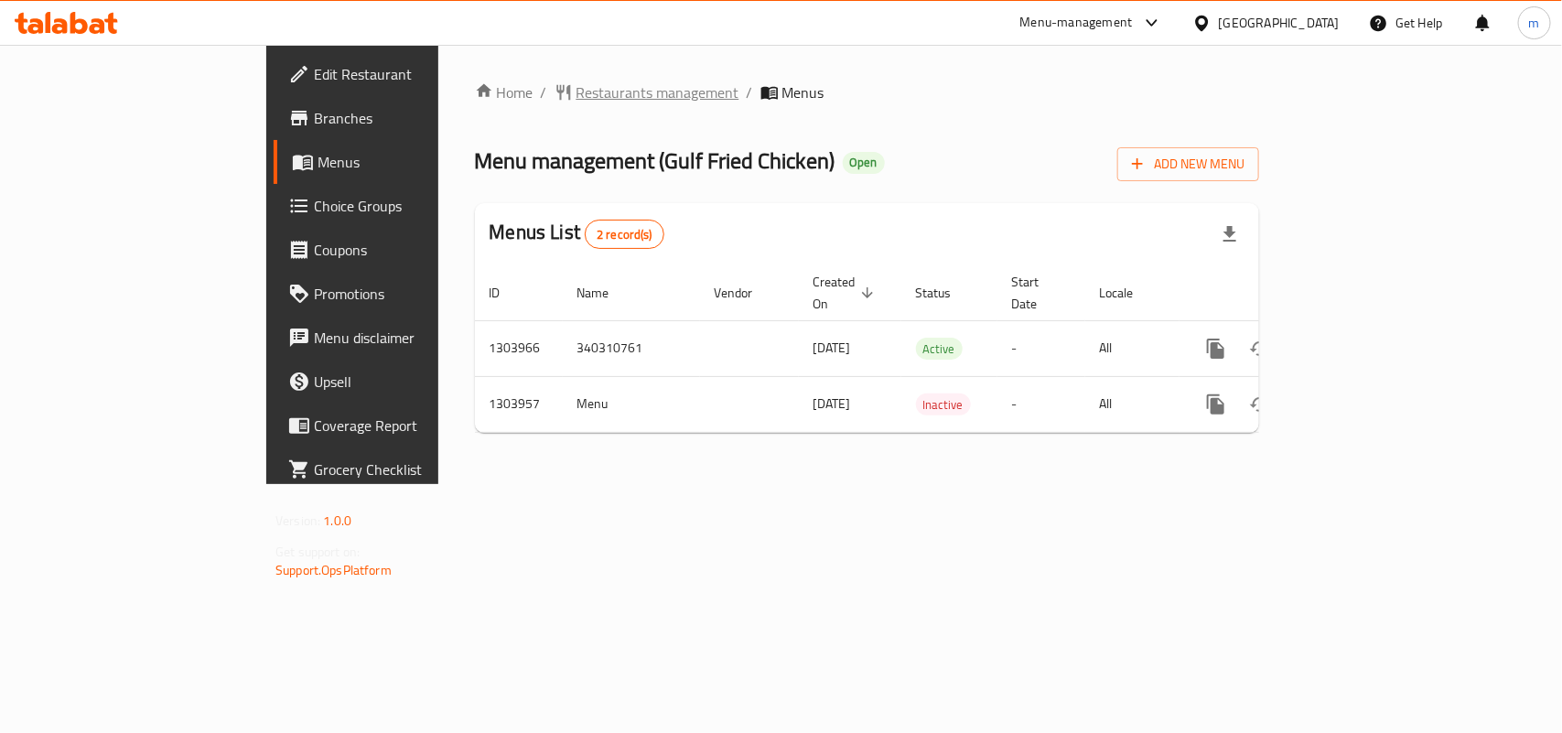
click at [576, 97] on span "Restaurants management" at bounding box center [657, 92] width 163 height 22
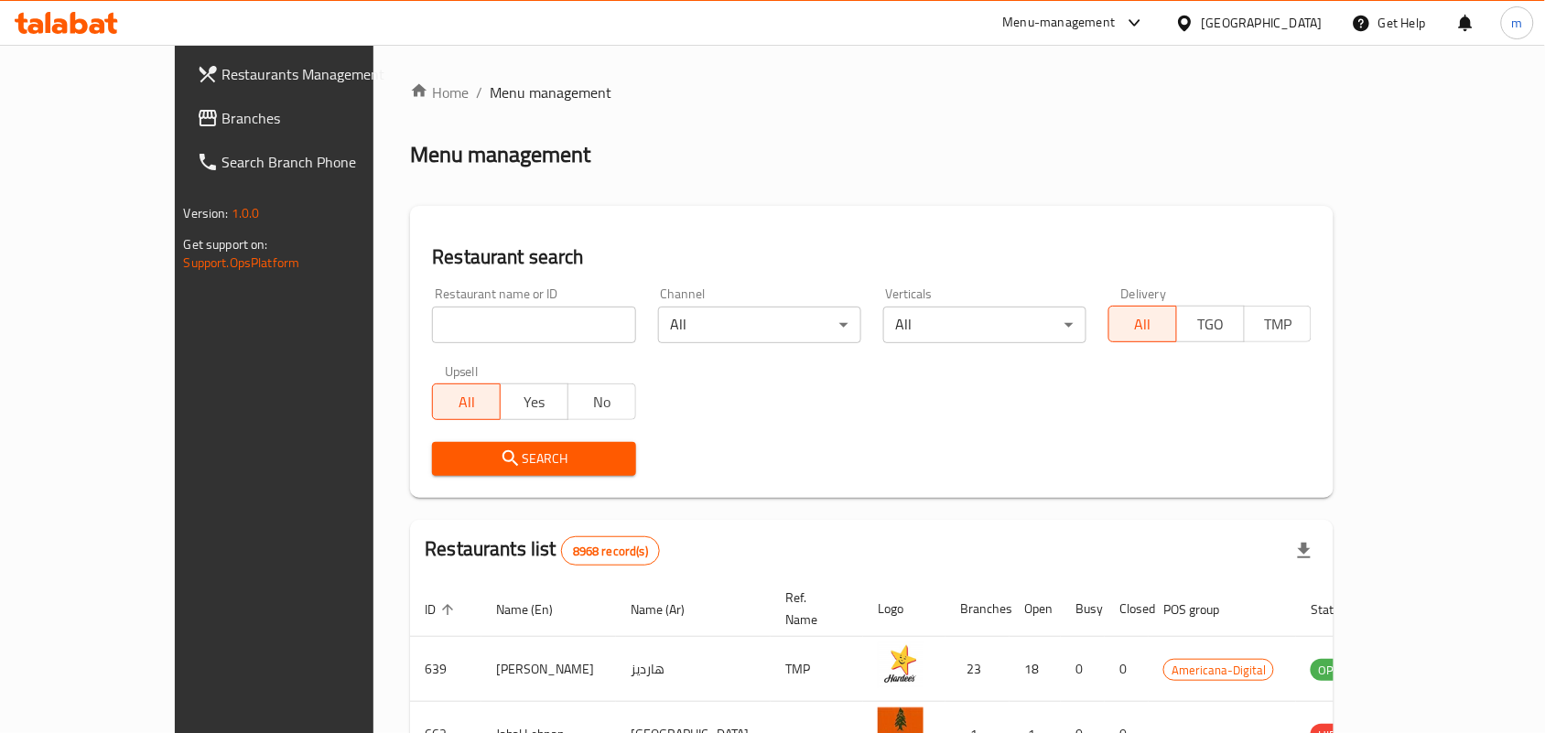
click at [432, 328] on input "search" at bounding box center [533, 325] width 203 height 37
paste input "703031"
type input "703031"
click button "Search" at bounding box center [533, 459] width 203 height 34
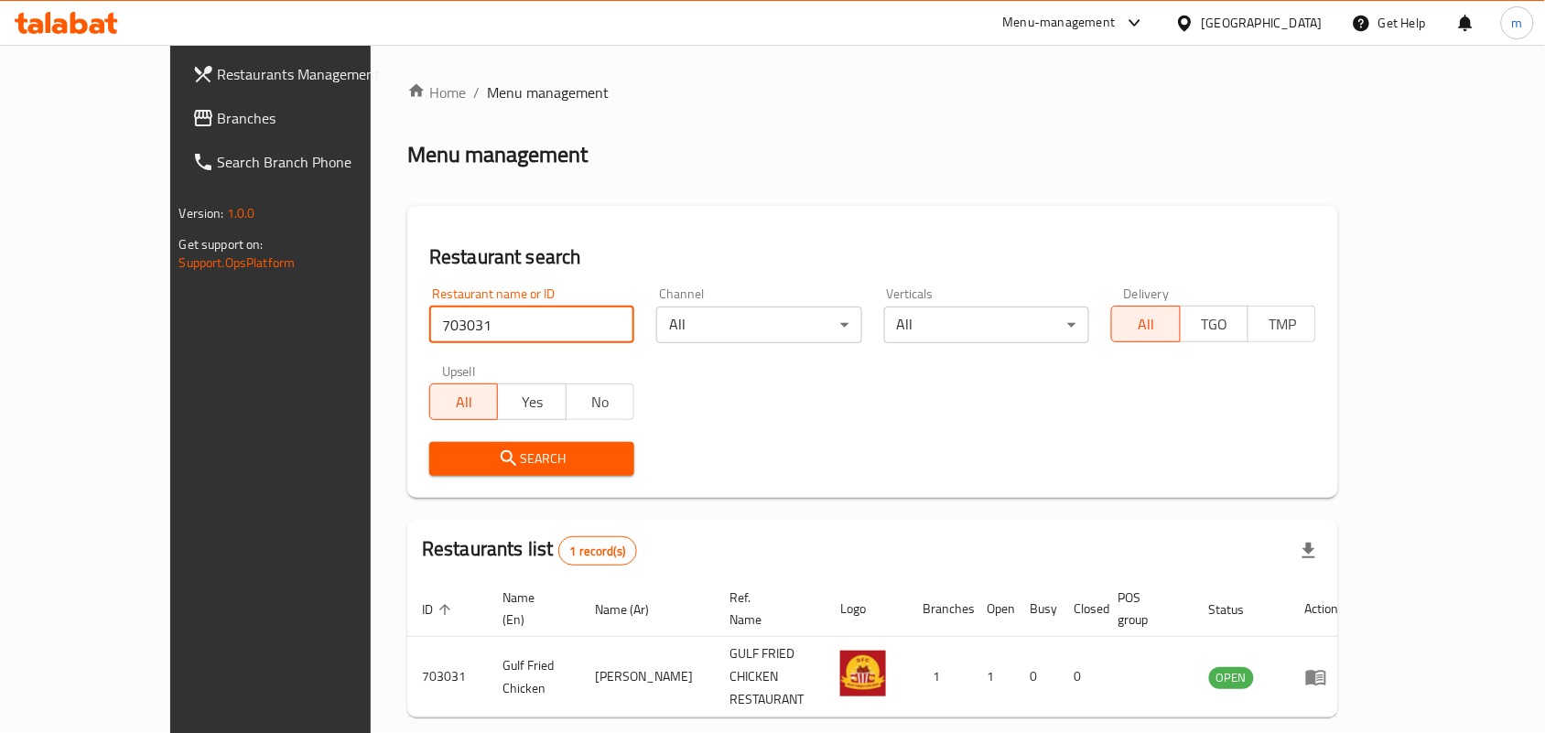
scroll to position [48, 0]
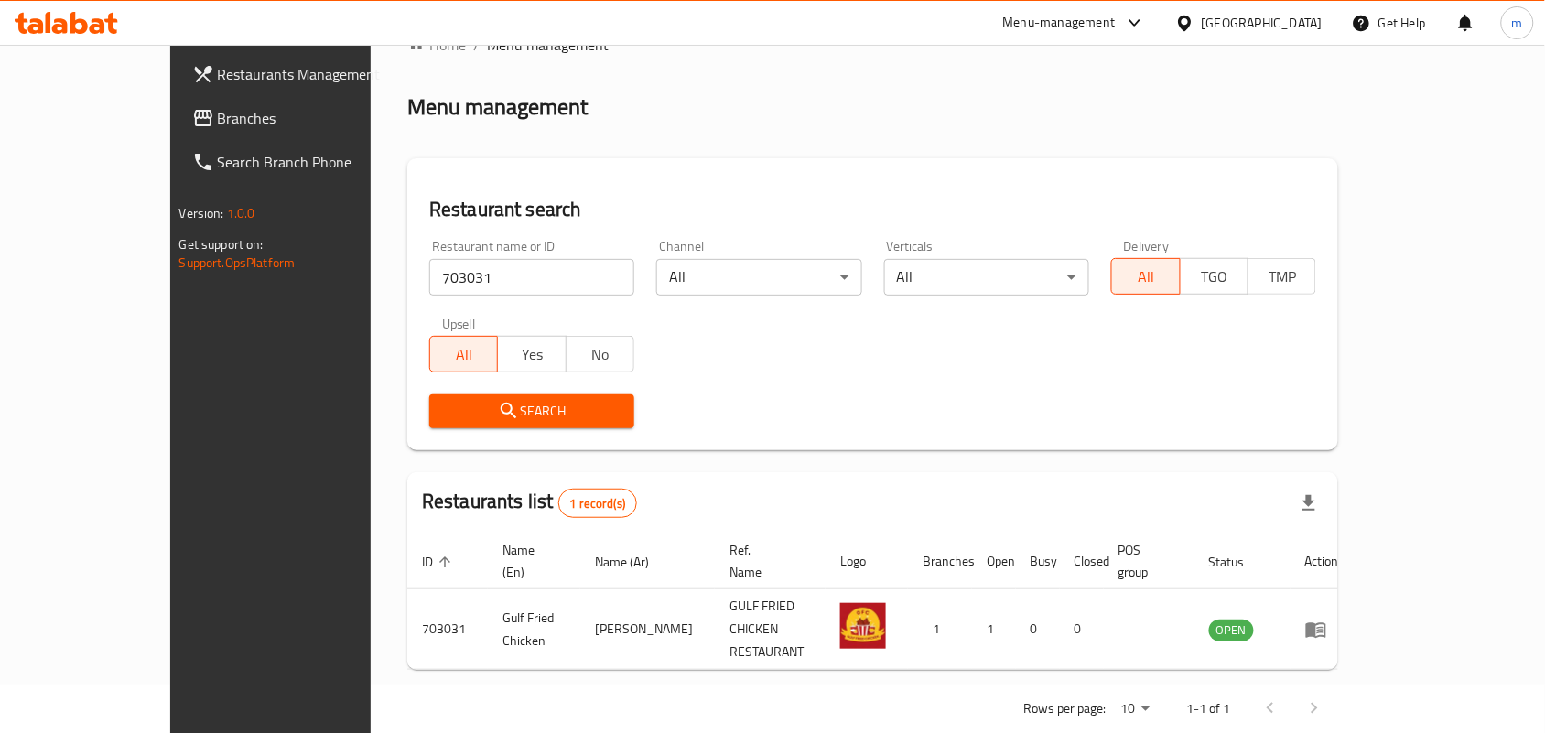
click at [1201, 33] on div at bounding box center [1188, 23] width 27 height 20
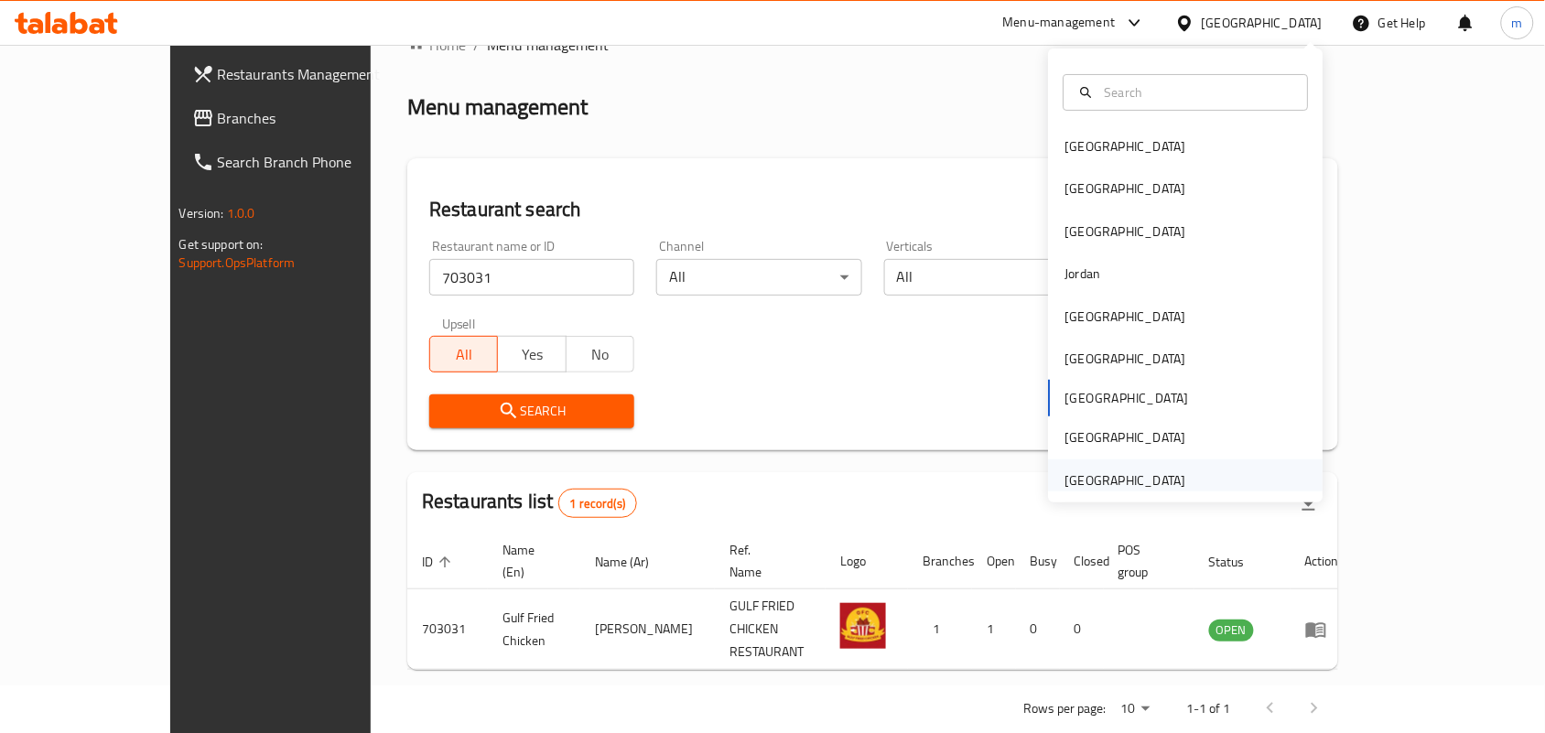
click at [1100, 478] on div "[GEOGRAPHIC_DATA]" at bounding box center [1125, 480] width 121 height 20
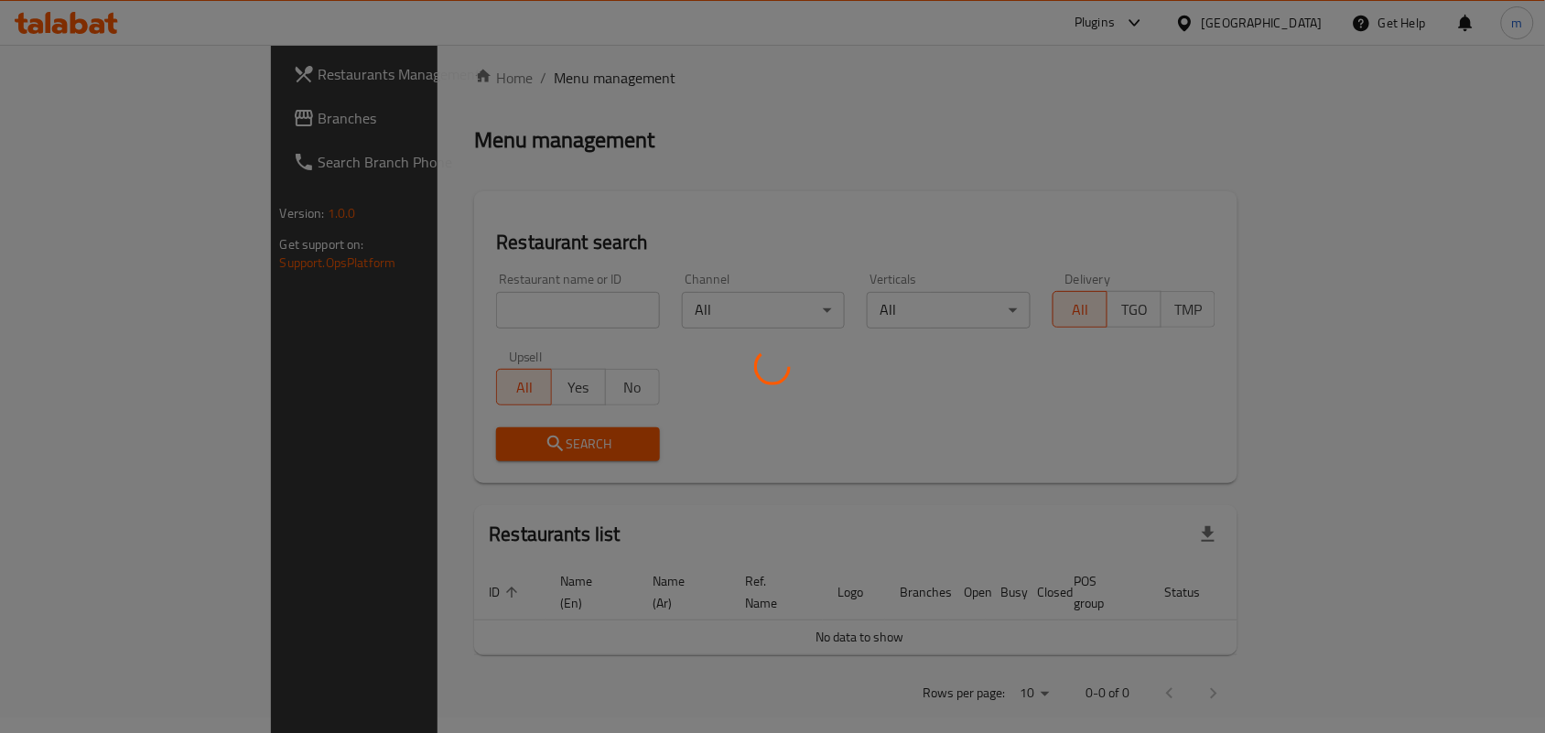
scroll to position [48, 0]
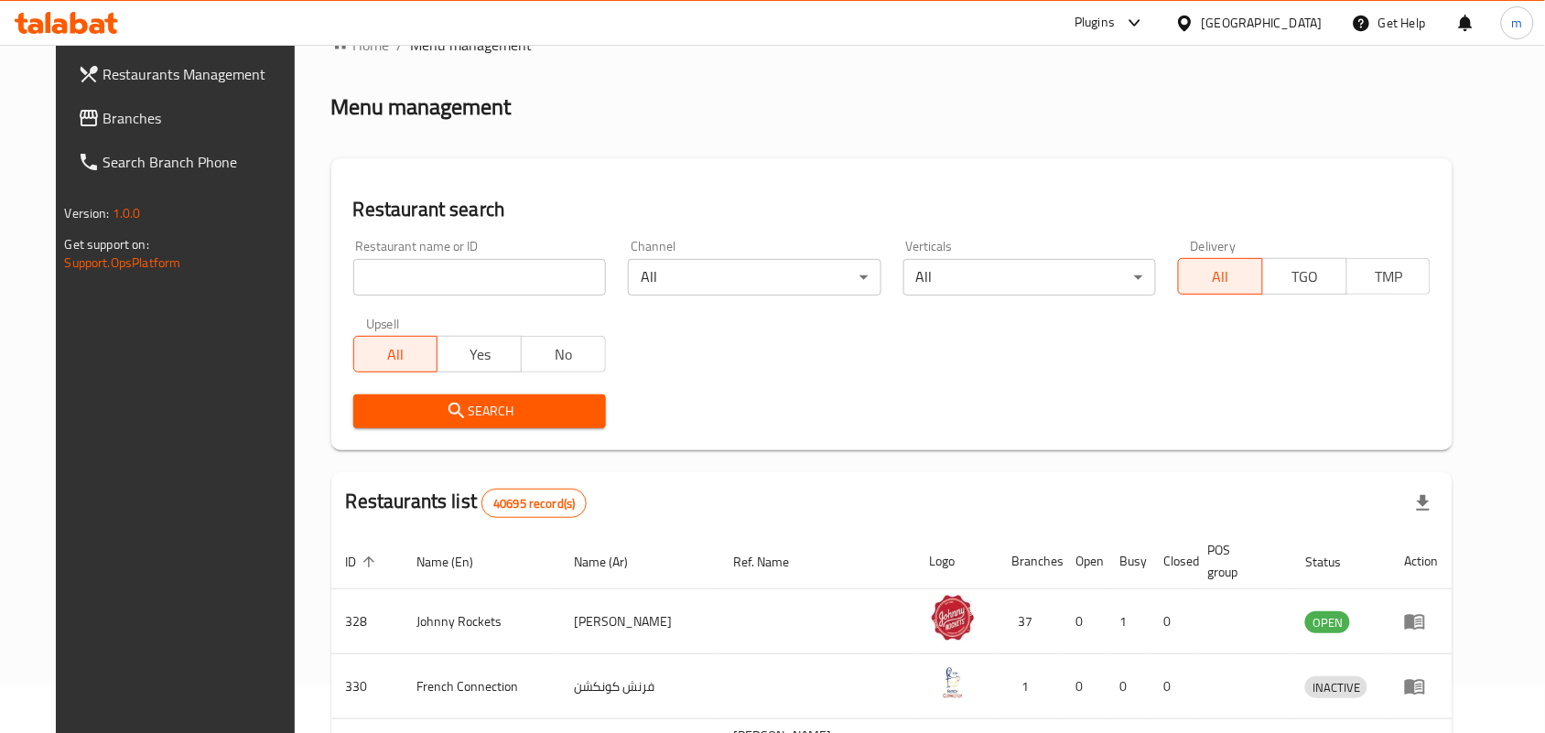
click at [106, 113] on span "Branches" at bounding box center [201, 118] width 196 height 22
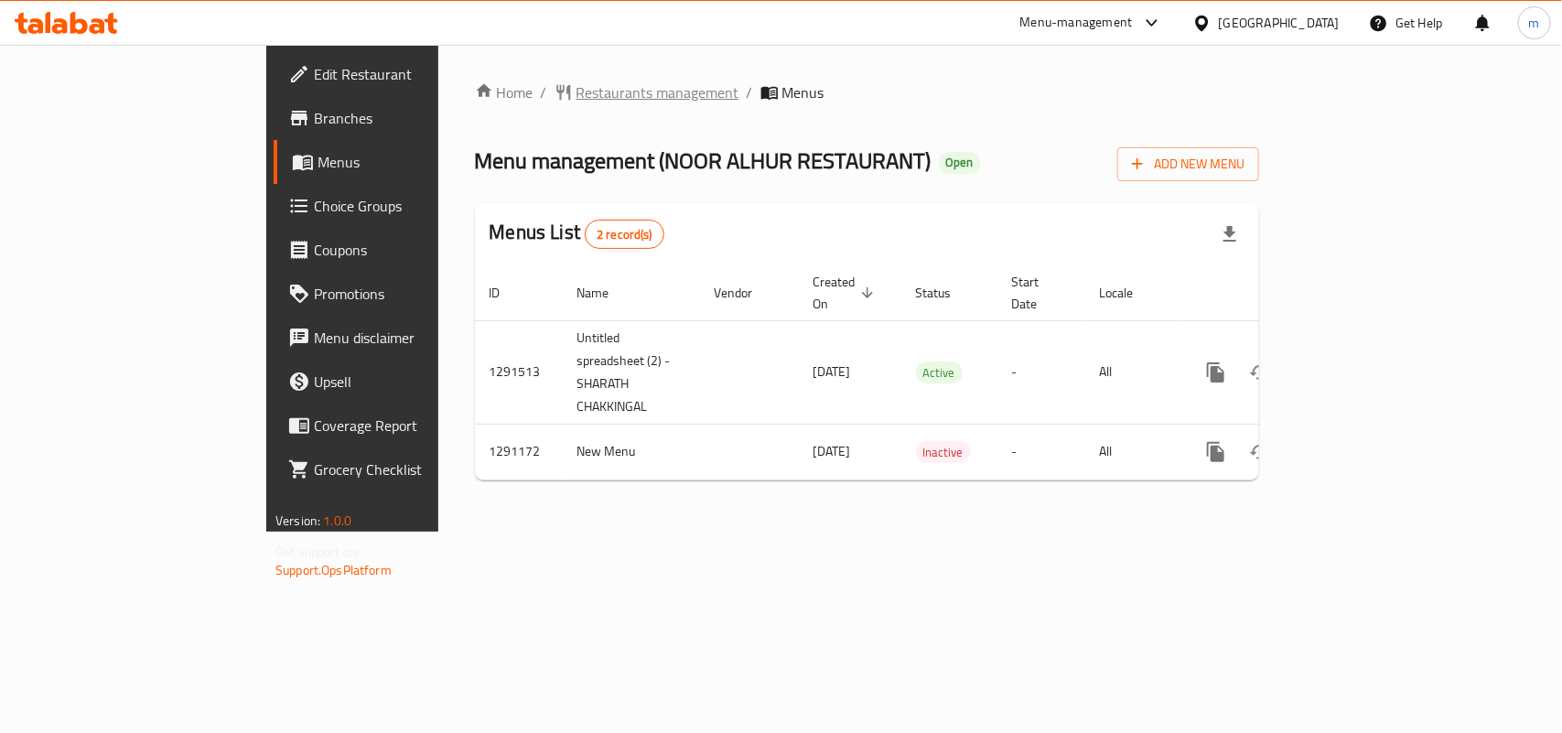
click at [576, 92] on span "Restaurants management" at bounding box center [657, 92] width 163 height 22
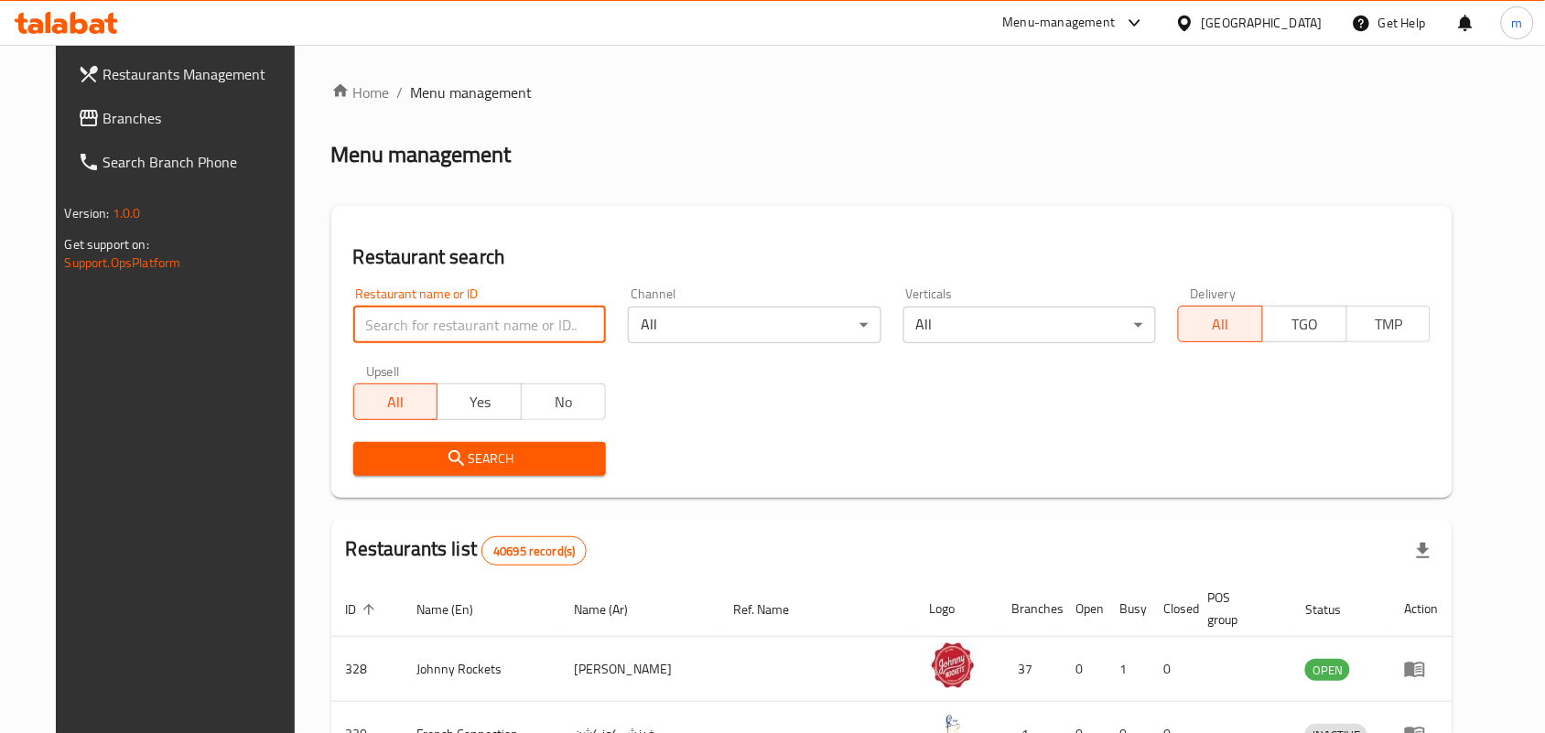
click at [359, 322] on input "search" at bounding box center [479, 325] width 253 height 37
paste input "698523"
type input "698523"
click button "Search" at bounding box center [479, 459] width 253 height 34
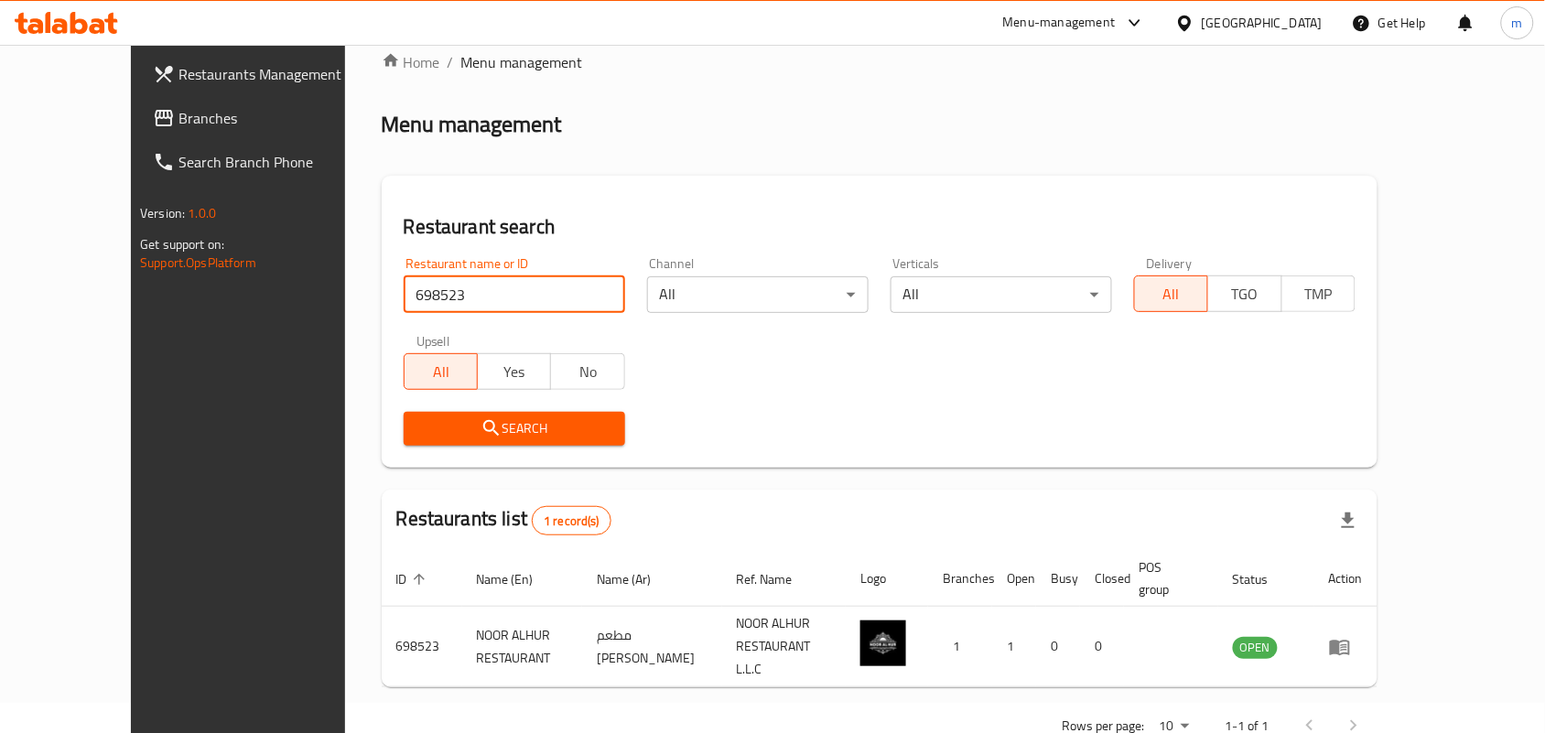
scroll to position [48, 0]
